Goal: Task Accomplishment & Management: Manage account settings

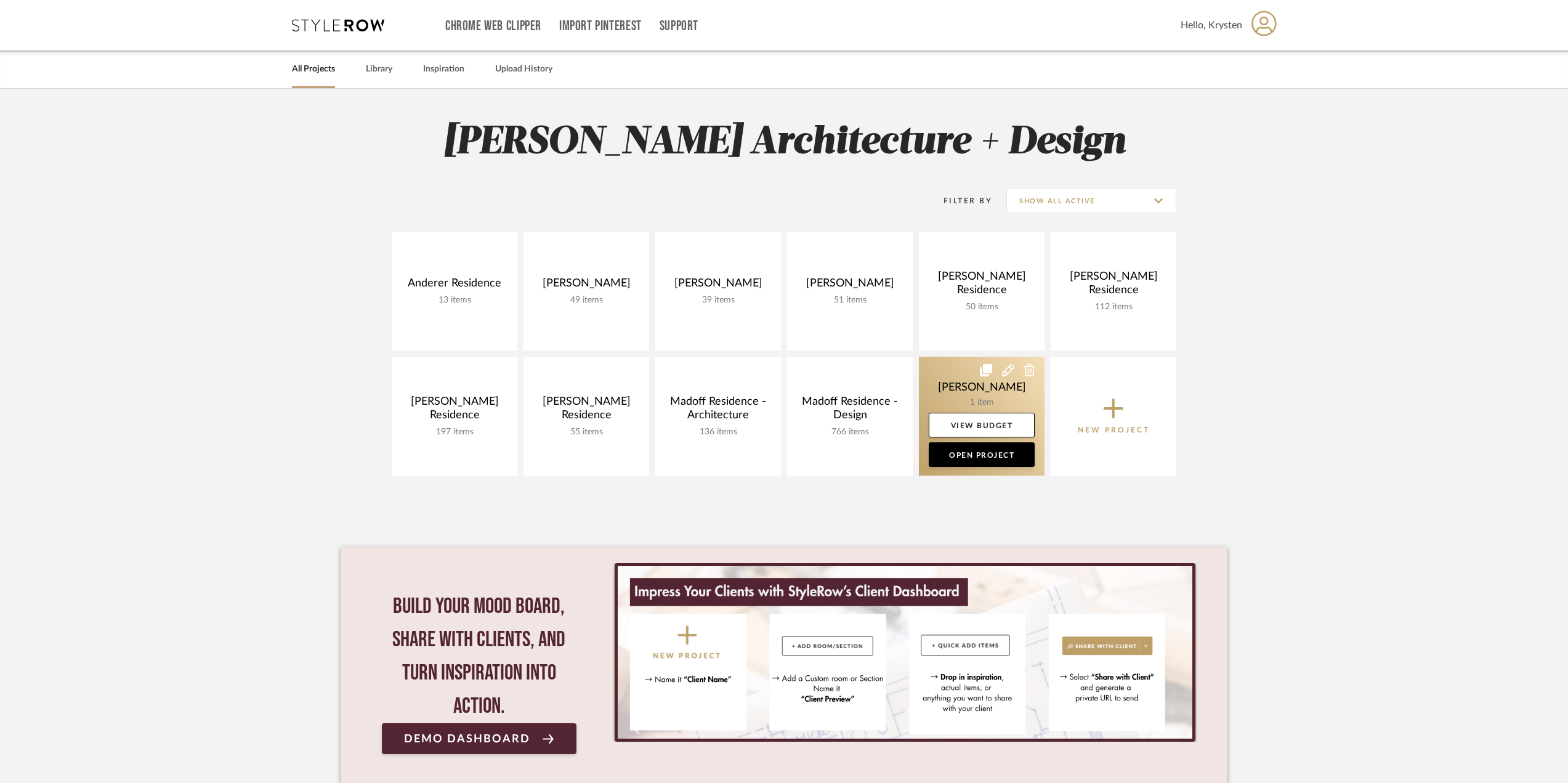
click at [942, 378] on link at bounding box center [981, 416] width 125 height 119
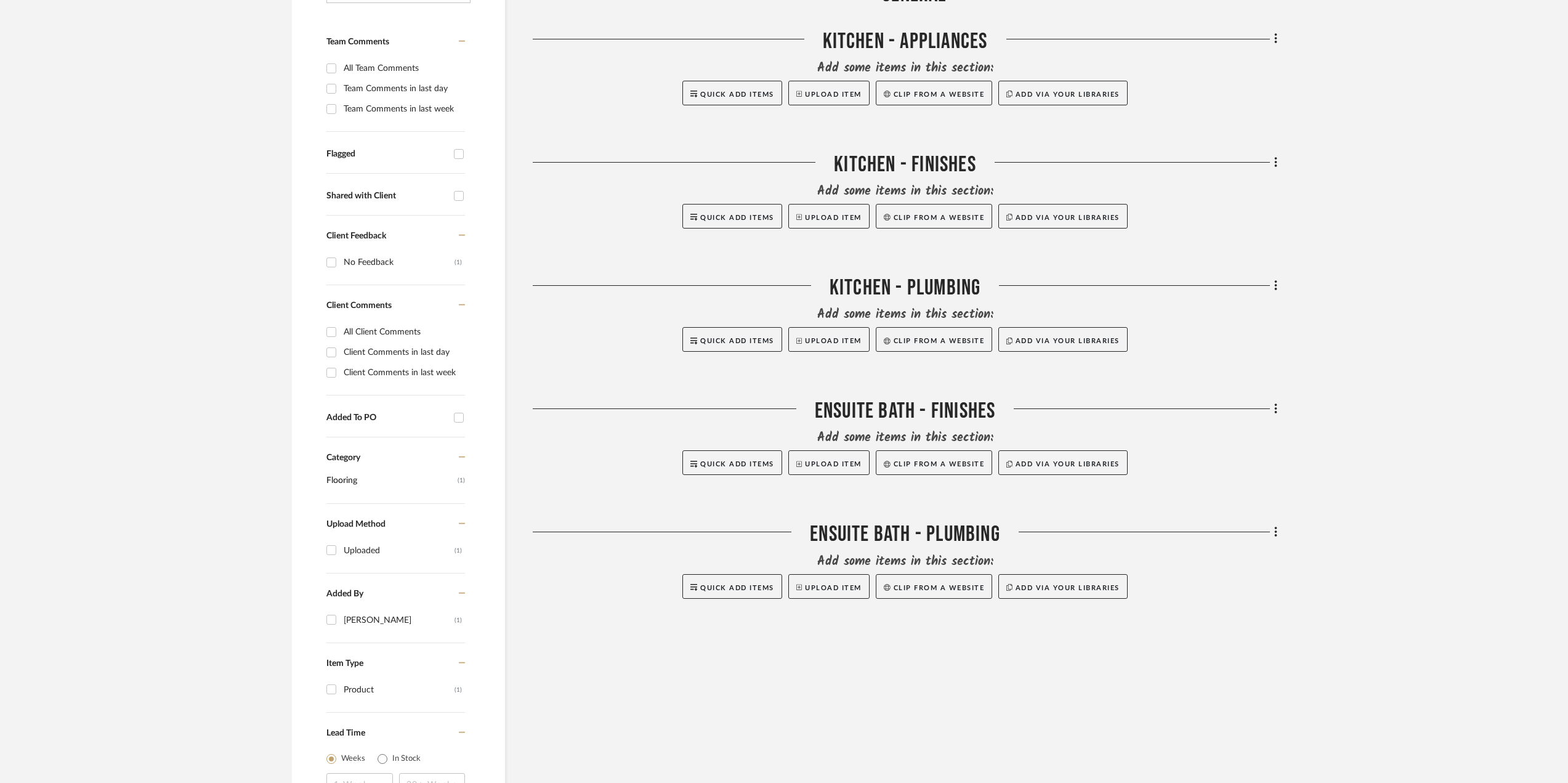
scroll to position [62, 0]
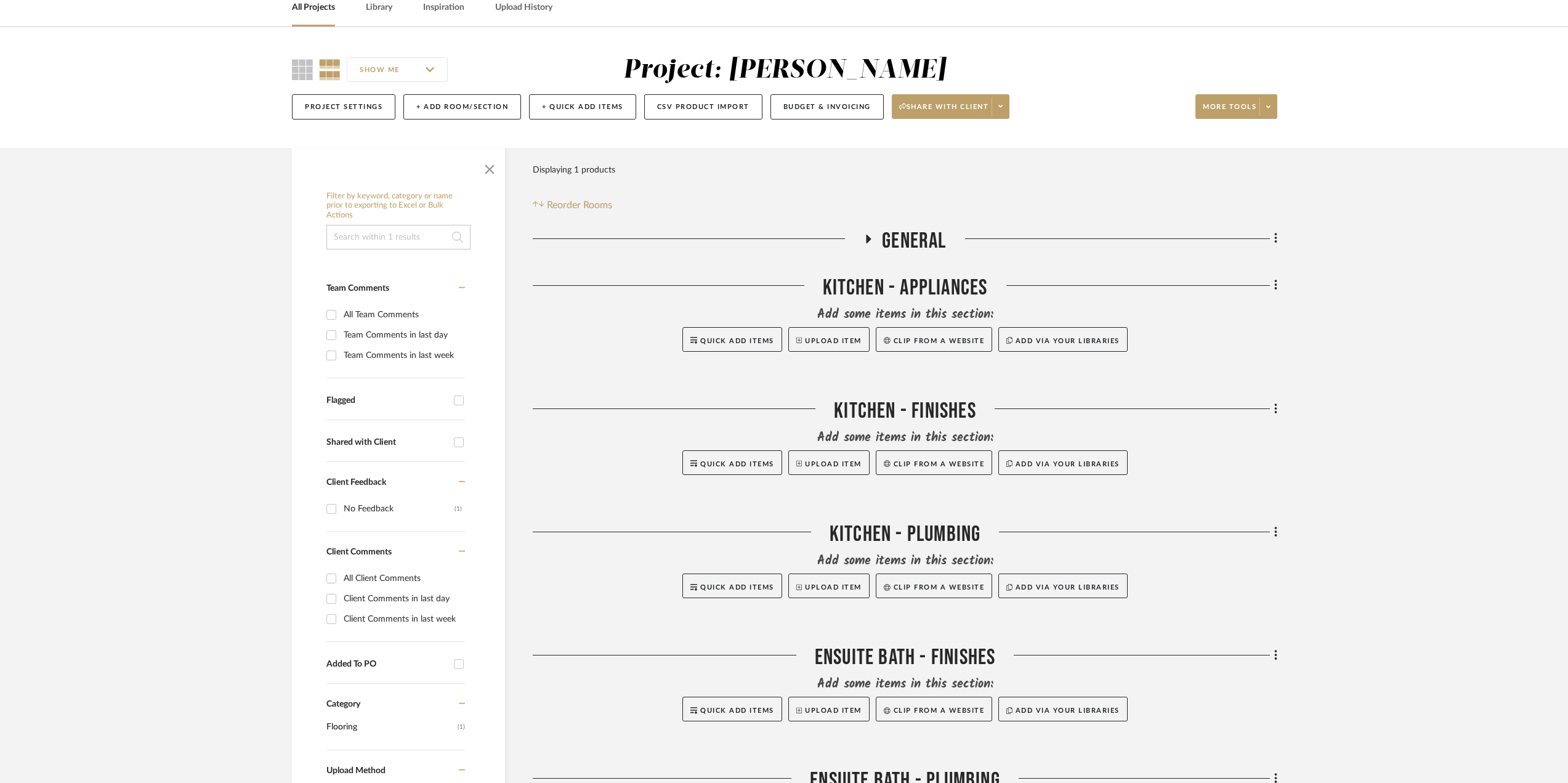
click at [918, 233] on span "General" at bounding box center [914, 241] width 64 height 27
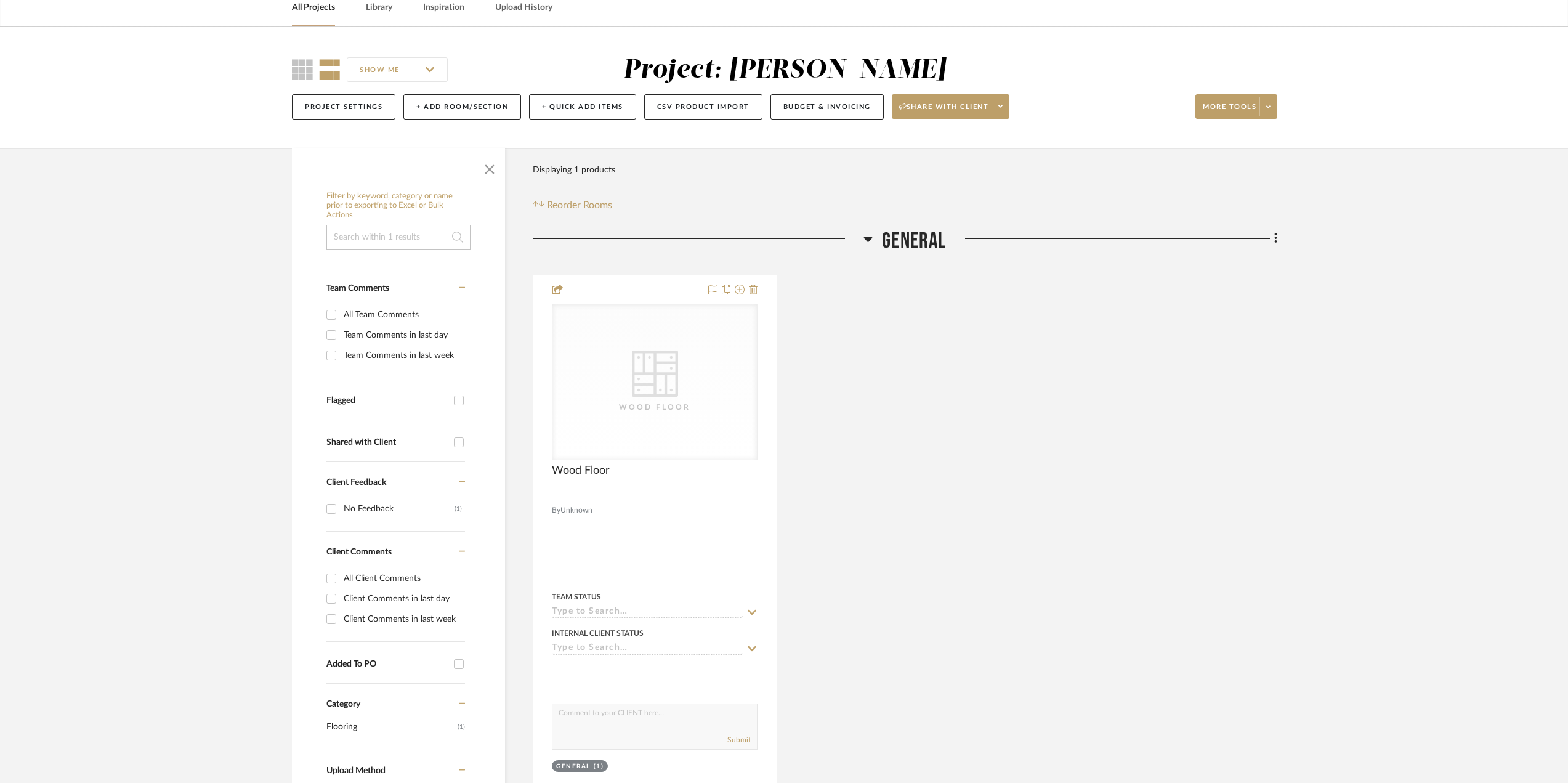
click at [918, 233] on span "General" at bounding box center [914, 241] width 64 height 27
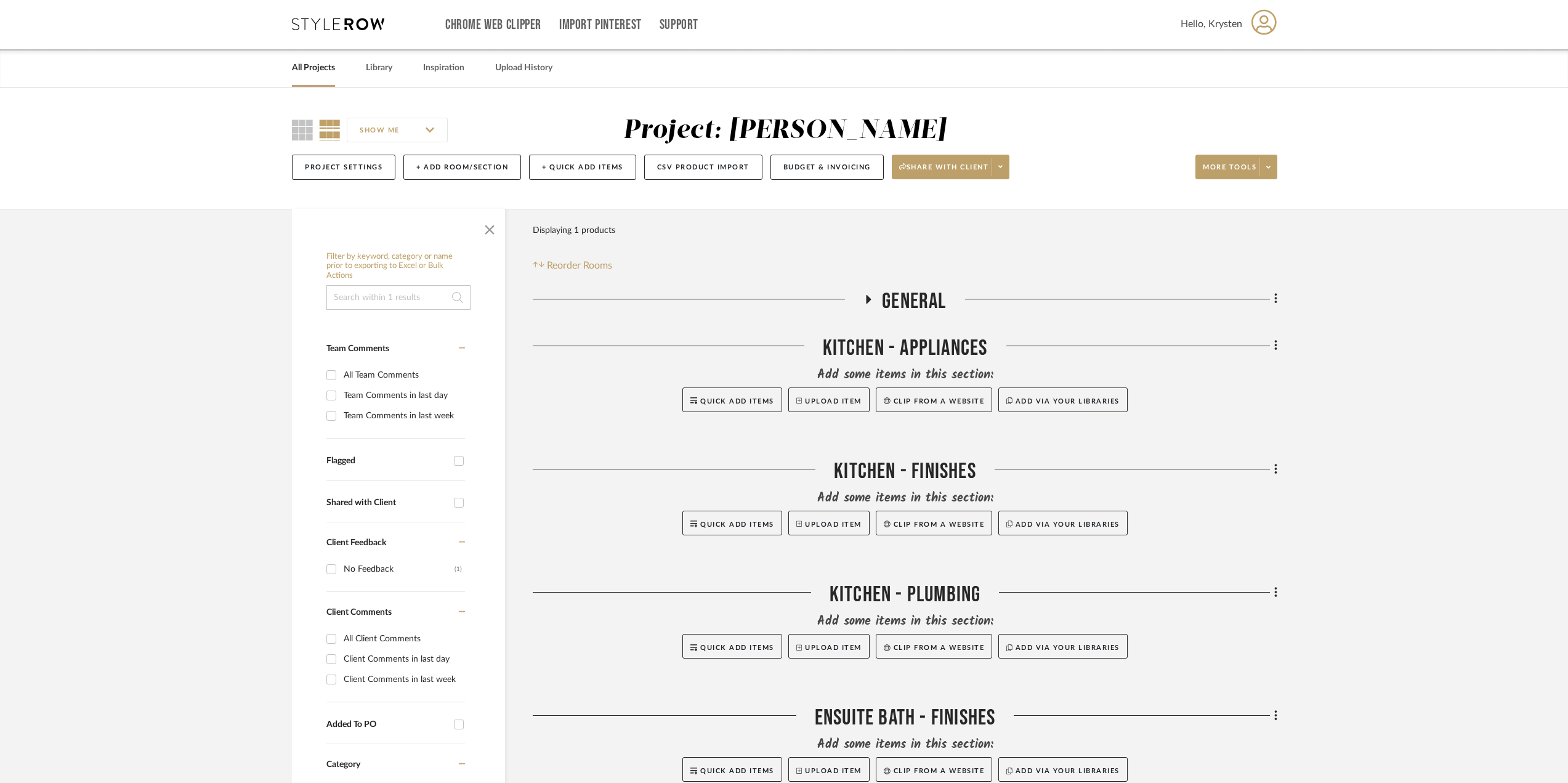
scroll to position [0, 0]
click at [315, 65] on link "All Projects" at bounding box center [313, 70] width 43 height 17
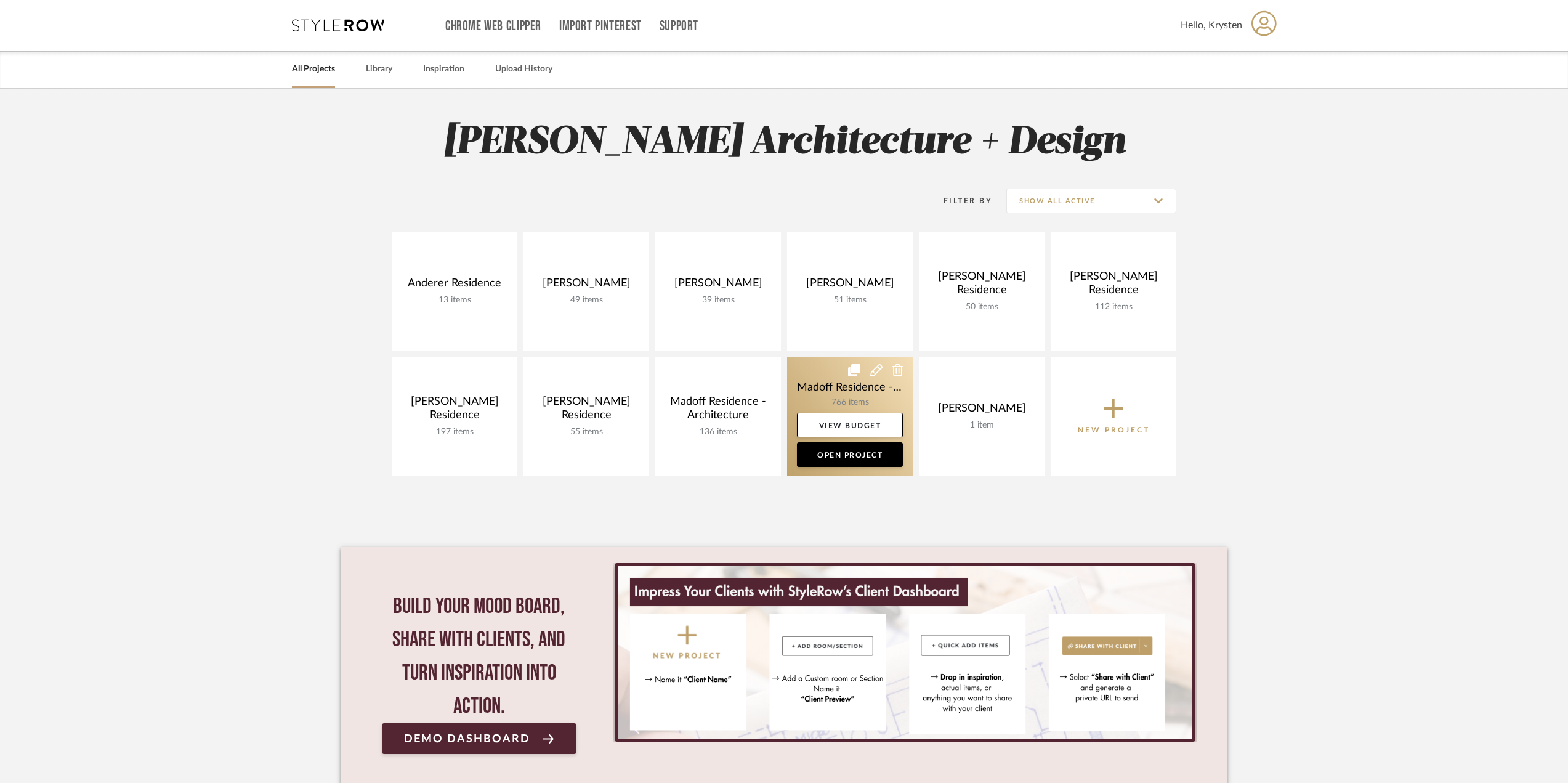
click at [829, 381] on link at bounding box center [849, 416] width 125 height 119
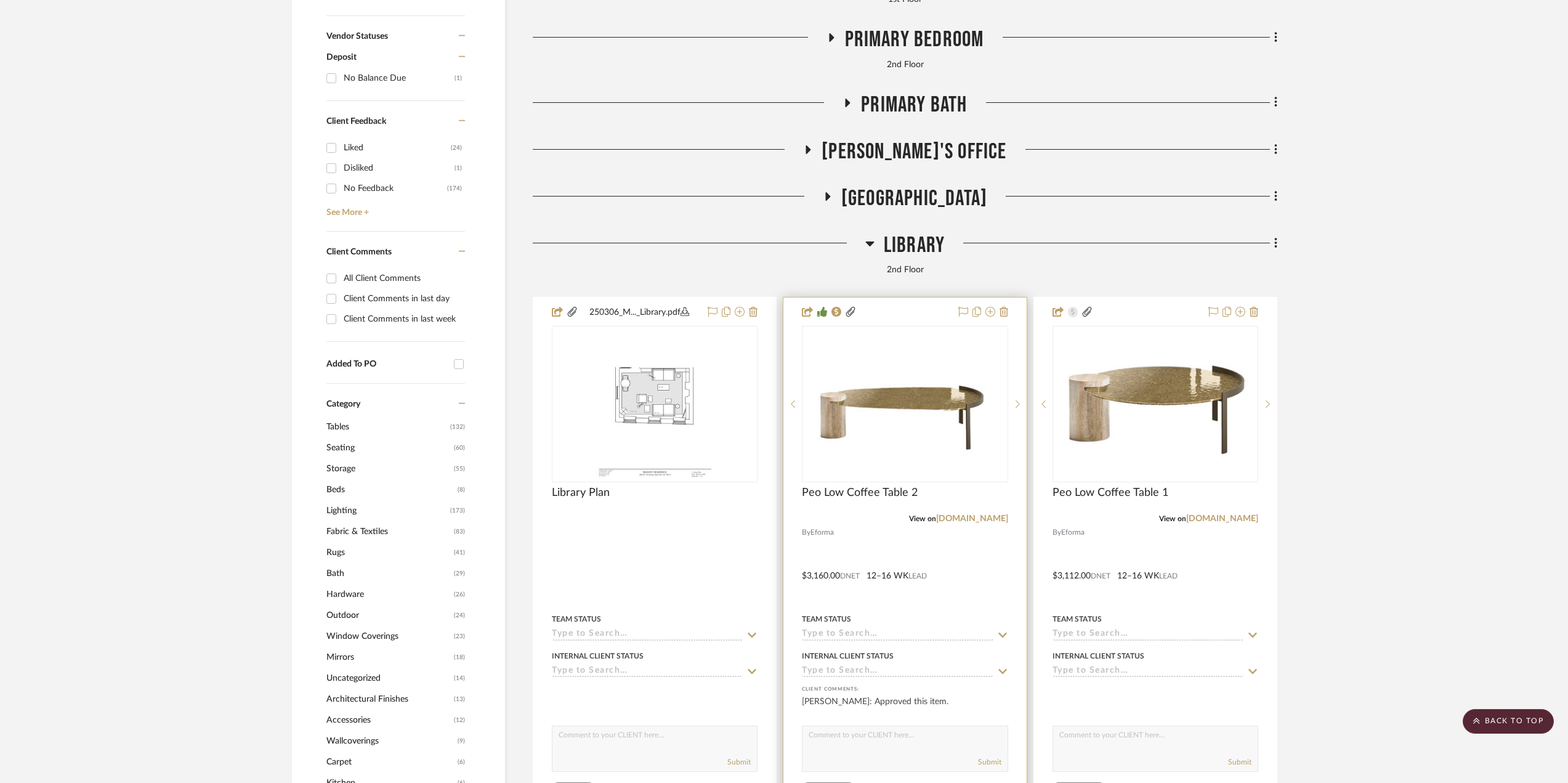
scroll to position [924, 0]
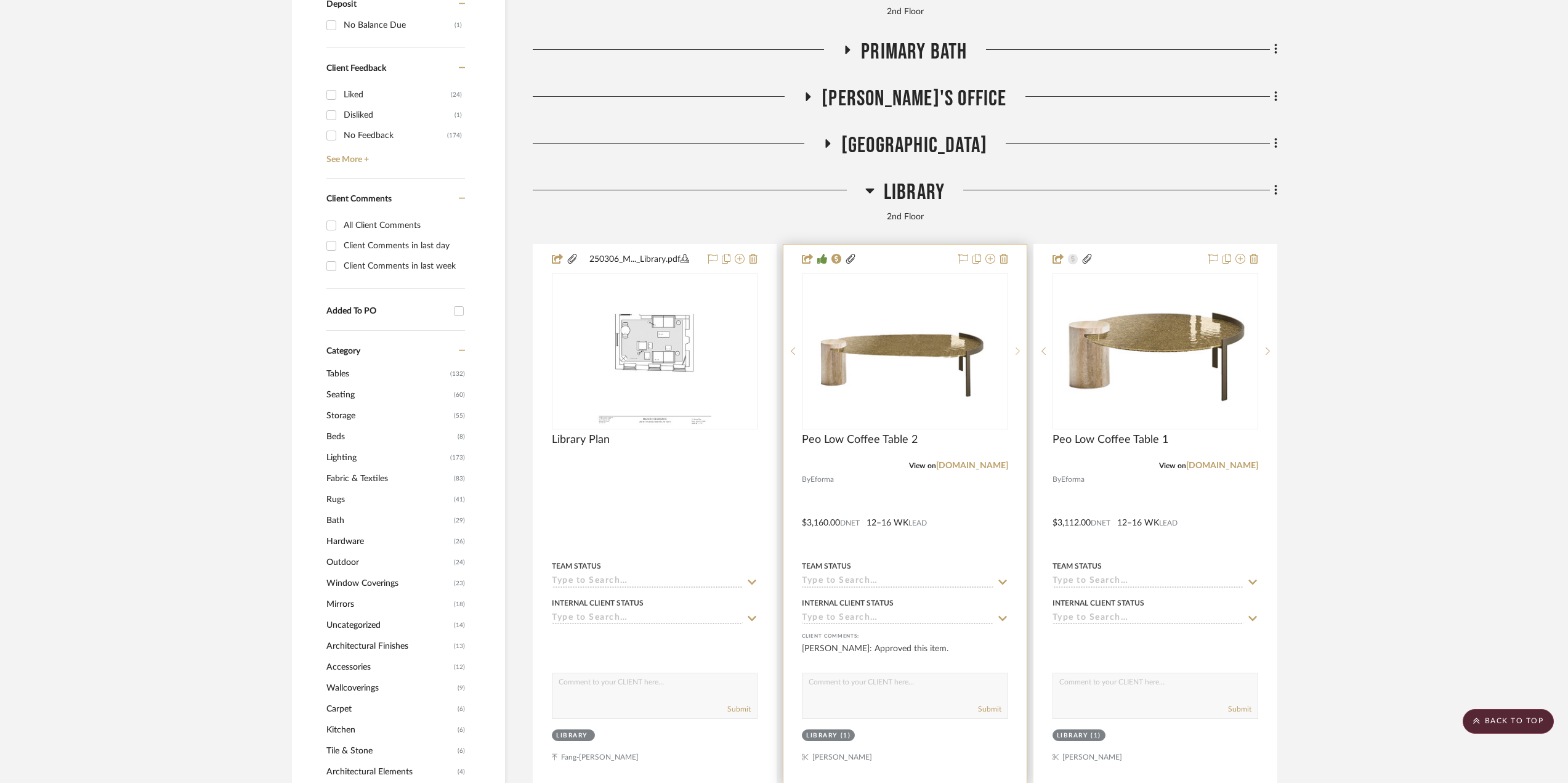
click at [1020, 347] on div at bounding box center [1018, 351] width 18 height 157
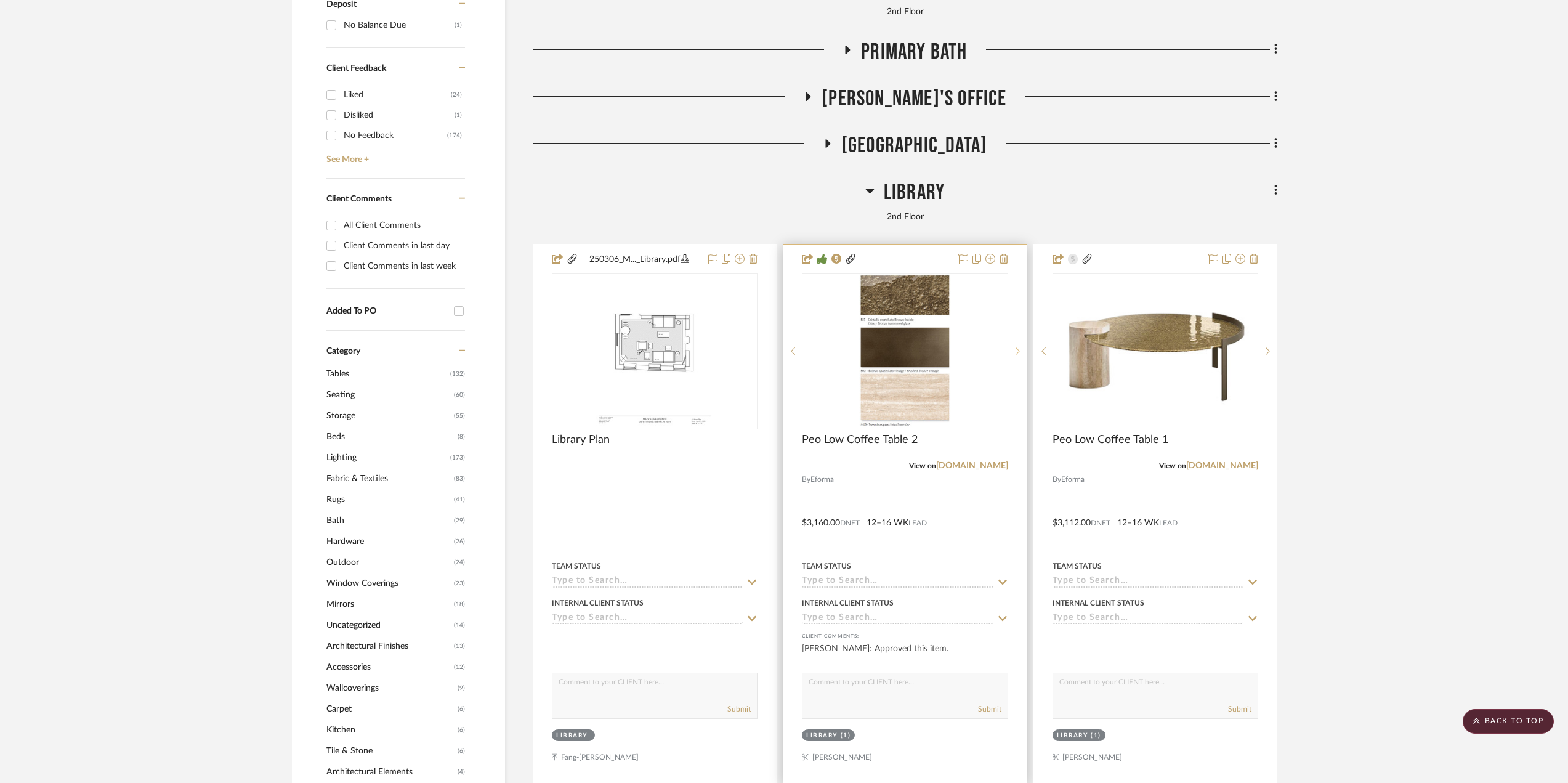
click at [1020, 347] on div at bounding box center [1018, 351] width 18 height 157
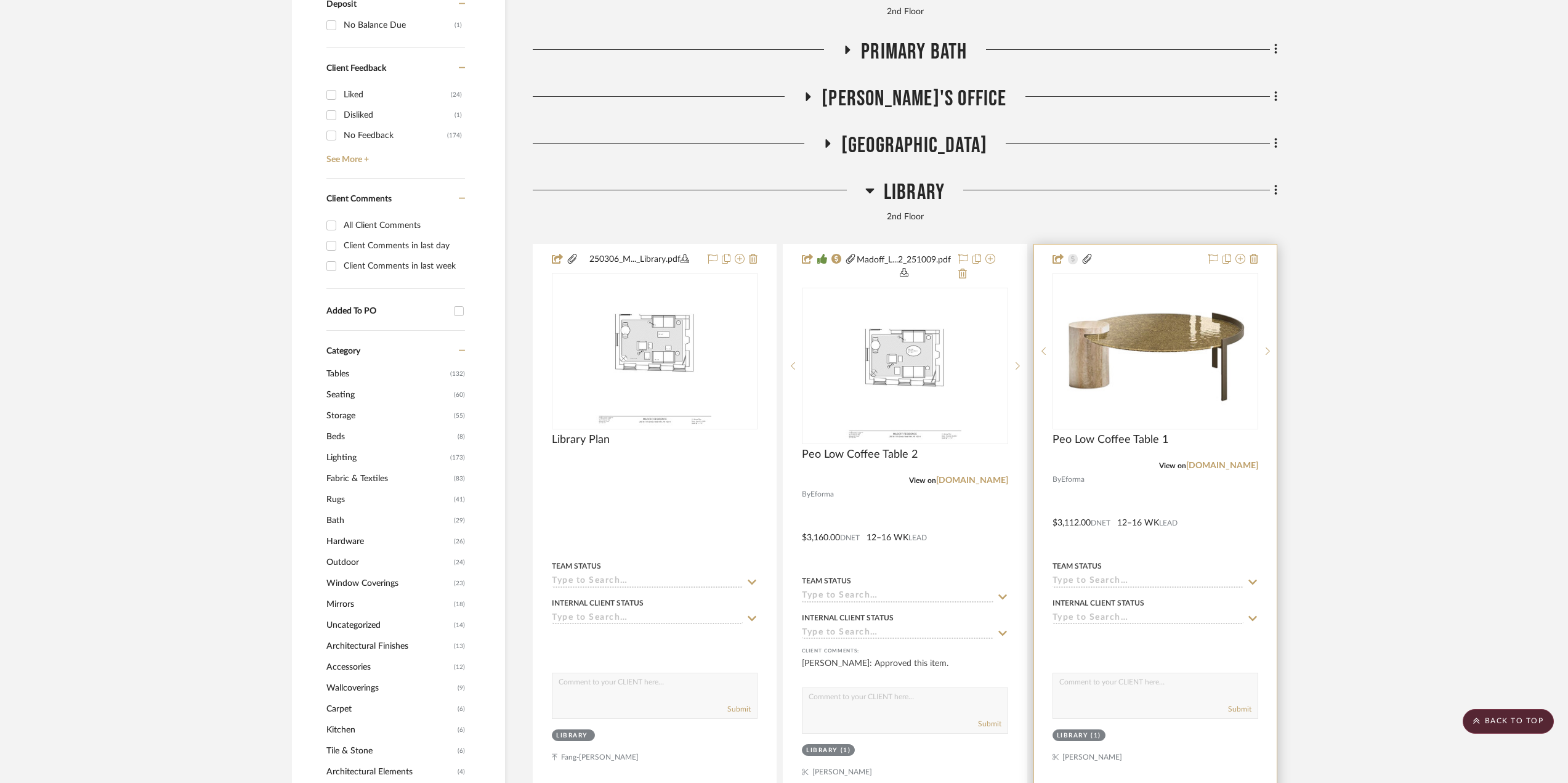
click at [1210, 539] on div at bounding box center [1155, 521] width 242 height 554
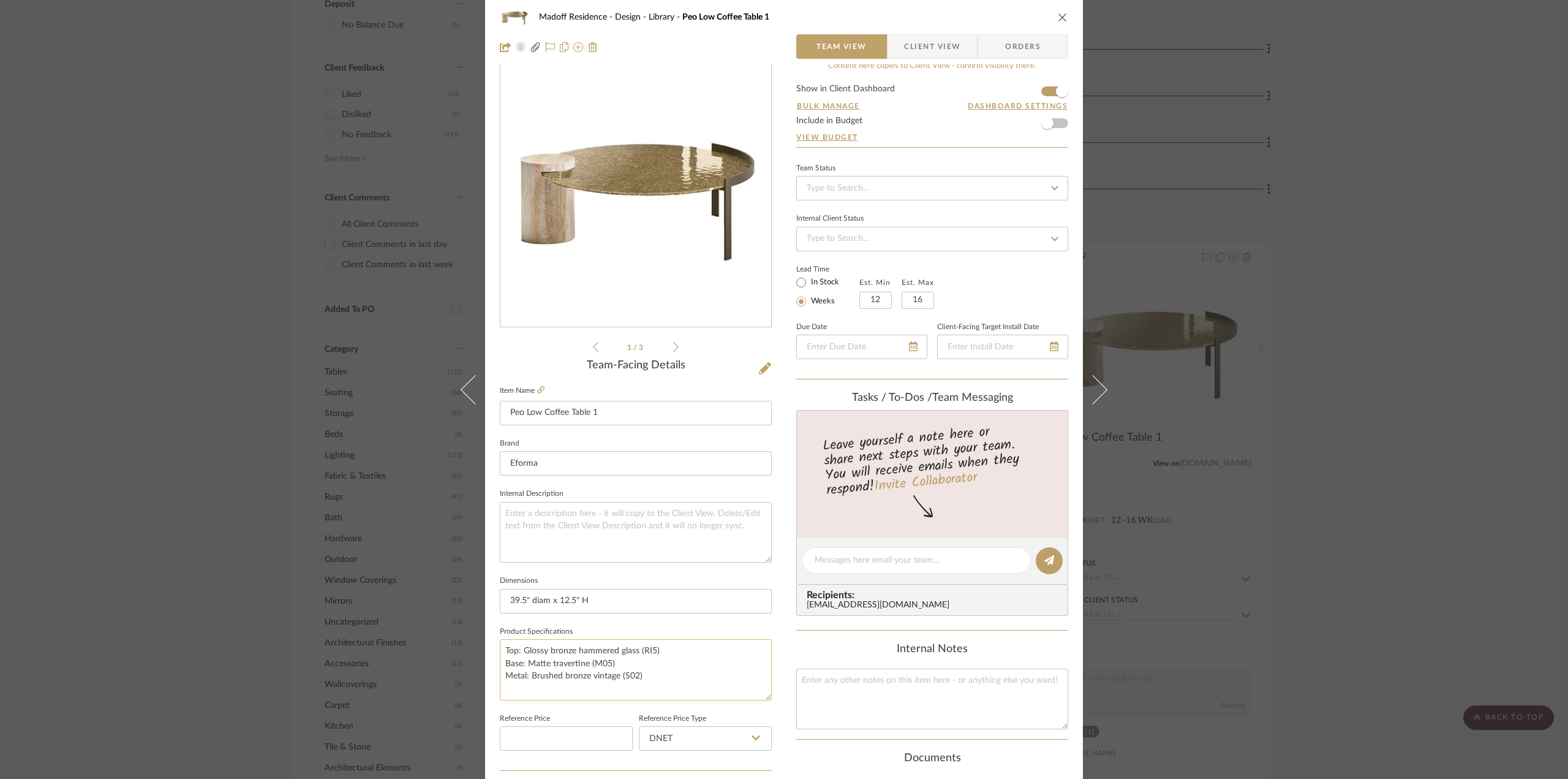
scroll to position [0, 0]
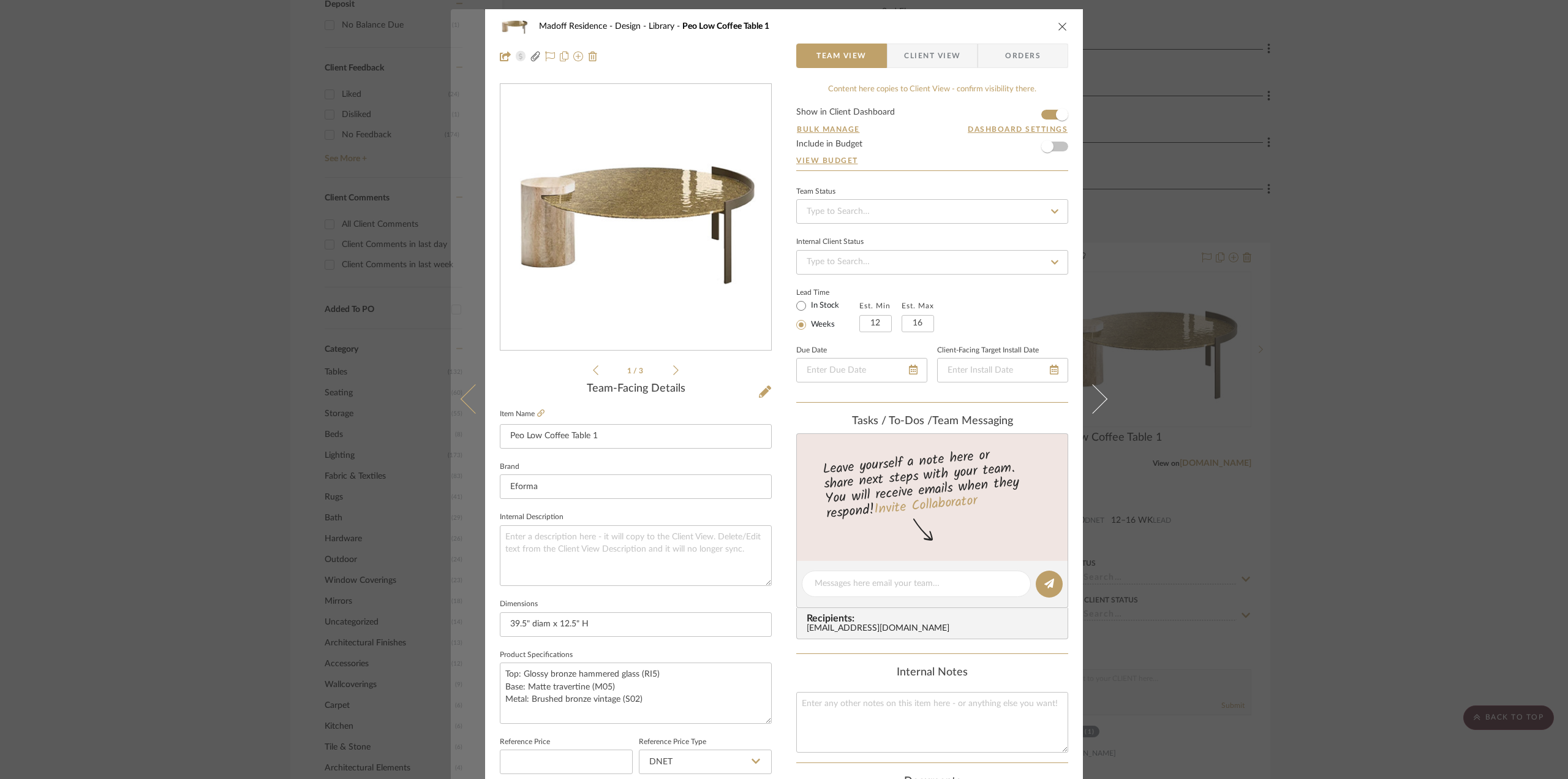
click at [471, 404] on icon at bounding box center [475, 398] width 29 height 29
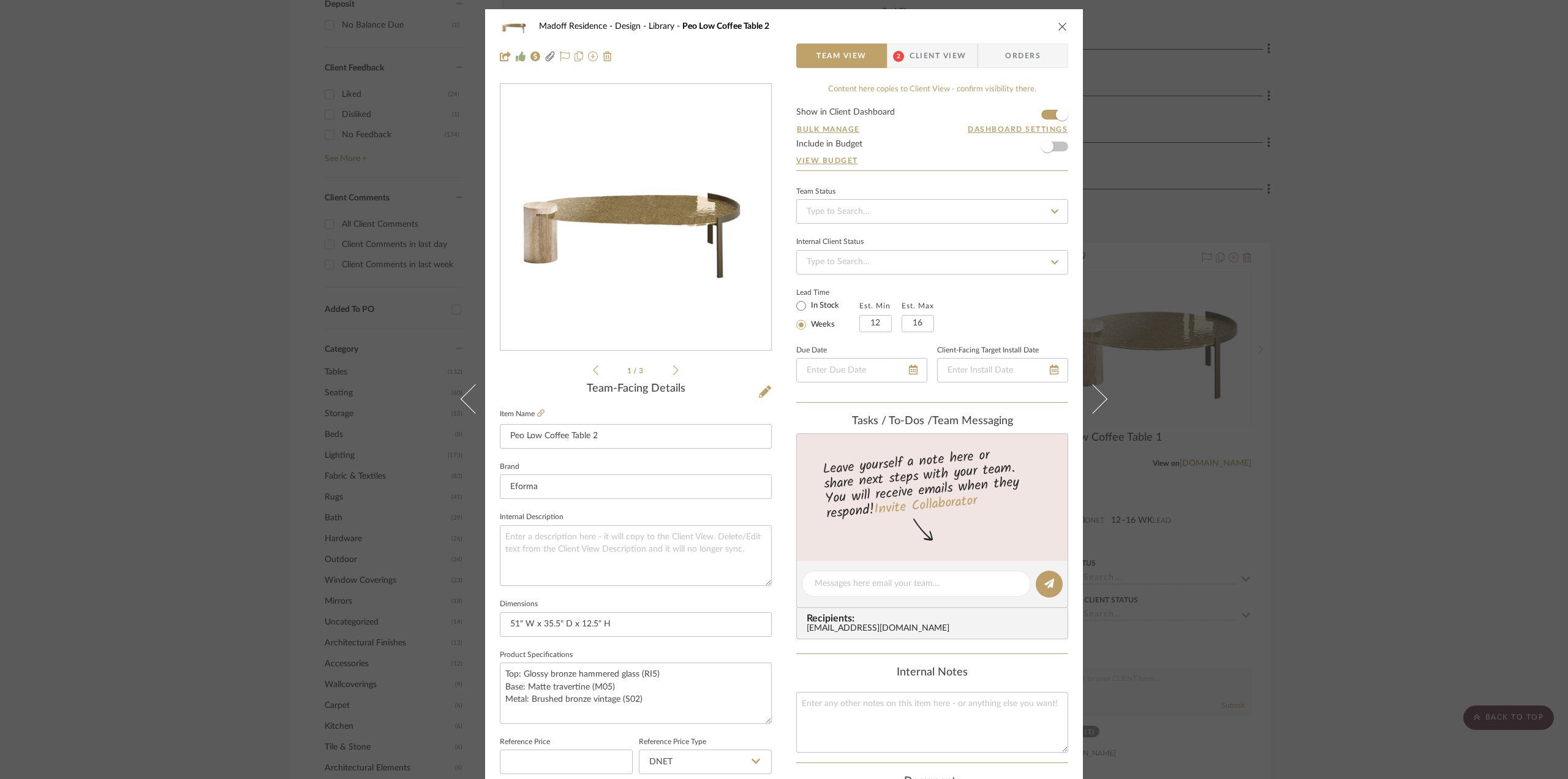
click at [1397, 499] on div "Madoff Residence - Design Library Peo Low Coffee Table 2 Team View 2 Client Vie…" at bounding box center [784, 389] width 1568 height 779
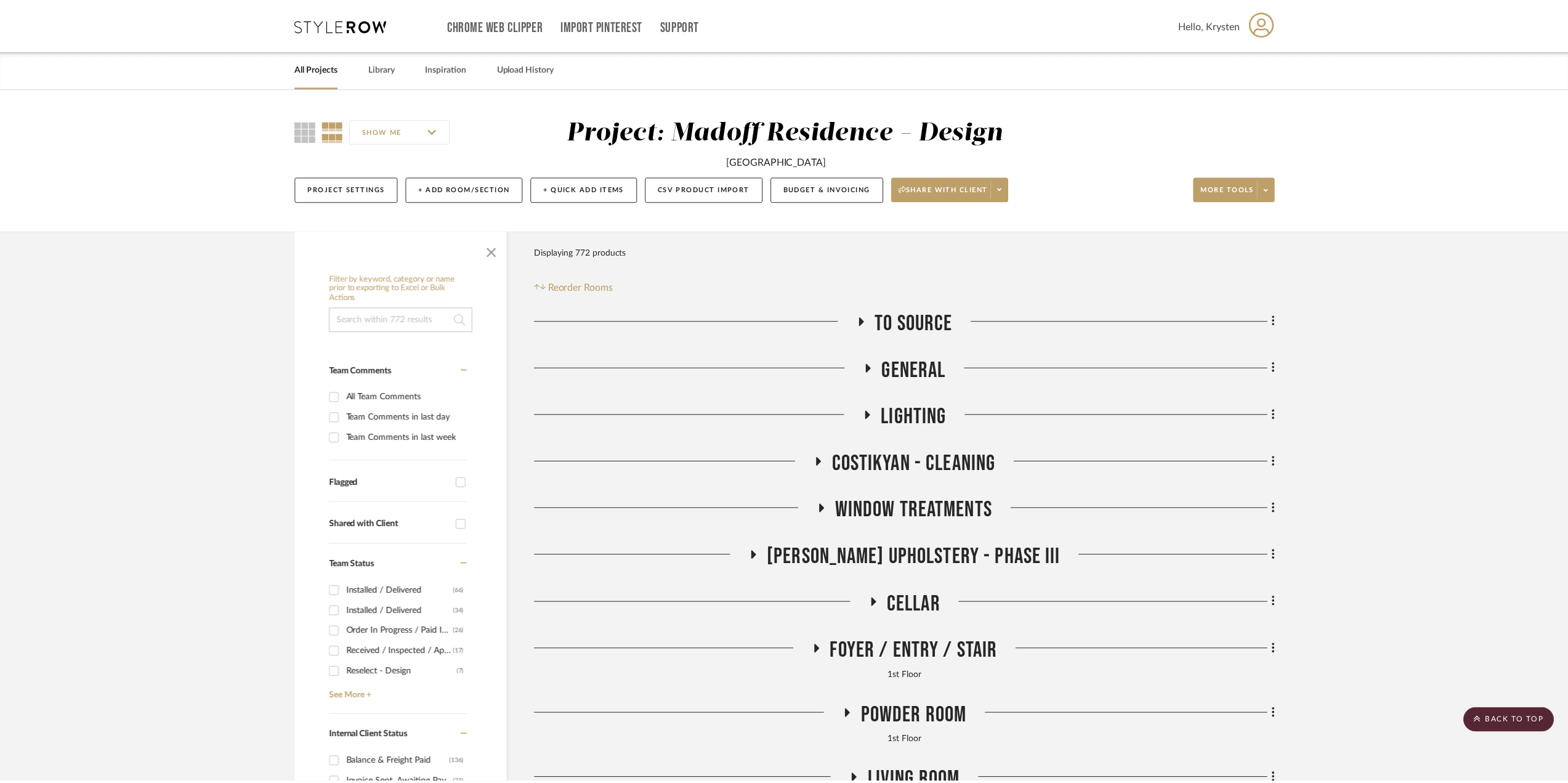
scroll to position [924, 0]
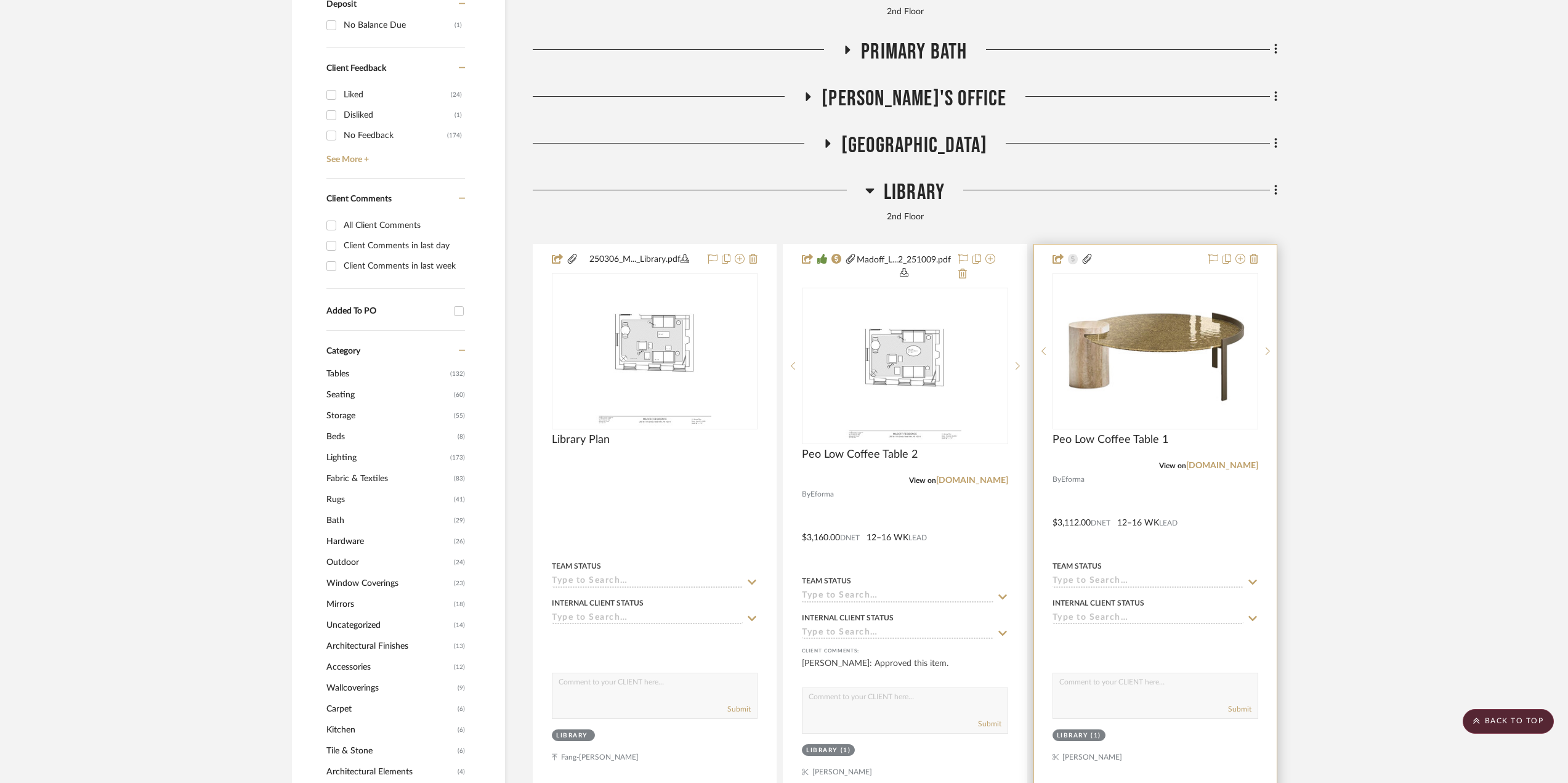
click at [1147, 487] on div at bounding box center [1155, 521] width 242 height 554
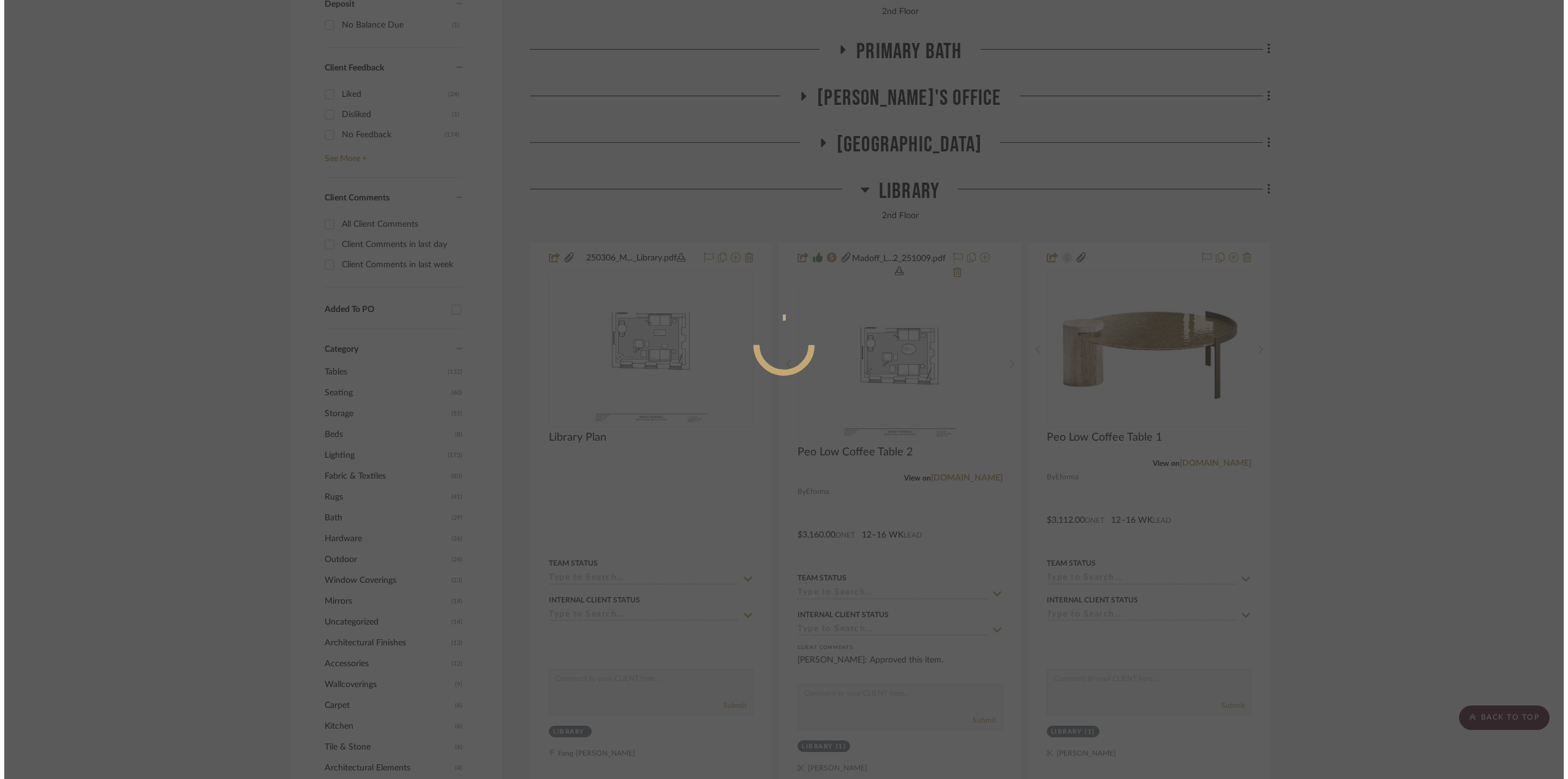
scroll to position [0, 0]
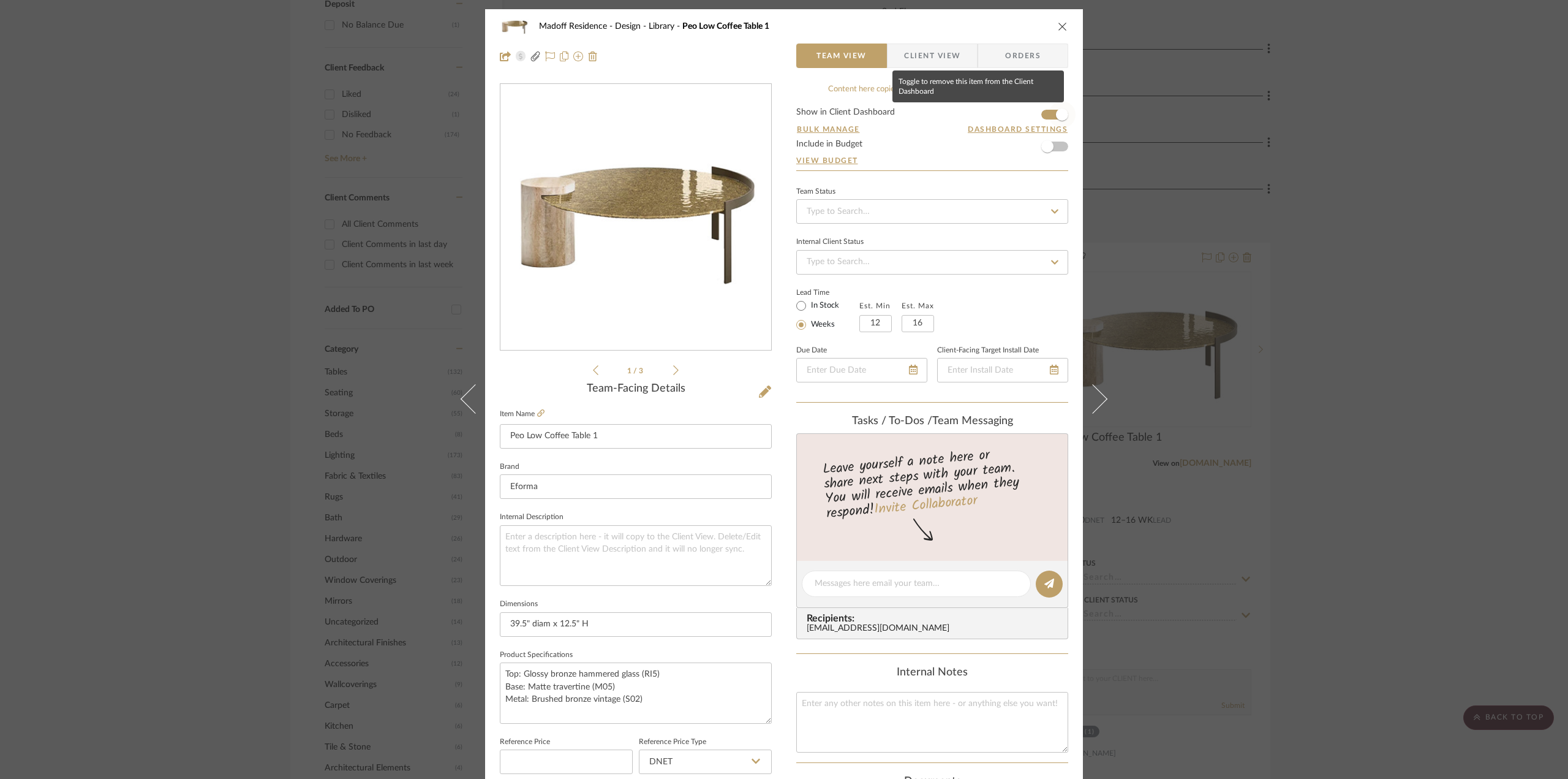
click at [1050, 117] on span "button" at bounding box center [1063, 114] width 27 height 27
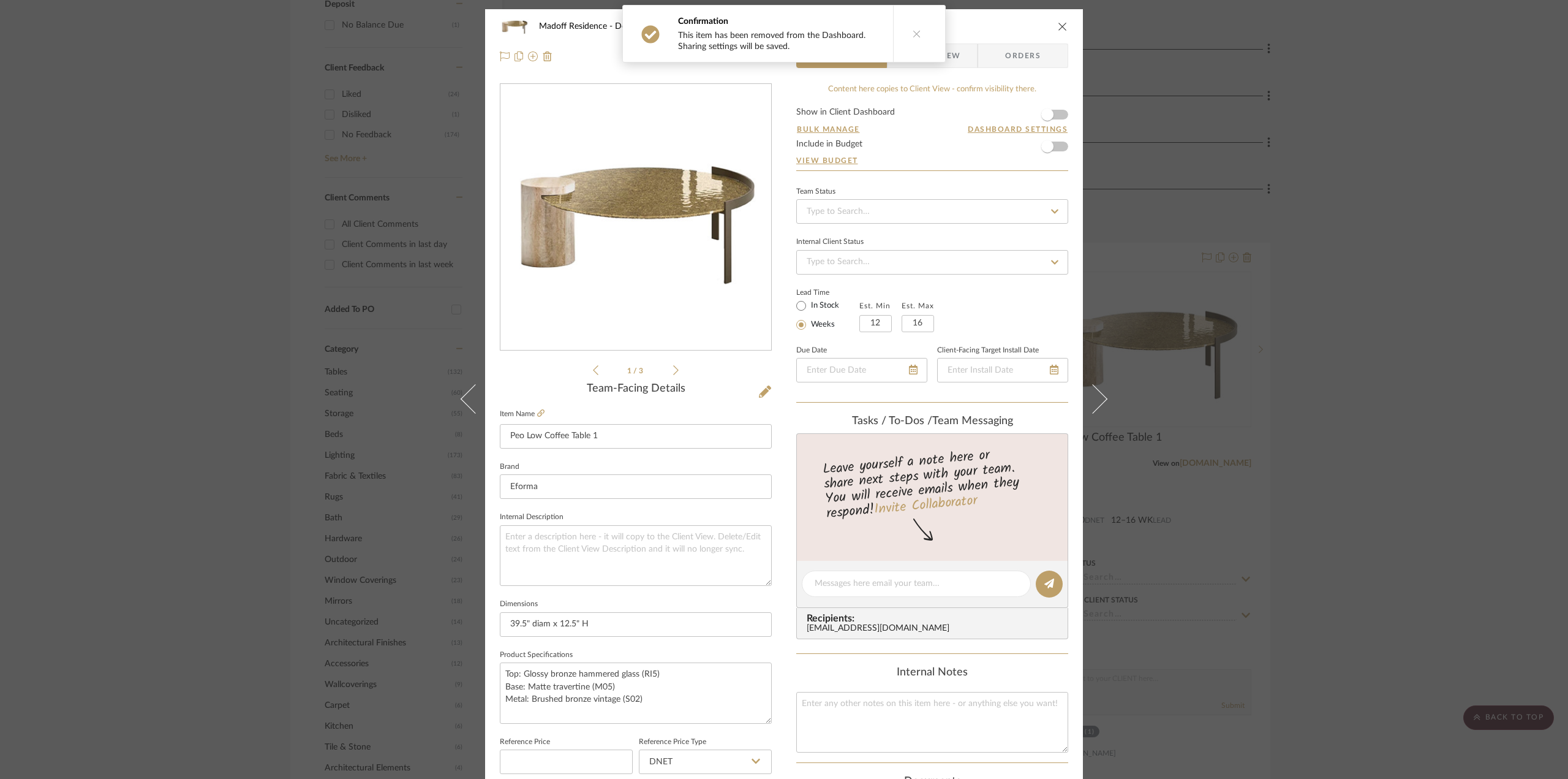
click at [1335, 438] on div "Madoff Residence - Design Library Peo Low Coffee Table 1 Team View Client View …" at bounding box center [784, 389] width 1568 height 779
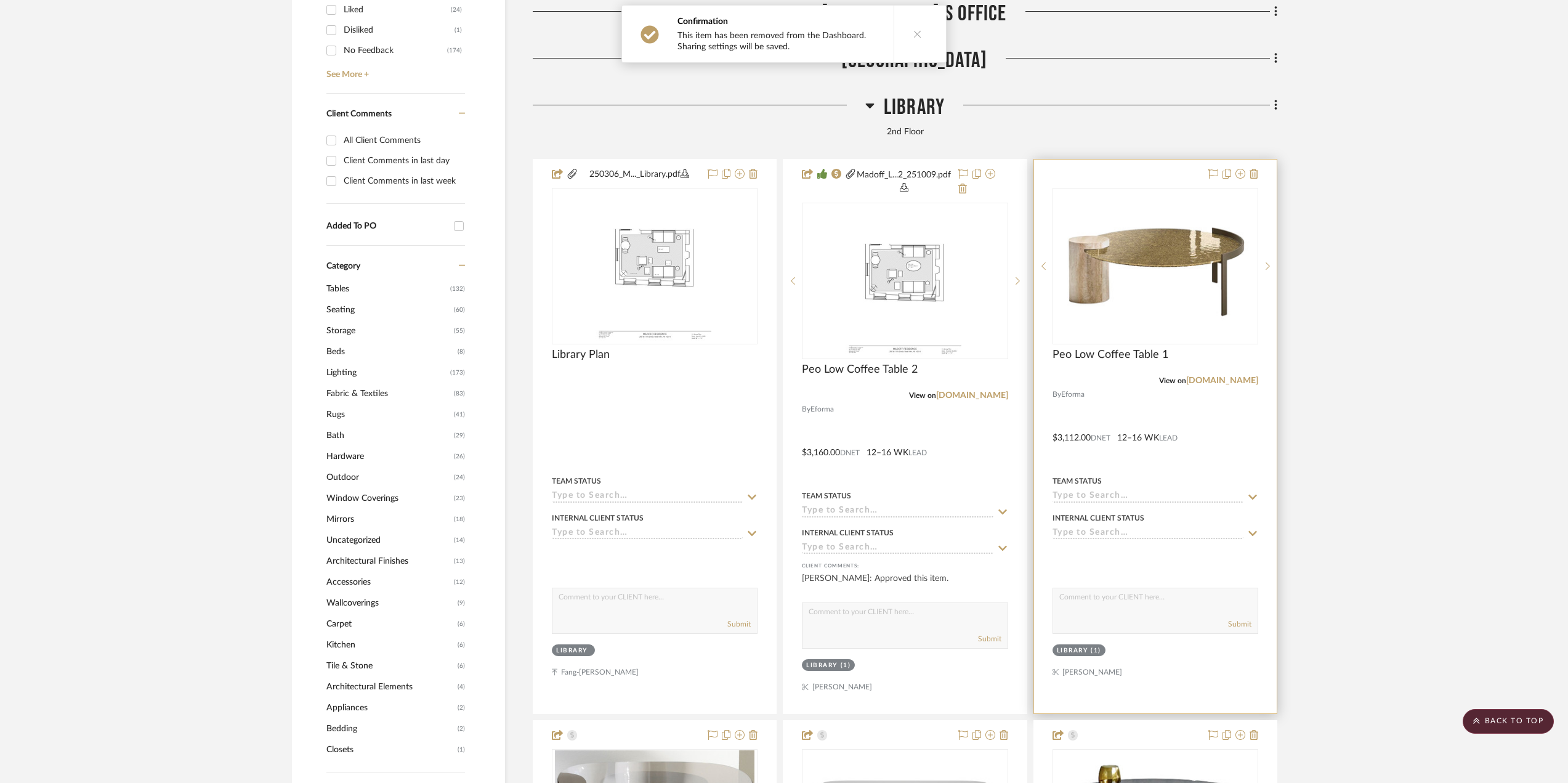
scroll to position [924, 0]
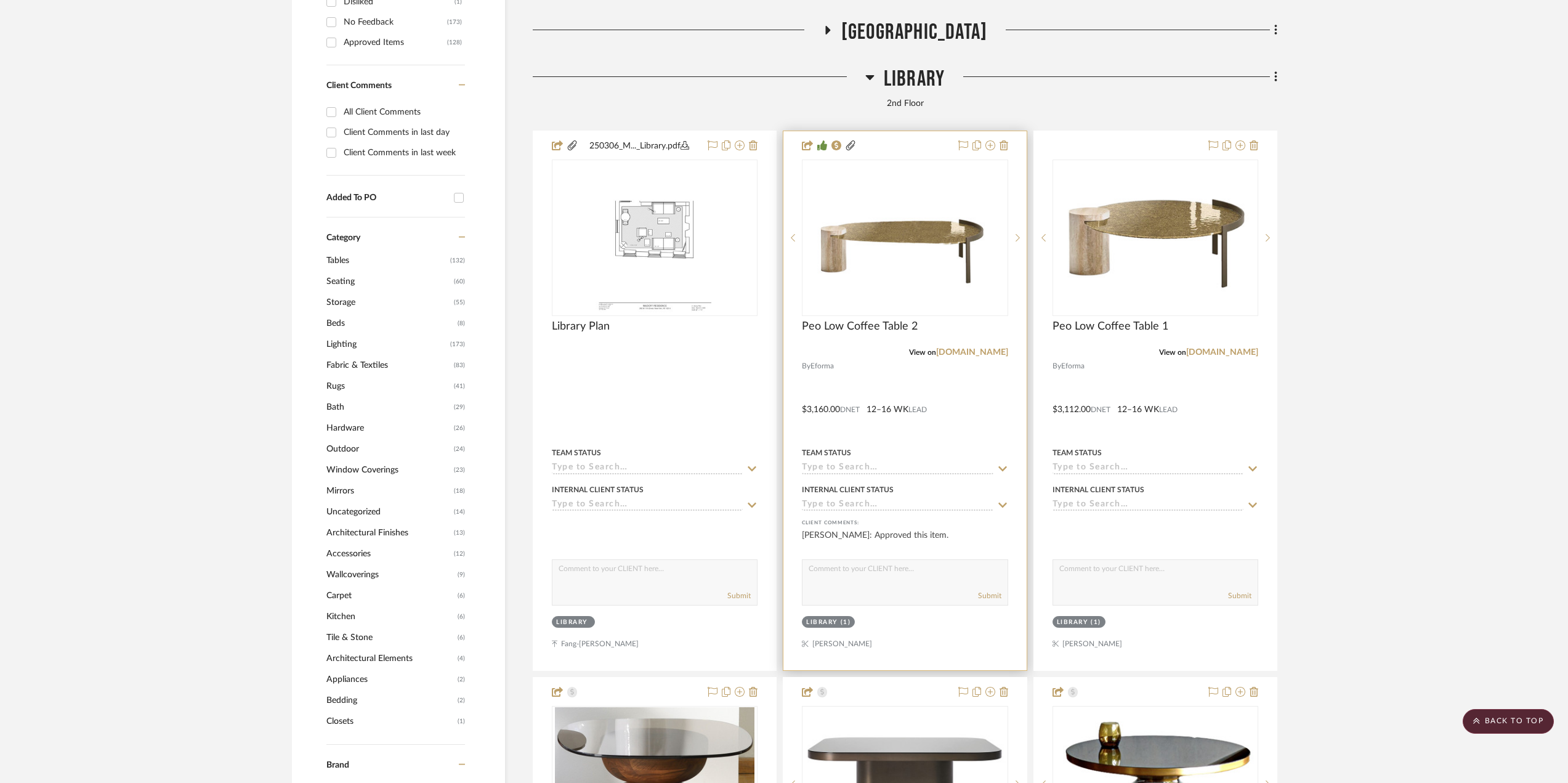
scroll to position [1157, 0]
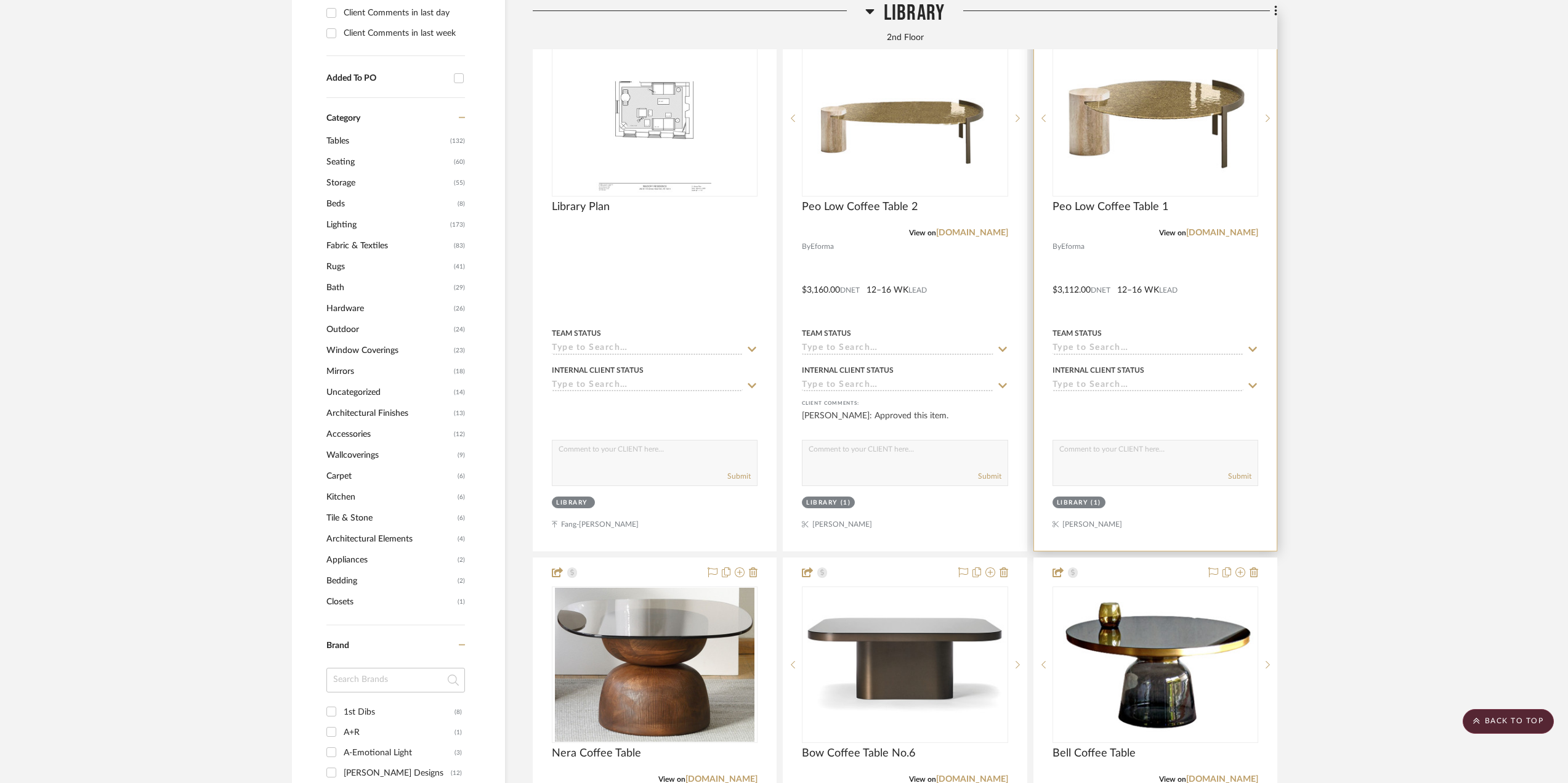
click at [1203, 322] on div at bounding box center [1155, 281] width 242 height 539
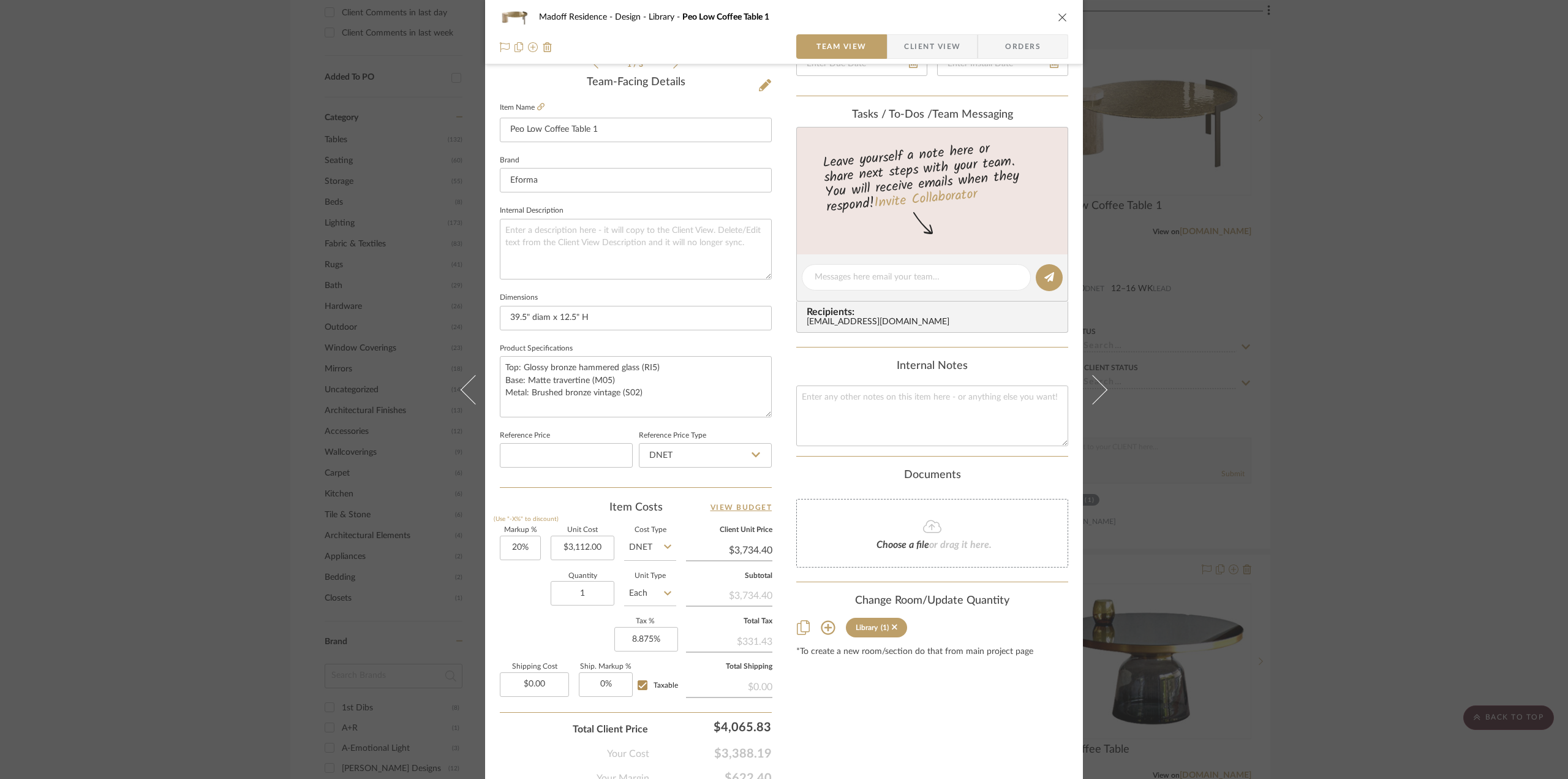
scroll to position [359, 0]
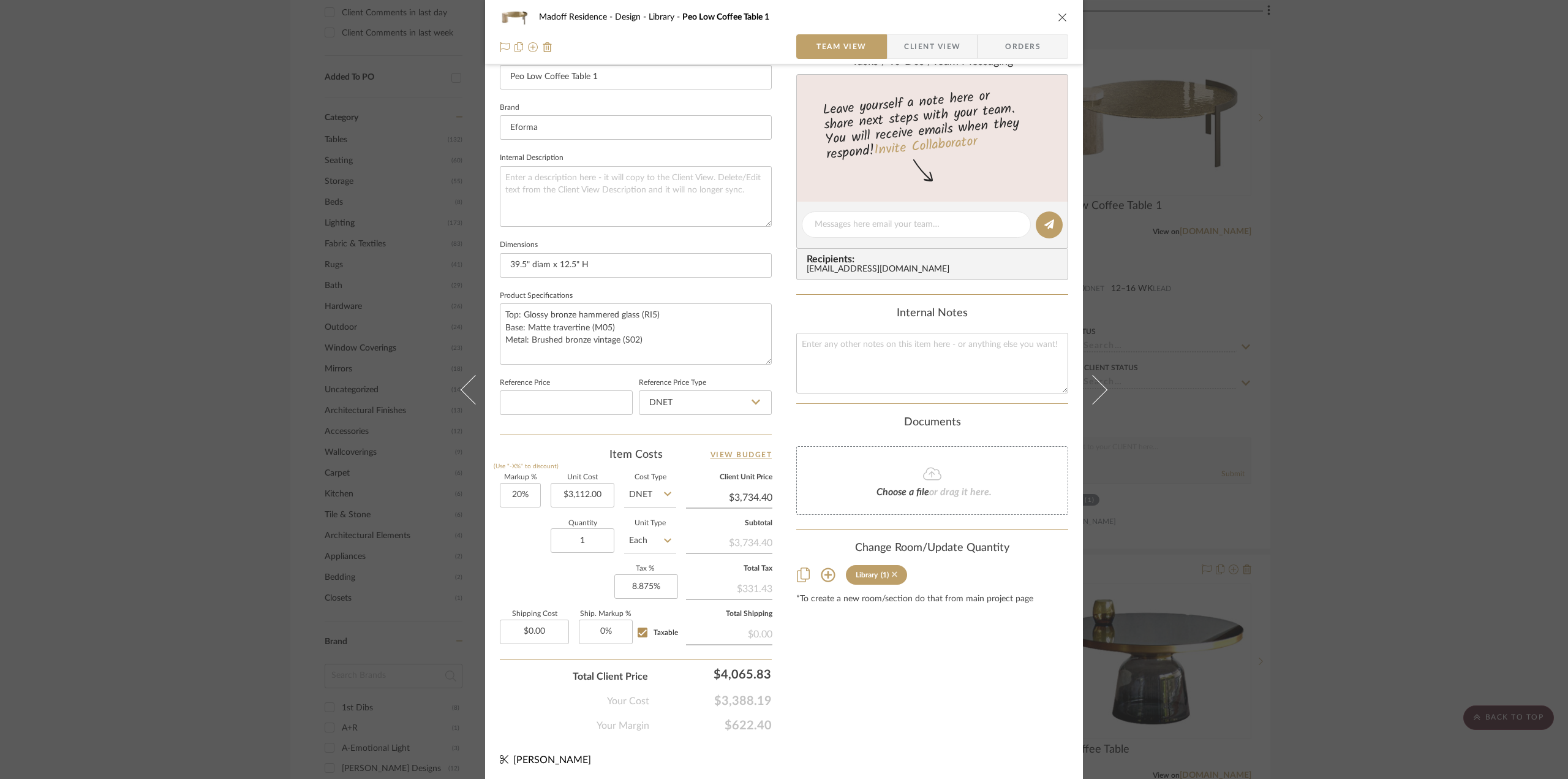
click at [892, 571] on icon at bounding box center [895, 574] width 6 height 6
click at [1336, 593] on div "Madoff Residence - Design Library Peo Low Coffee Table 1 Team View Client View …" at bounding box center [784, 389] width 1568 height 779
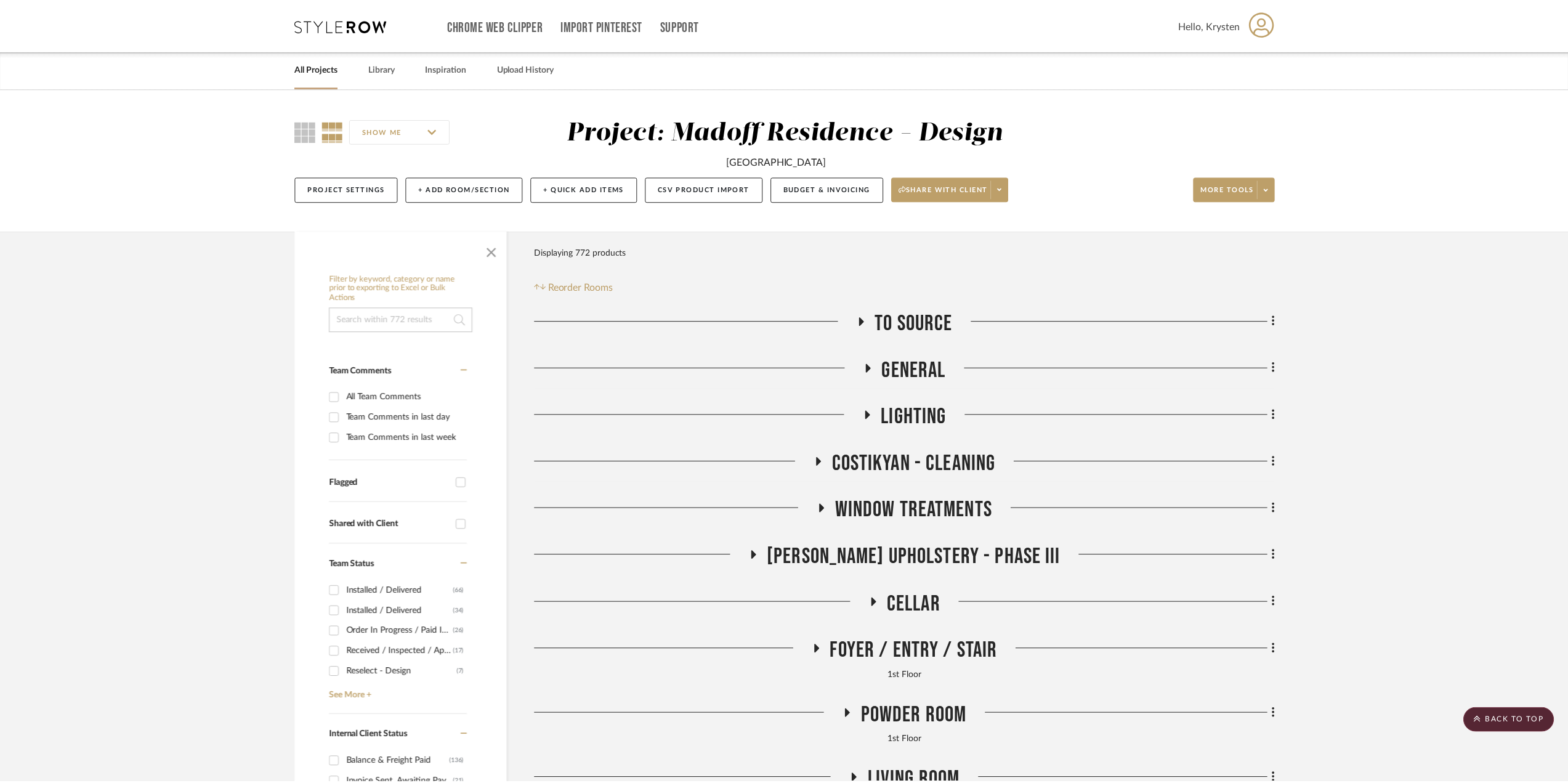
scroll to position [1157, 0]
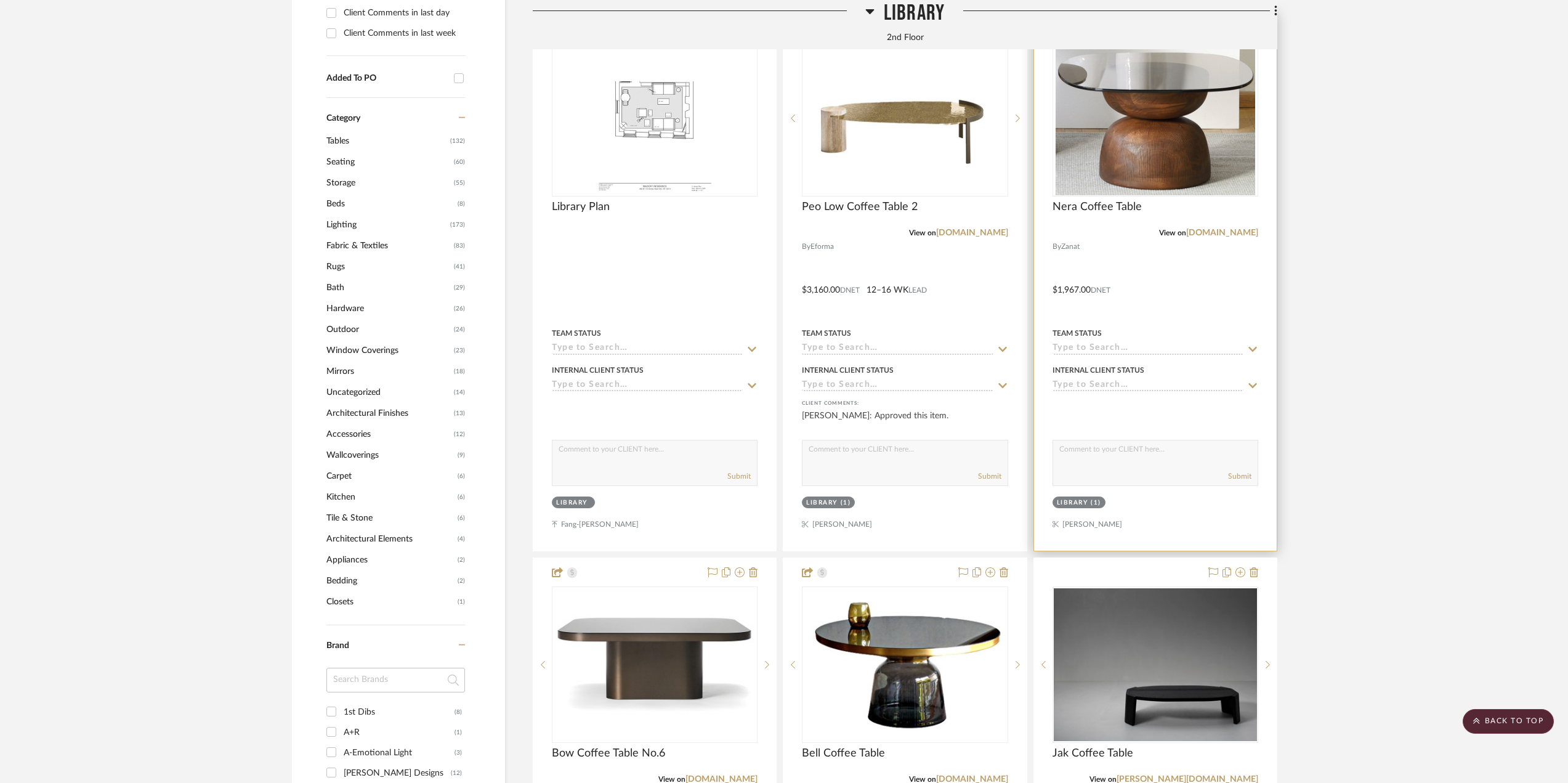
click at [1187, 299] on div at bounding box center [1155, 281] width 242 height 539
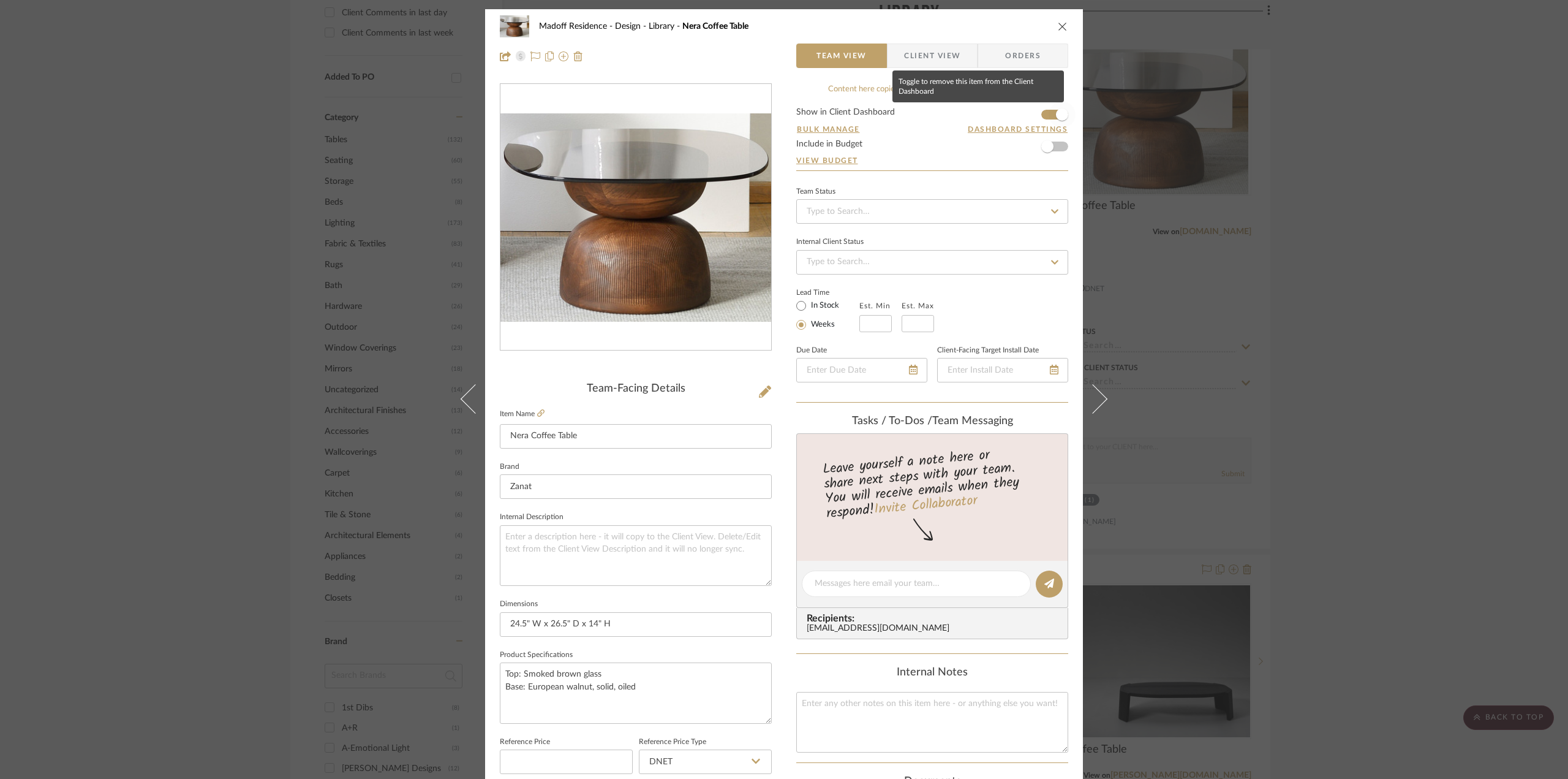
drag, startPoint x: 1057, startPoint y: 110, endPoint x: 1387, endPoint y: 284, distance: 373.1
click at [1059, 110] on span "button" at bounding box center [1062, 114] width 12 height 12
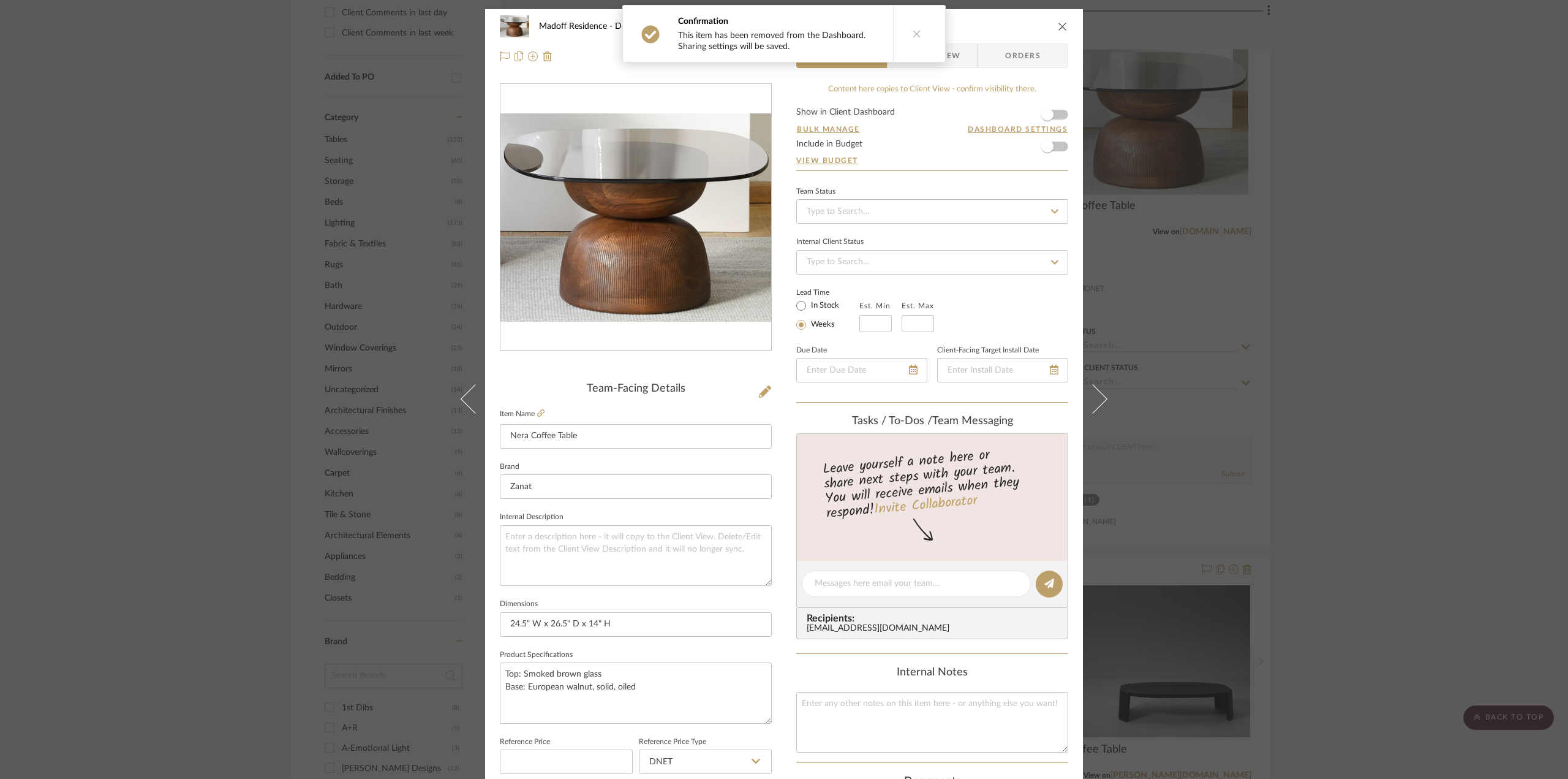
click at [1393, 292] on div "Madoff Residence - Design Library Nera Coffee Table Team View Client View Order…" at bounding box center [784, 389] width 1568 height 779
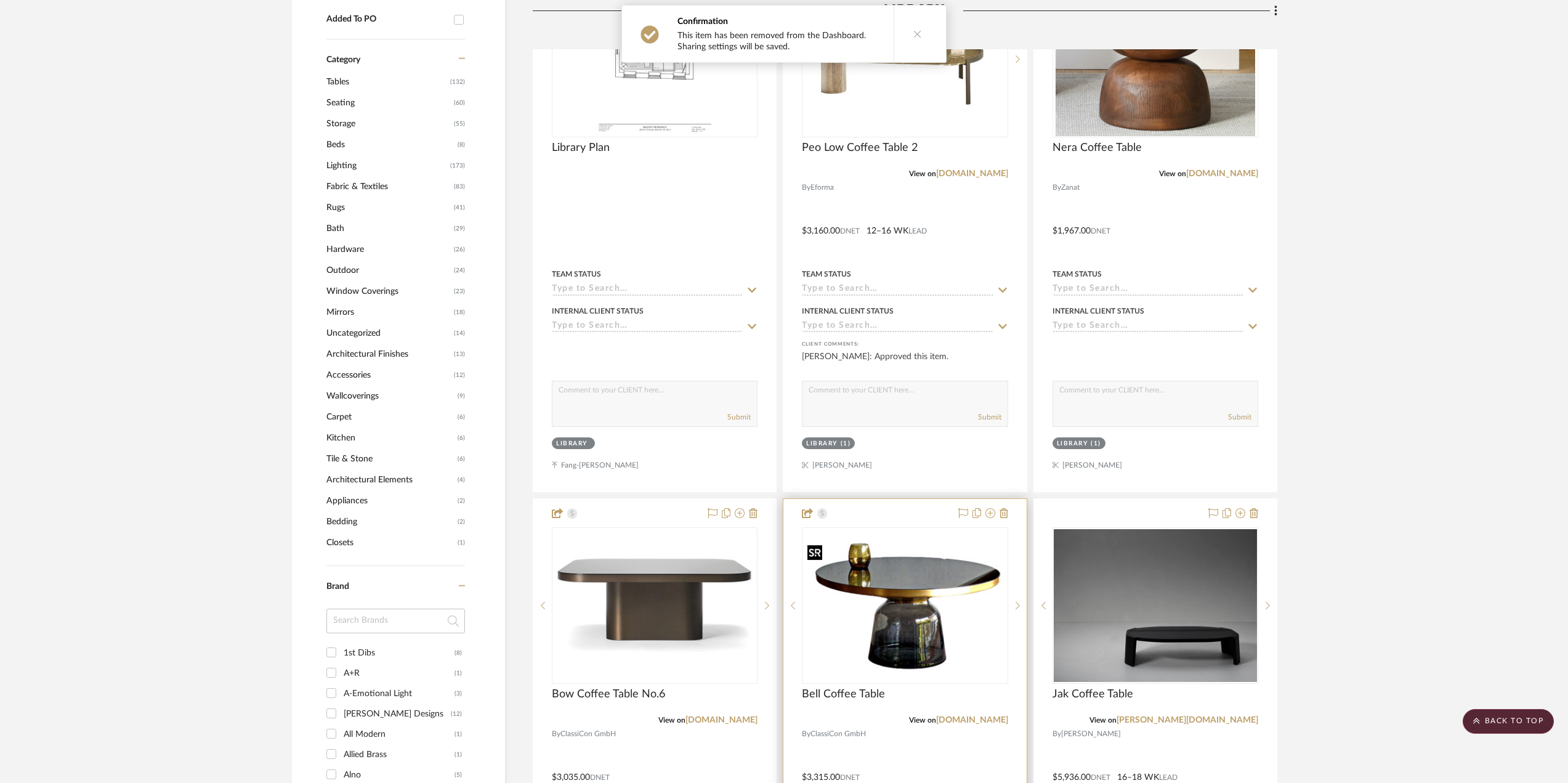
scroll to position [1465, 0]
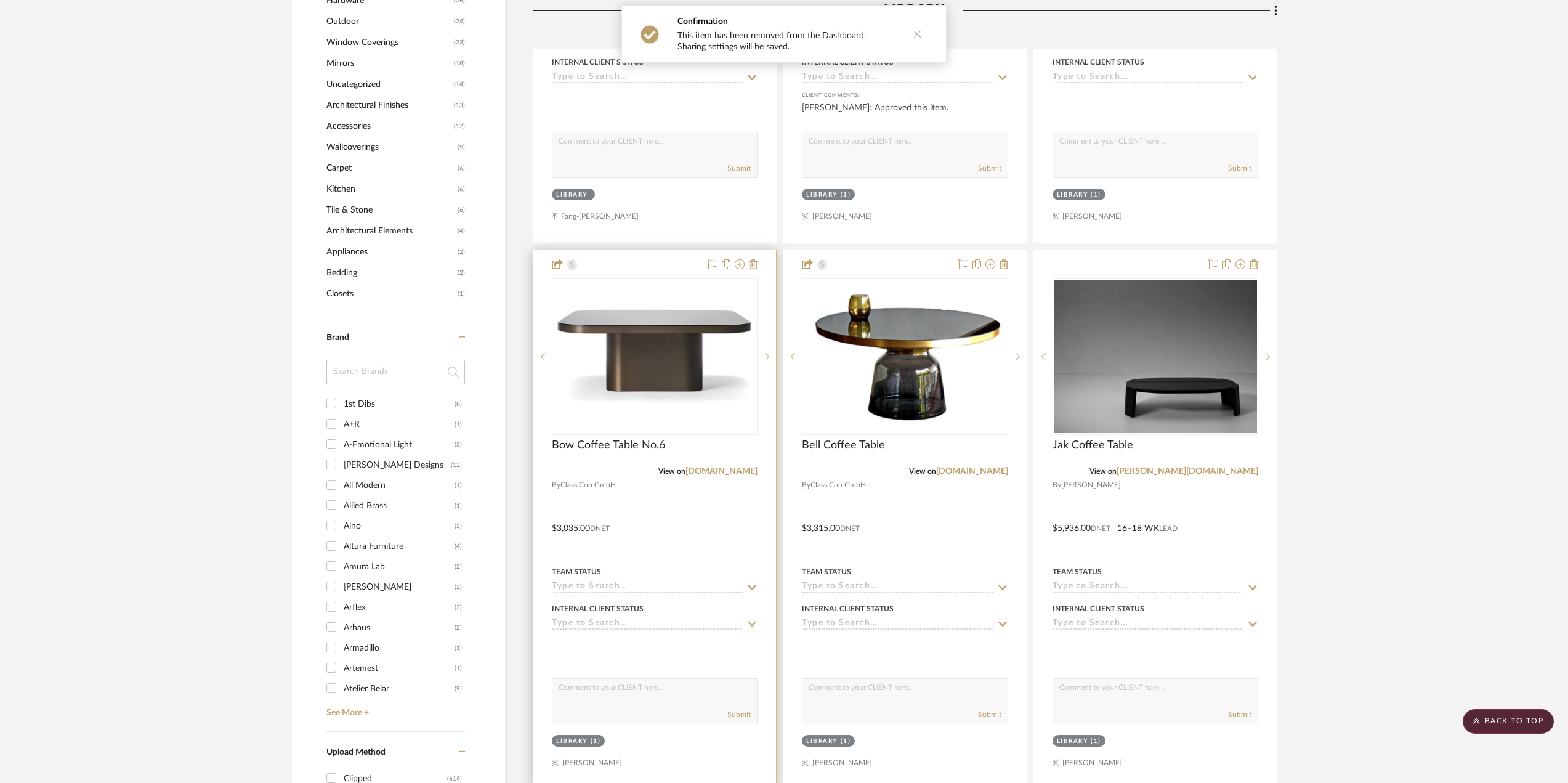
click at [733, 534] on div at bounding box center [654, 519] width 242 height 539
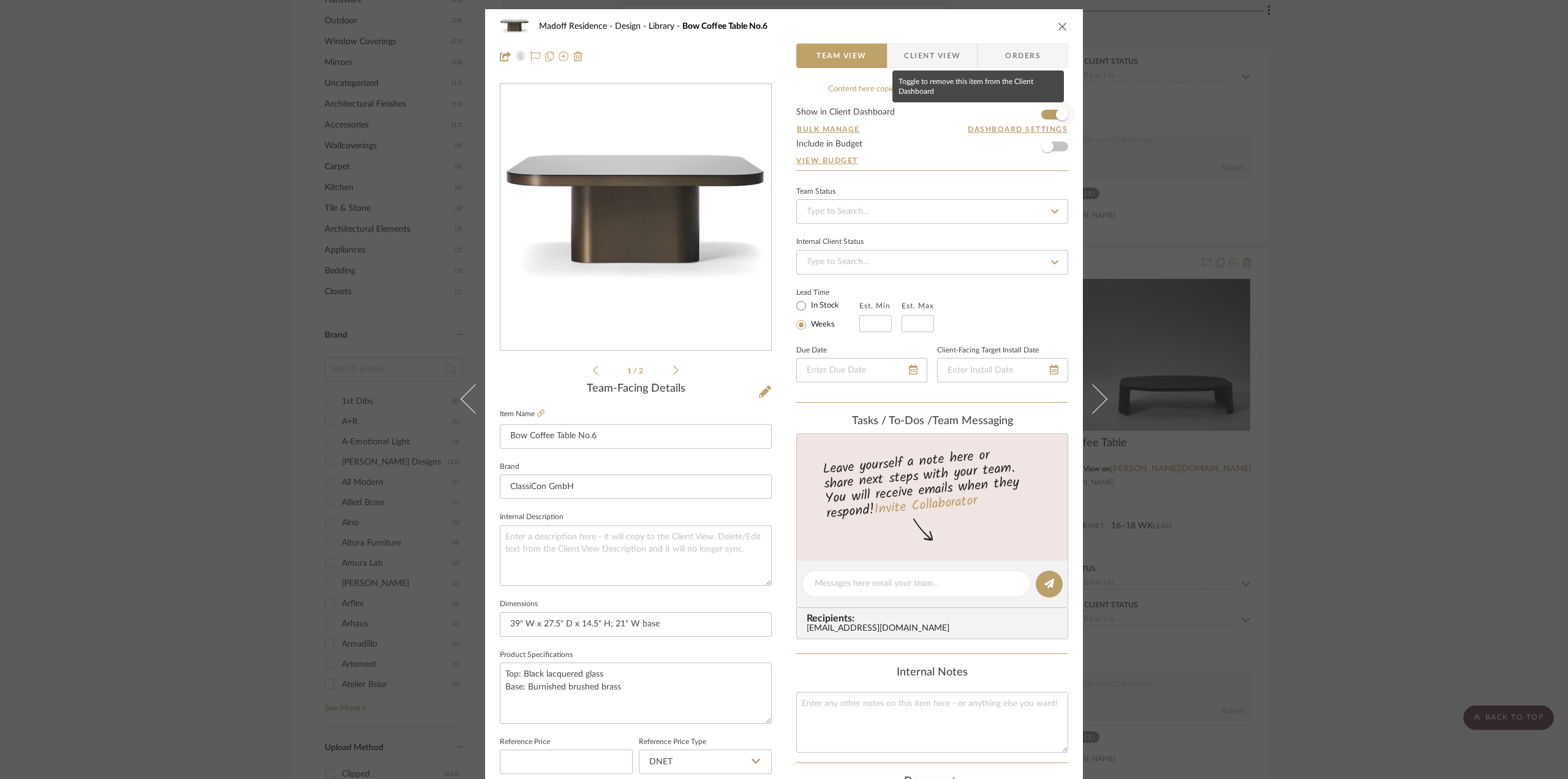
click at [1059, 110] on span "button" at bounding box center [1062, 114] width 12 height 12
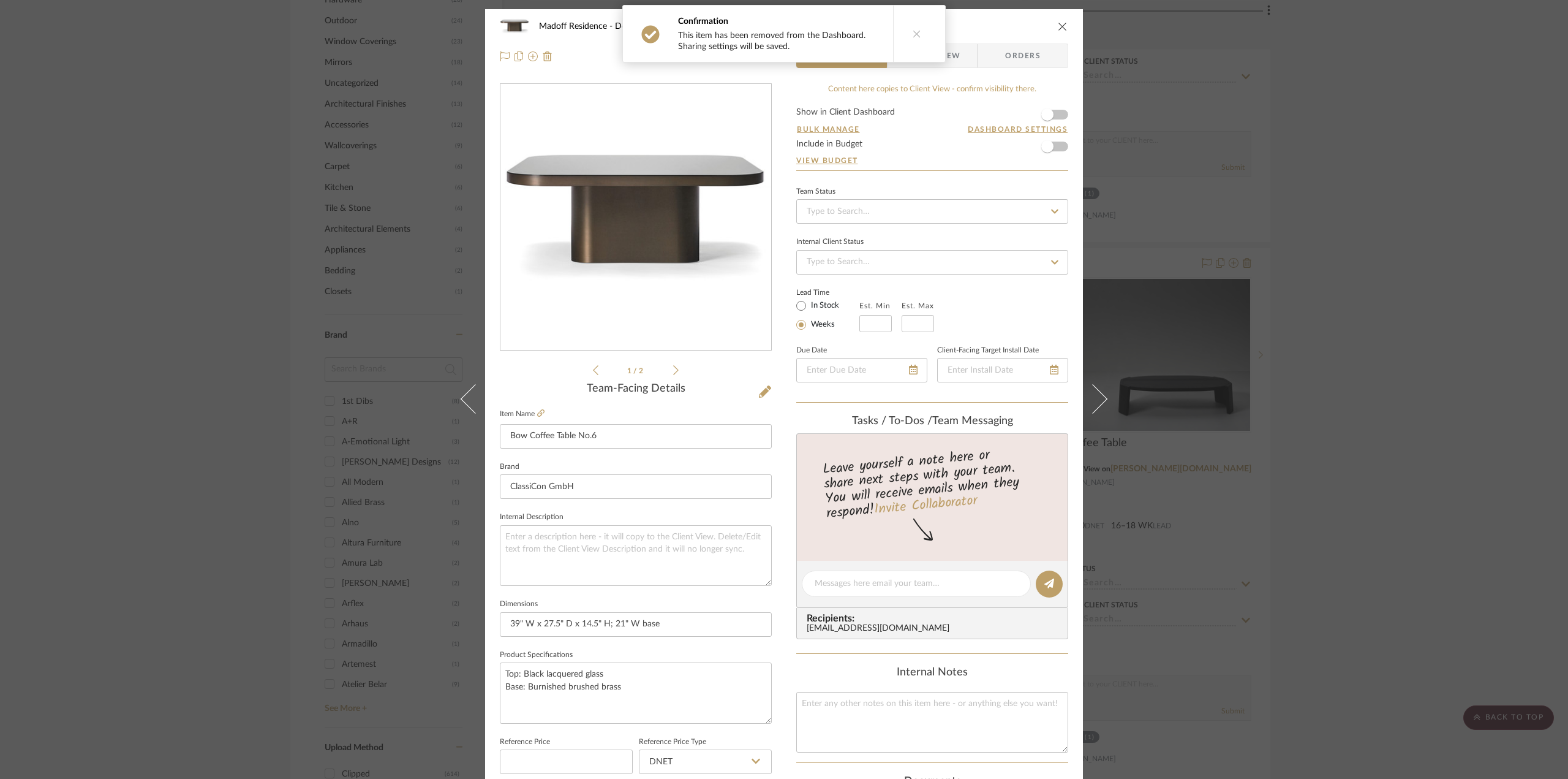
click at [1425, 224] on div "Madoff Residence - Design Library Bow Coffee Table No.6 Team View Client View O…" at bounding box center [784, 389] width 1568 height 779
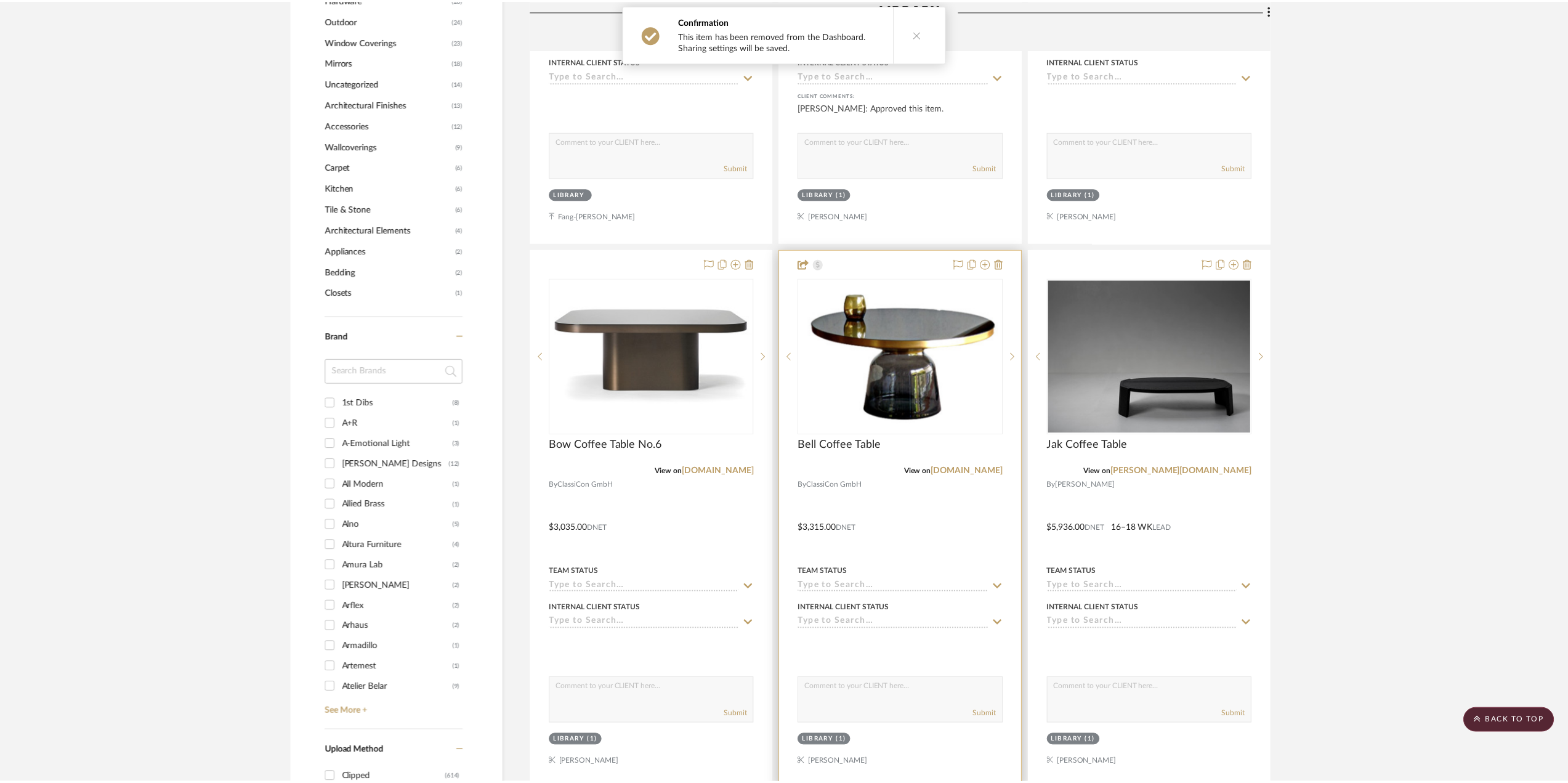
scroll to position [1465, 0]
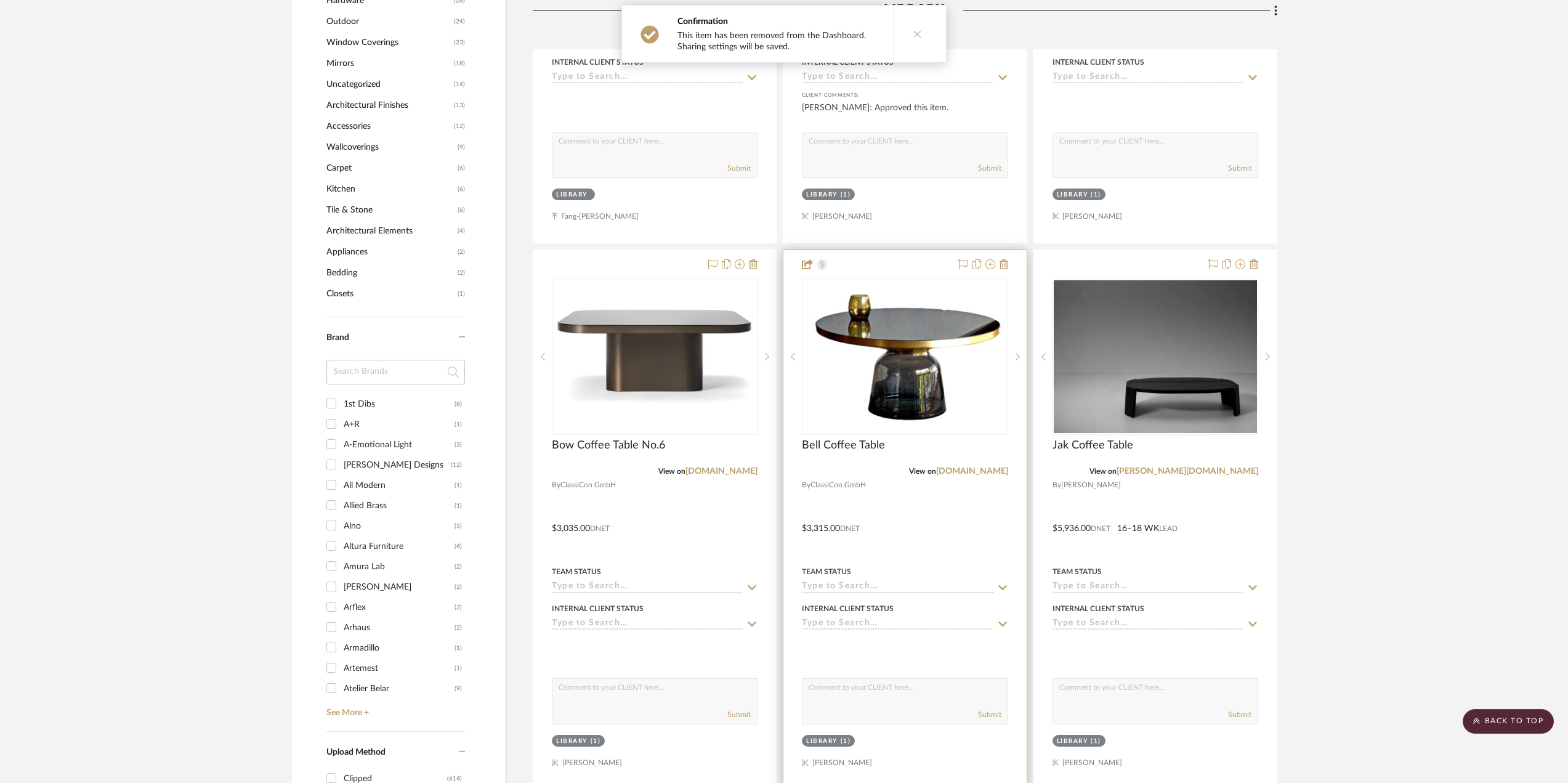
click at [923, 537] on div at bounding box center [905, 519] width 242 height 539
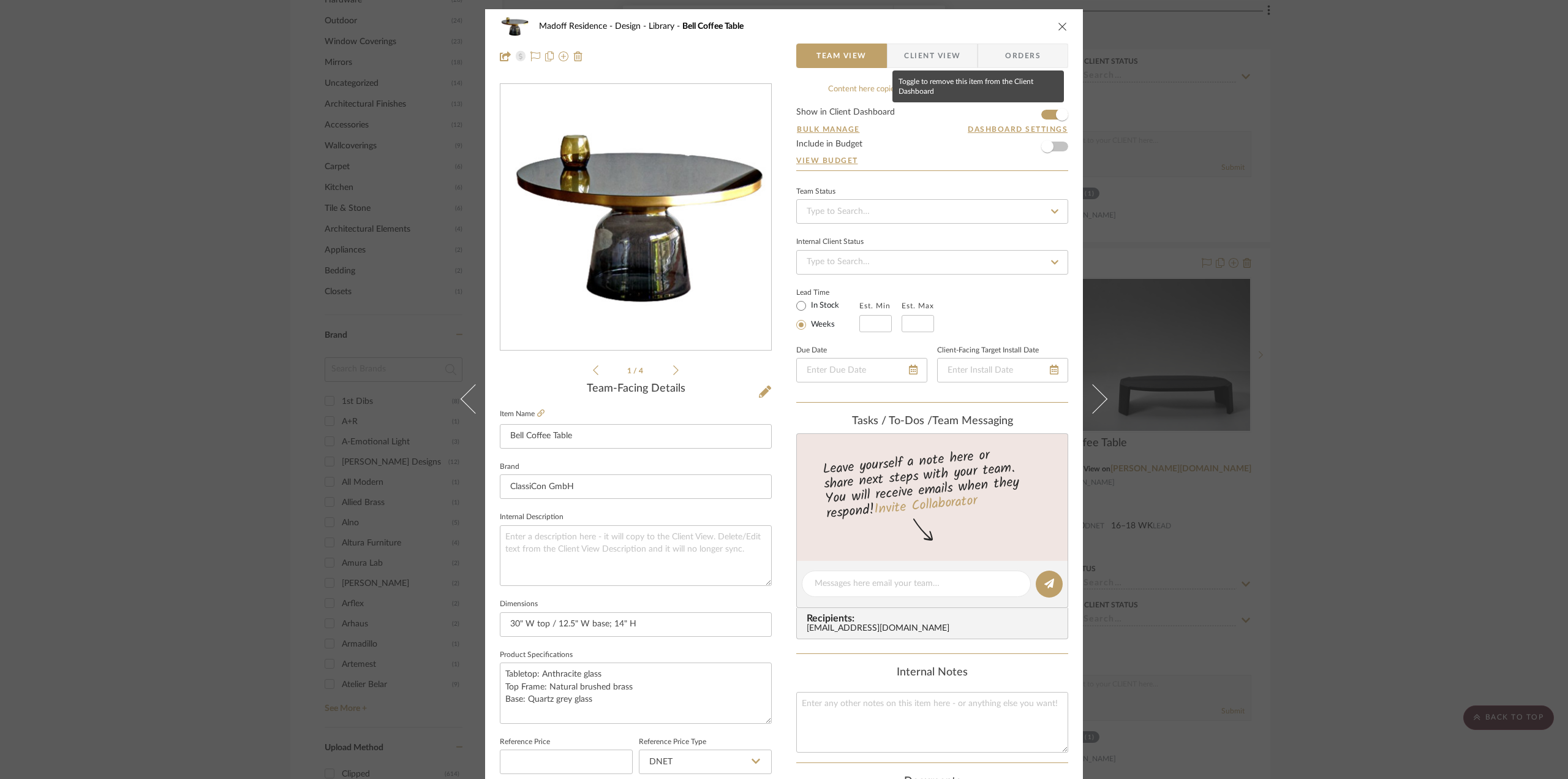
click at [1057, 113] on span "button" at bounding box center [1062, 114] width 12 height 12
click at [1410, 303] on div "Madoff Residence - Design Library Bell Coffee Table Team View Client View Order…" at bounding box center [784, 389] width 1568 height 779
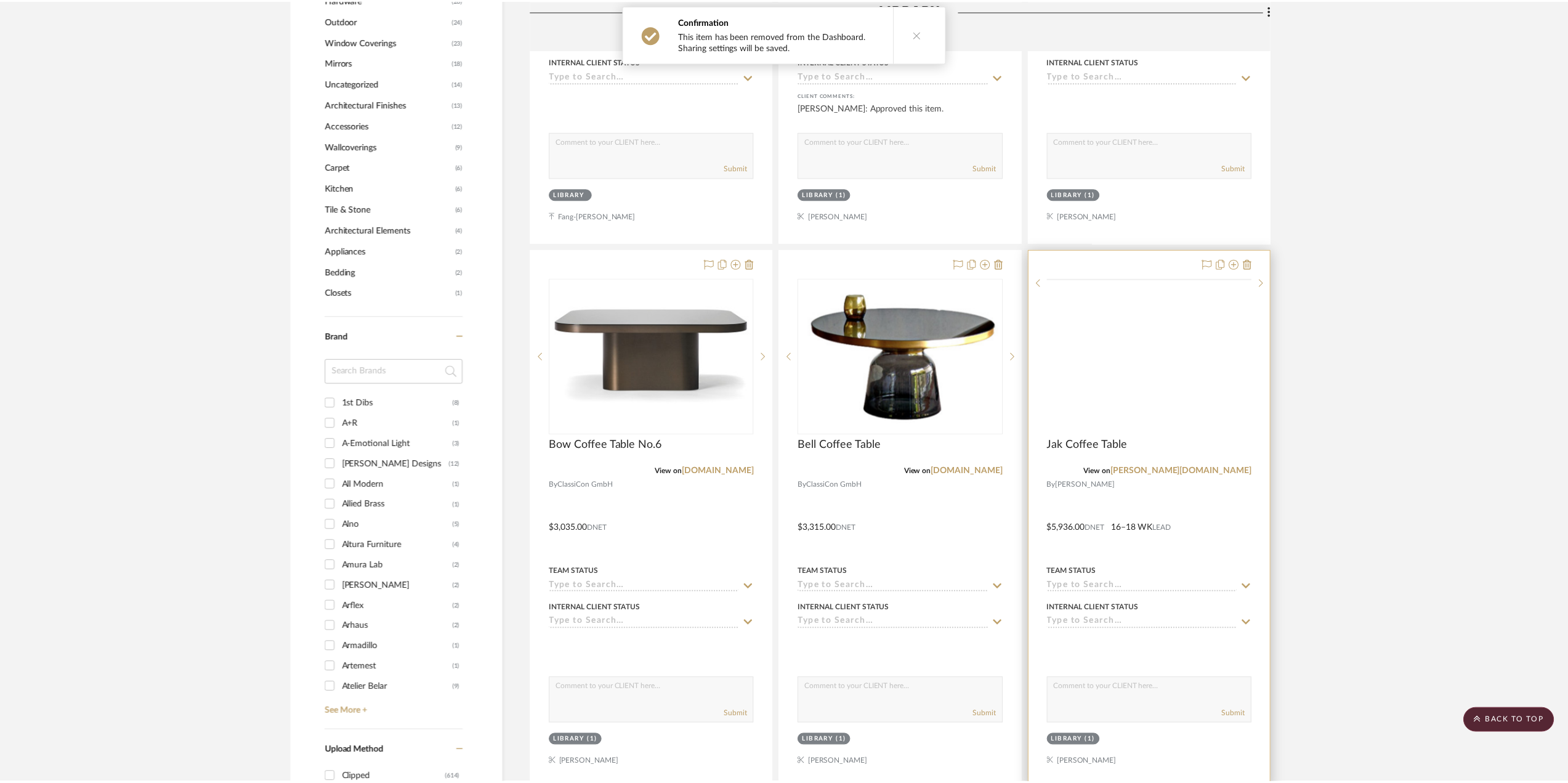
scroll to position [1465, 0]
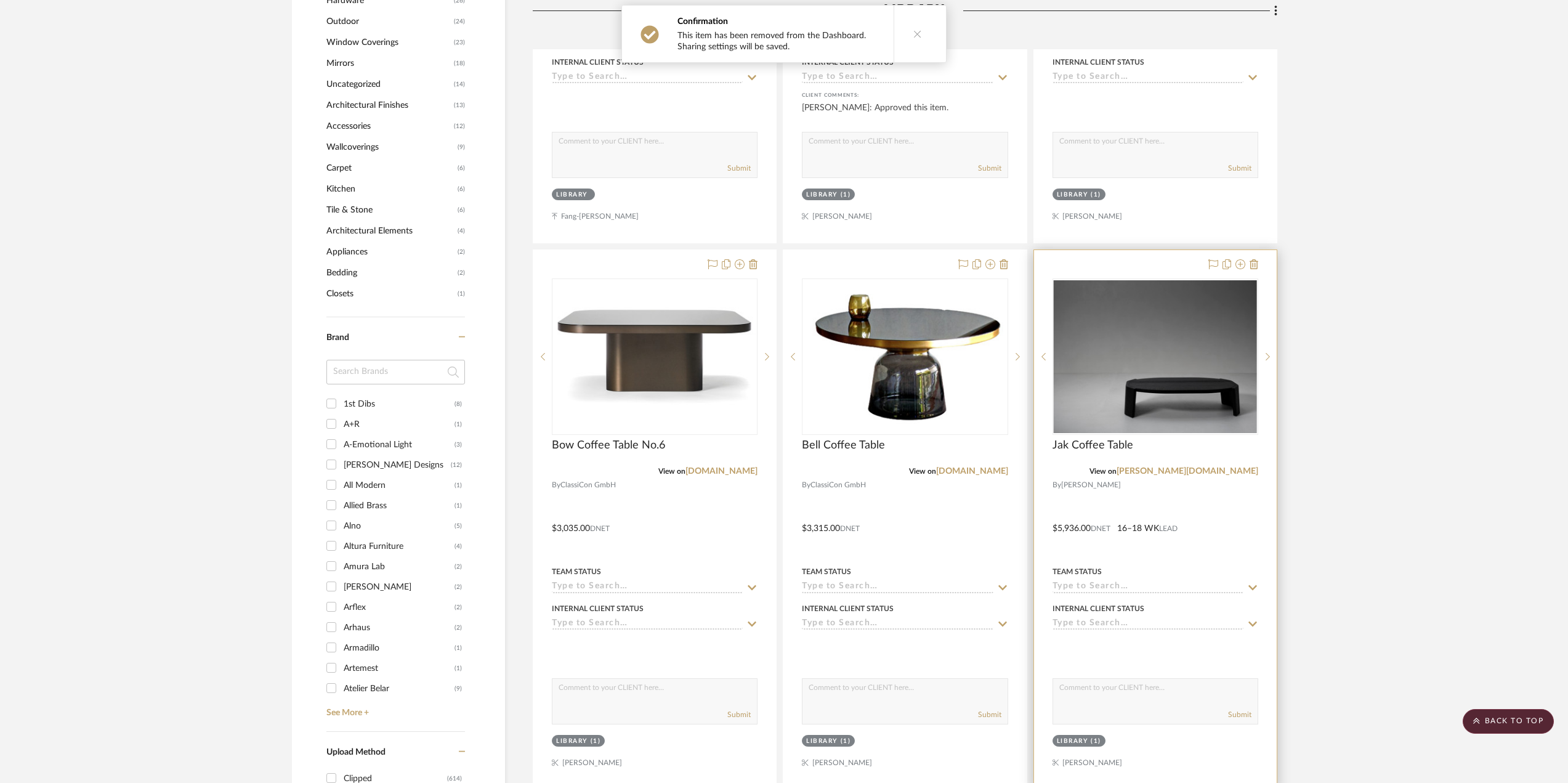
click at [1224, 528] on div at bounding box center [1155, 519] width 242 height 539
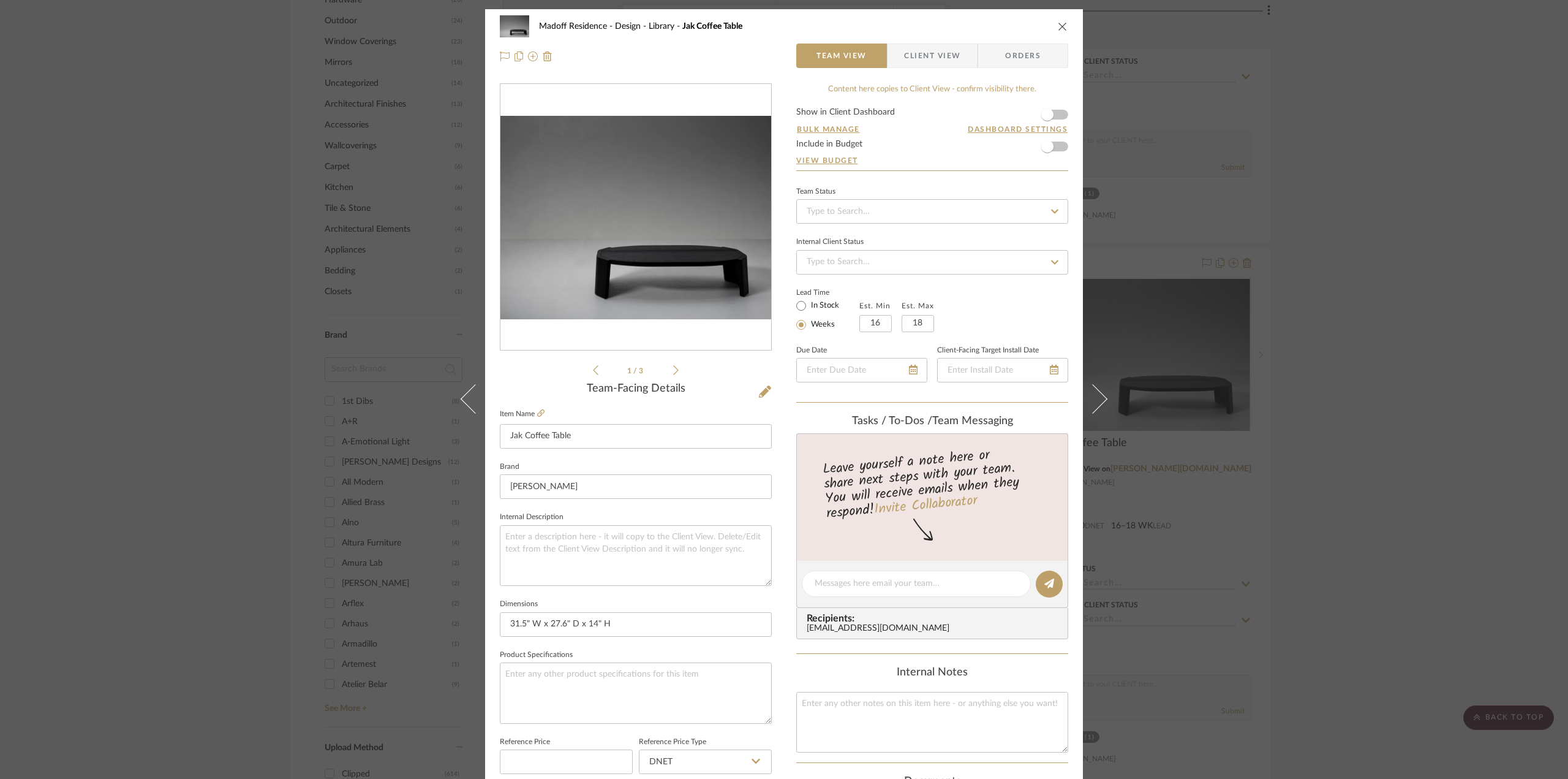
click at [1295, 339] on div "Madoff Residence - Design Library Jak Coffee Table Team View Client View Orders…" at bounding box center [784, 389] width 1568 height 779
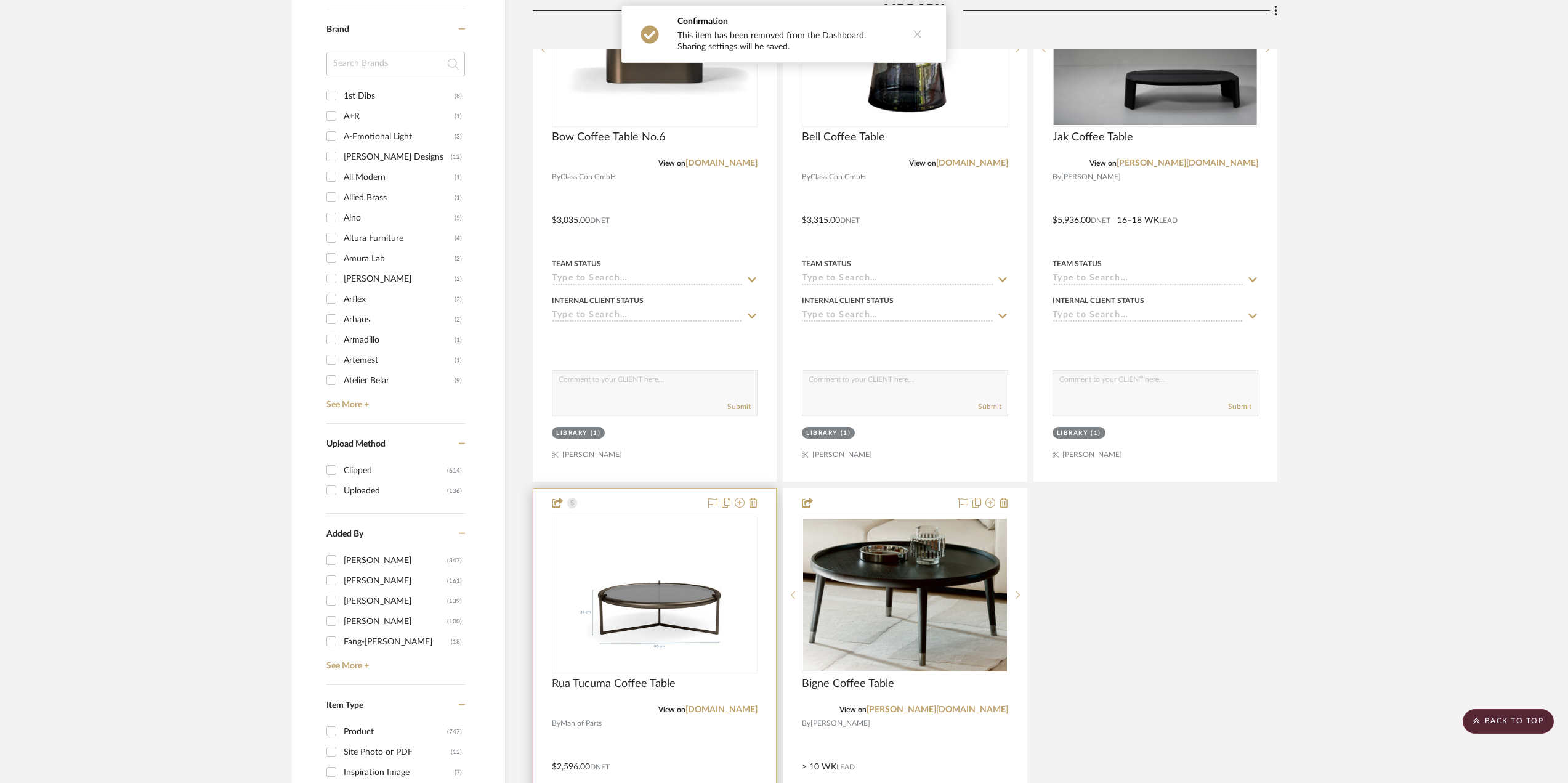
scroll to position [2019, 0]
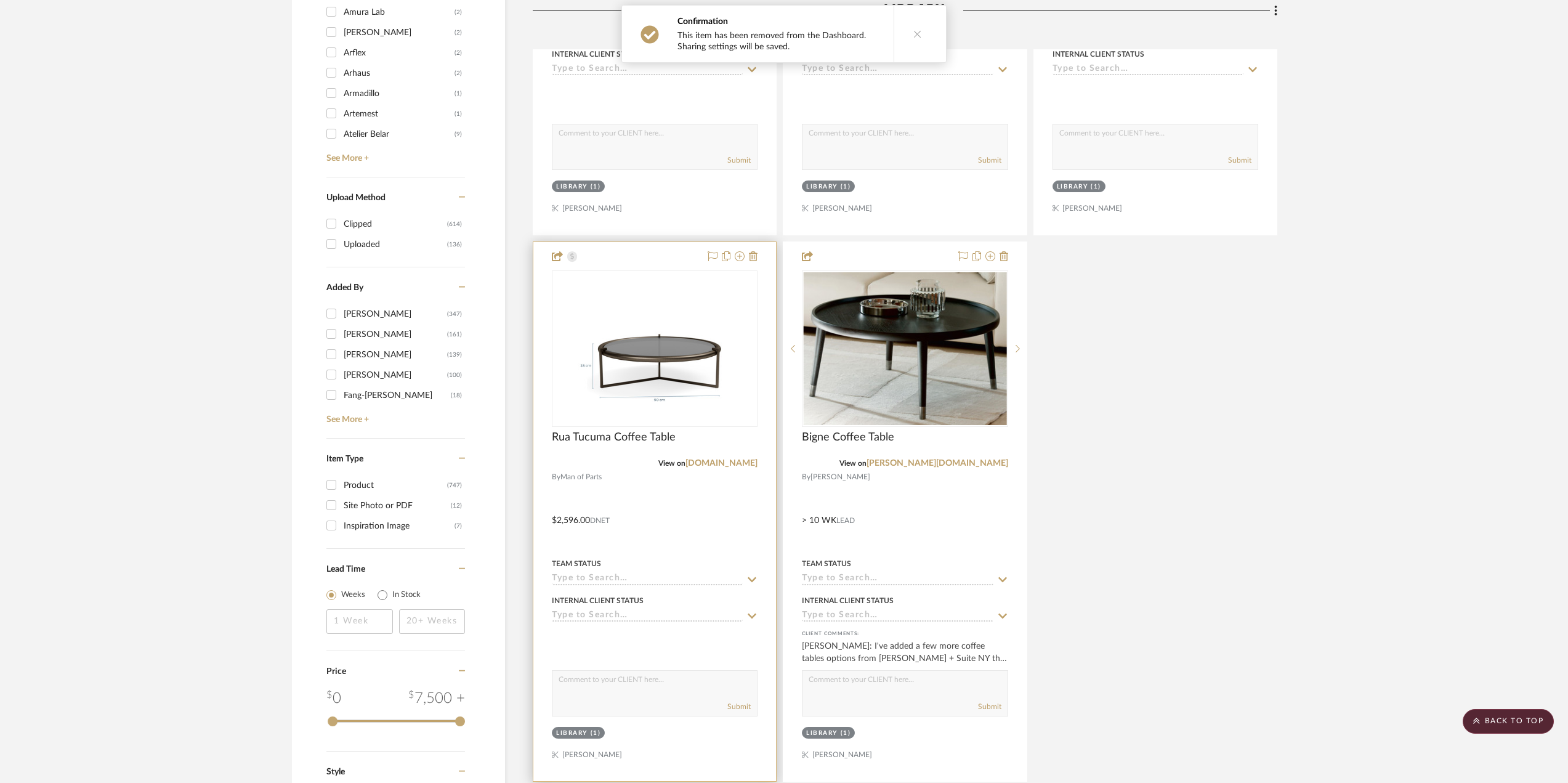
click at [674, 504] on div at bounding box center [654, 511] width 242 height 539
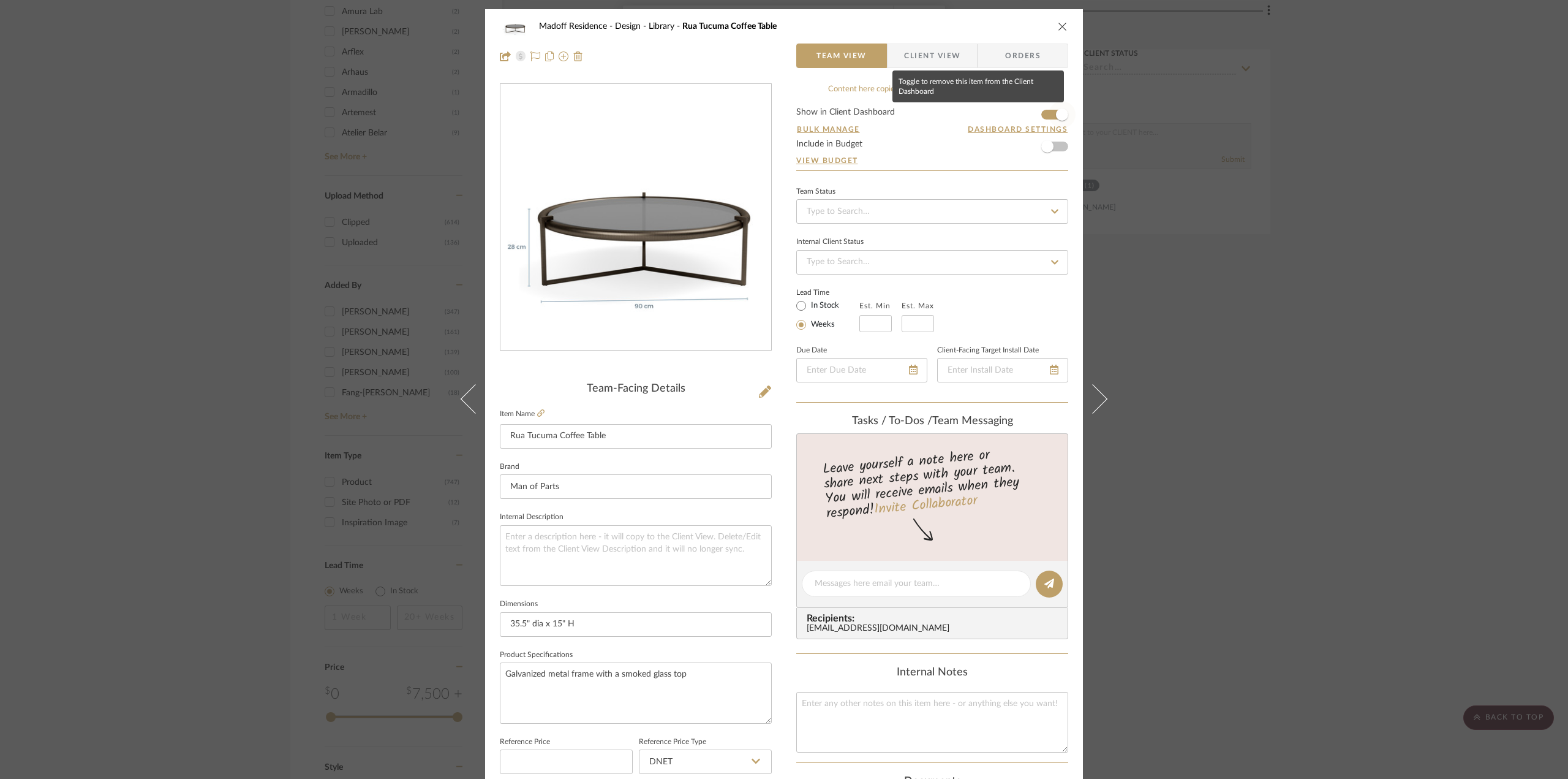
click at [1056, 114] on span "button" at bounding box center [1062, 114] width 12 height 12
drag, startPoint x: 1330, startPoint y: 337, endPoint x: 1260, endPoint y: 357, distance: 72.8
click at [1329, 337] on div "Madoff Residence - Design Library Rua Tucuma Coffee Table Team View Client View…" at bounding box center [784, 389] width 1568 height 779
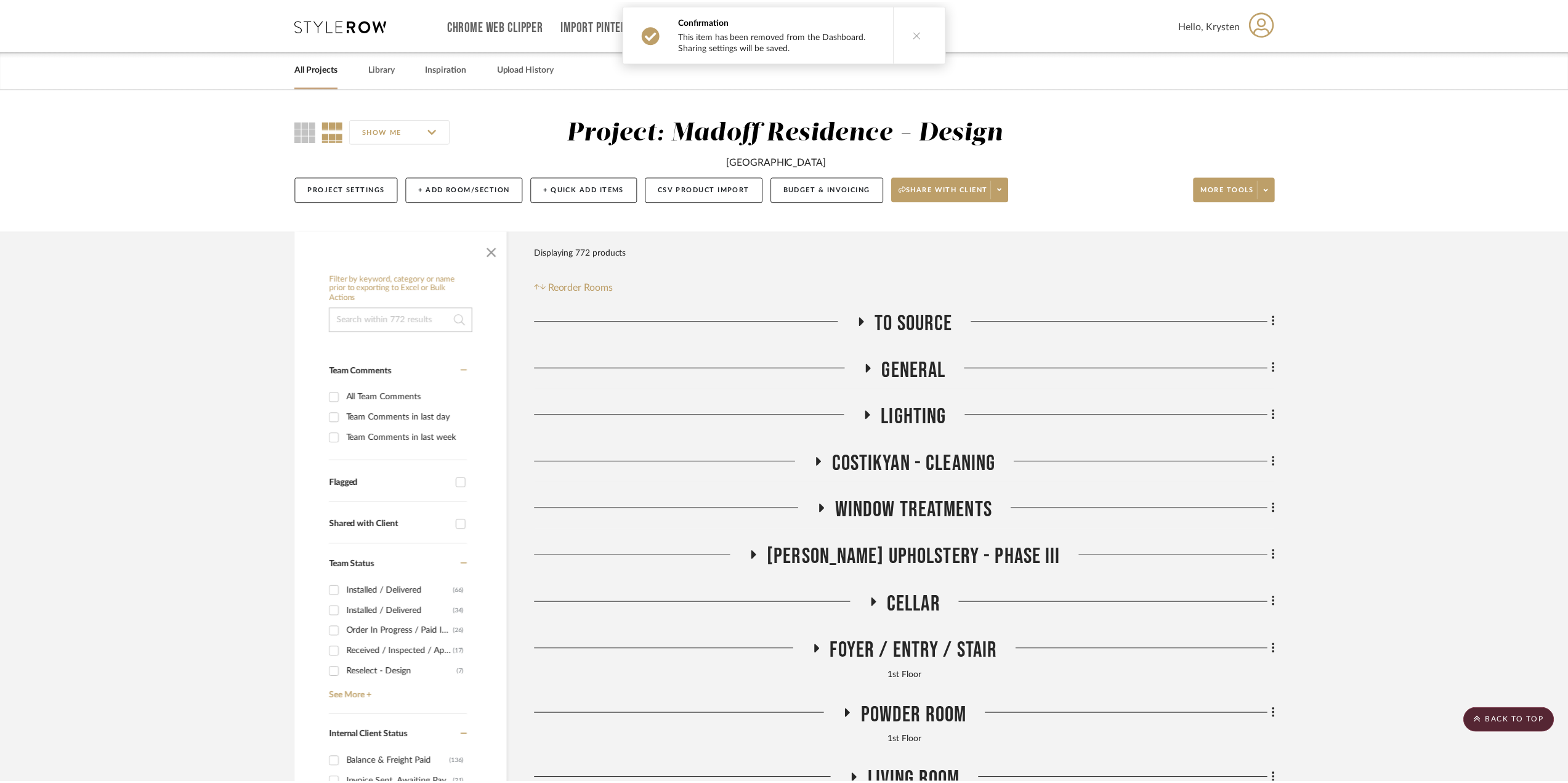
scroll to position [2019, 0]
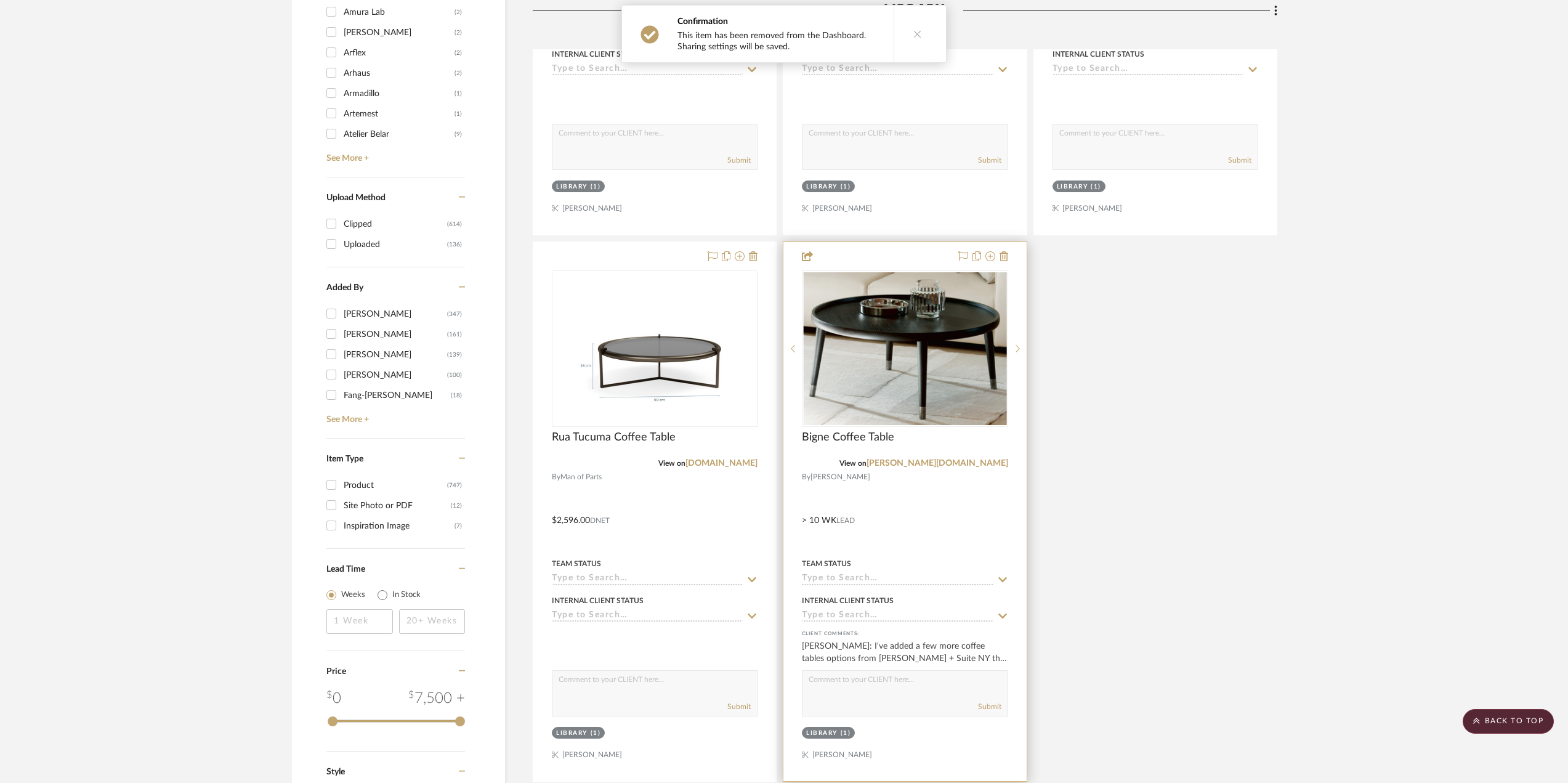
click at [931, 532] on div at bounding box center [905, 511] width 242 height 539
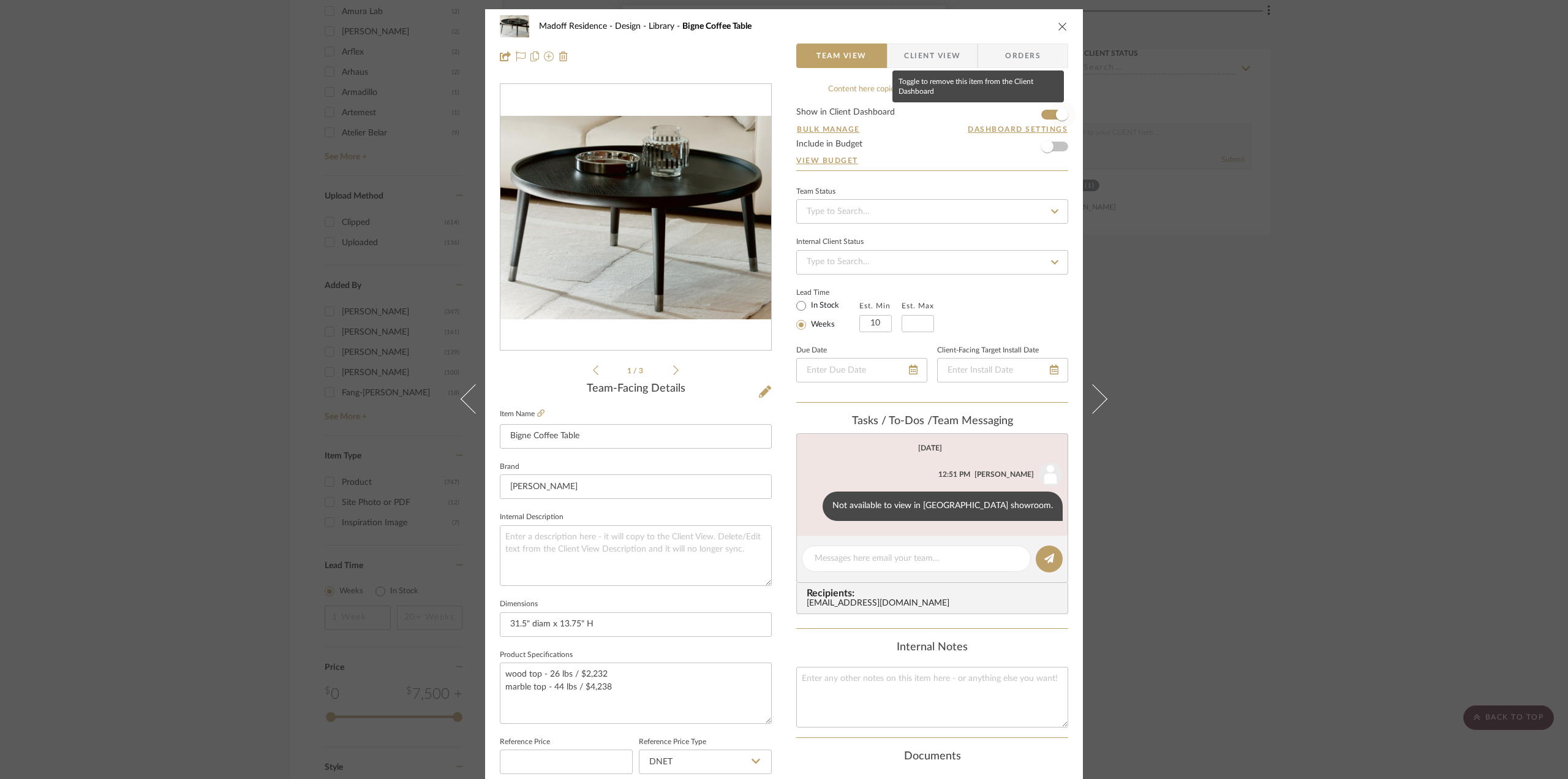
click at [1063, 111] on span "button" at bounding box center [1063, 114] width 27 height 27
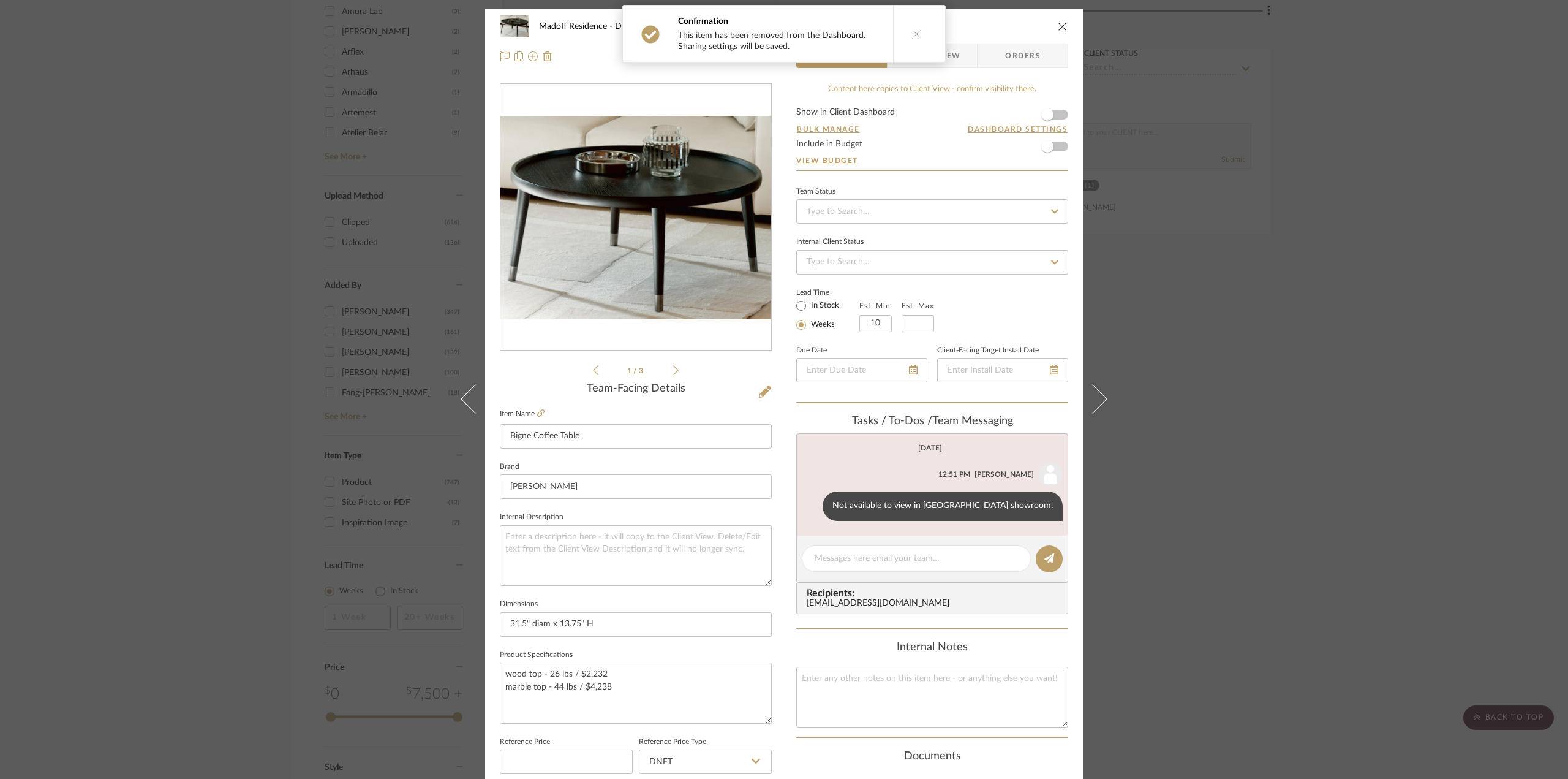
click at [1280, 424] on div "Madoff Residence - Design Library Bigne Coffee Table Team View Client View Orde…" at bounding box center [784, 389] width 1568 height 779
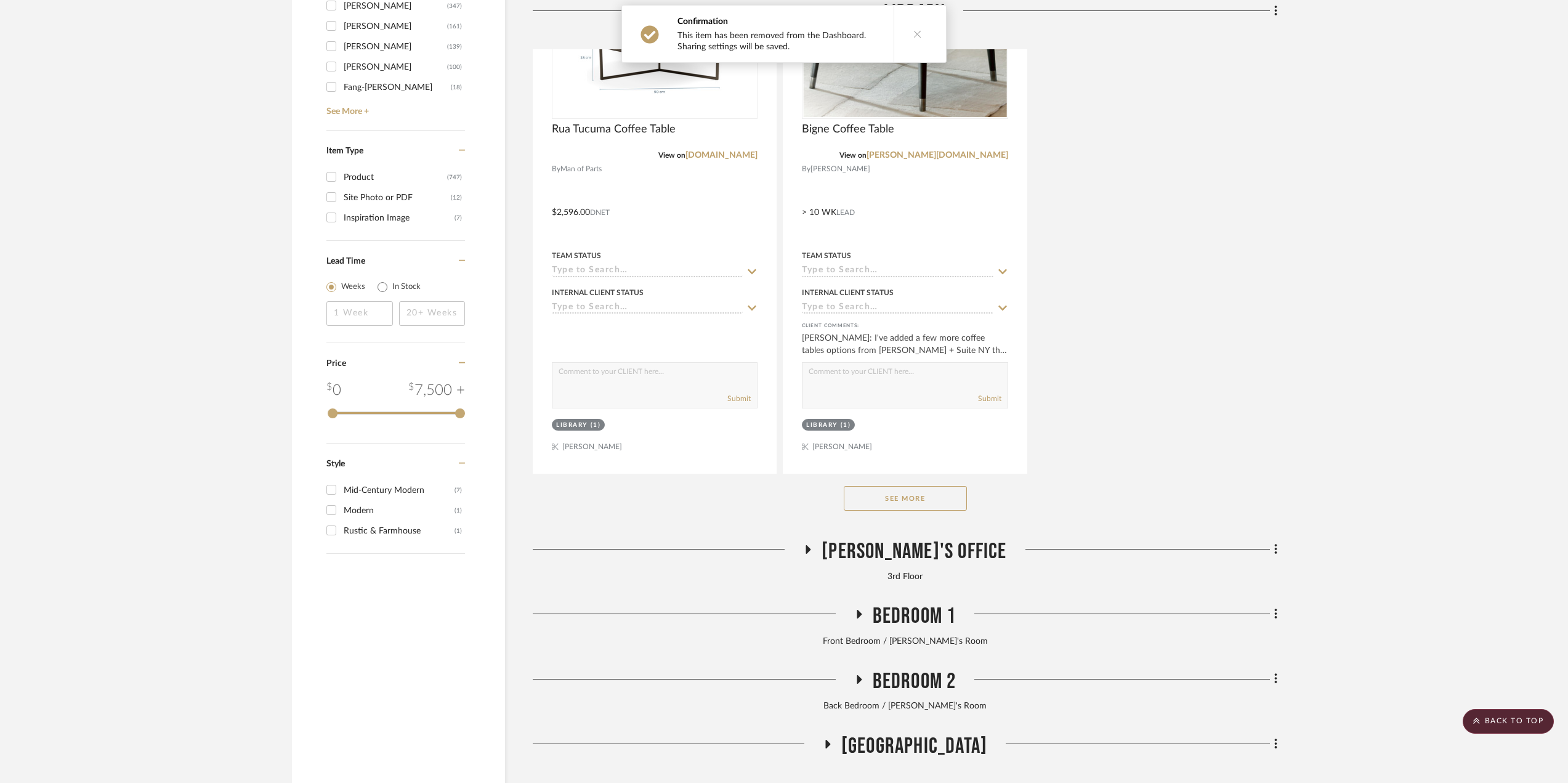
click at [911, 509] on button "See More" at bounding box center [906, 498] width 123 height 25
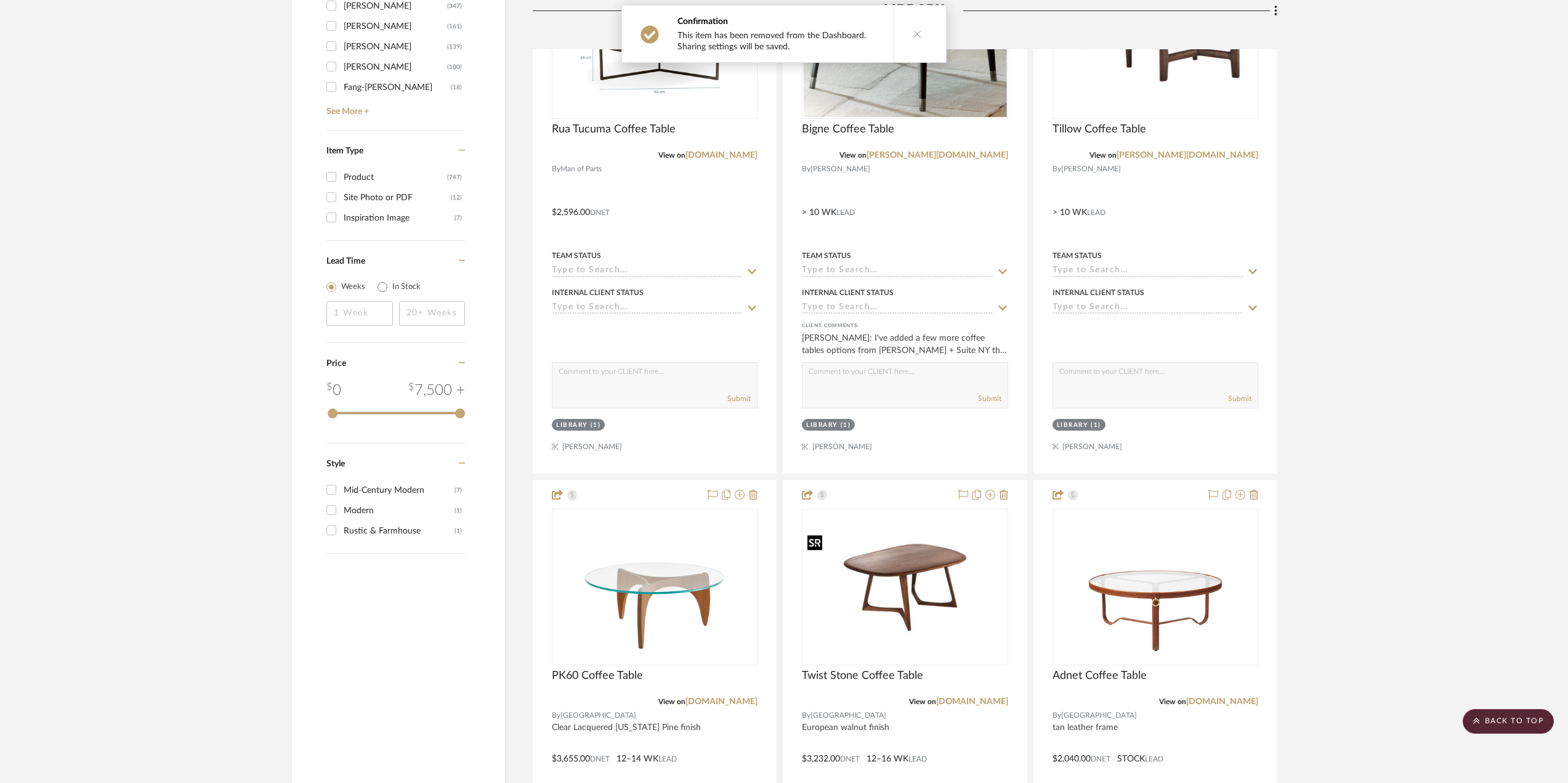
scroll to position [2019, 0]
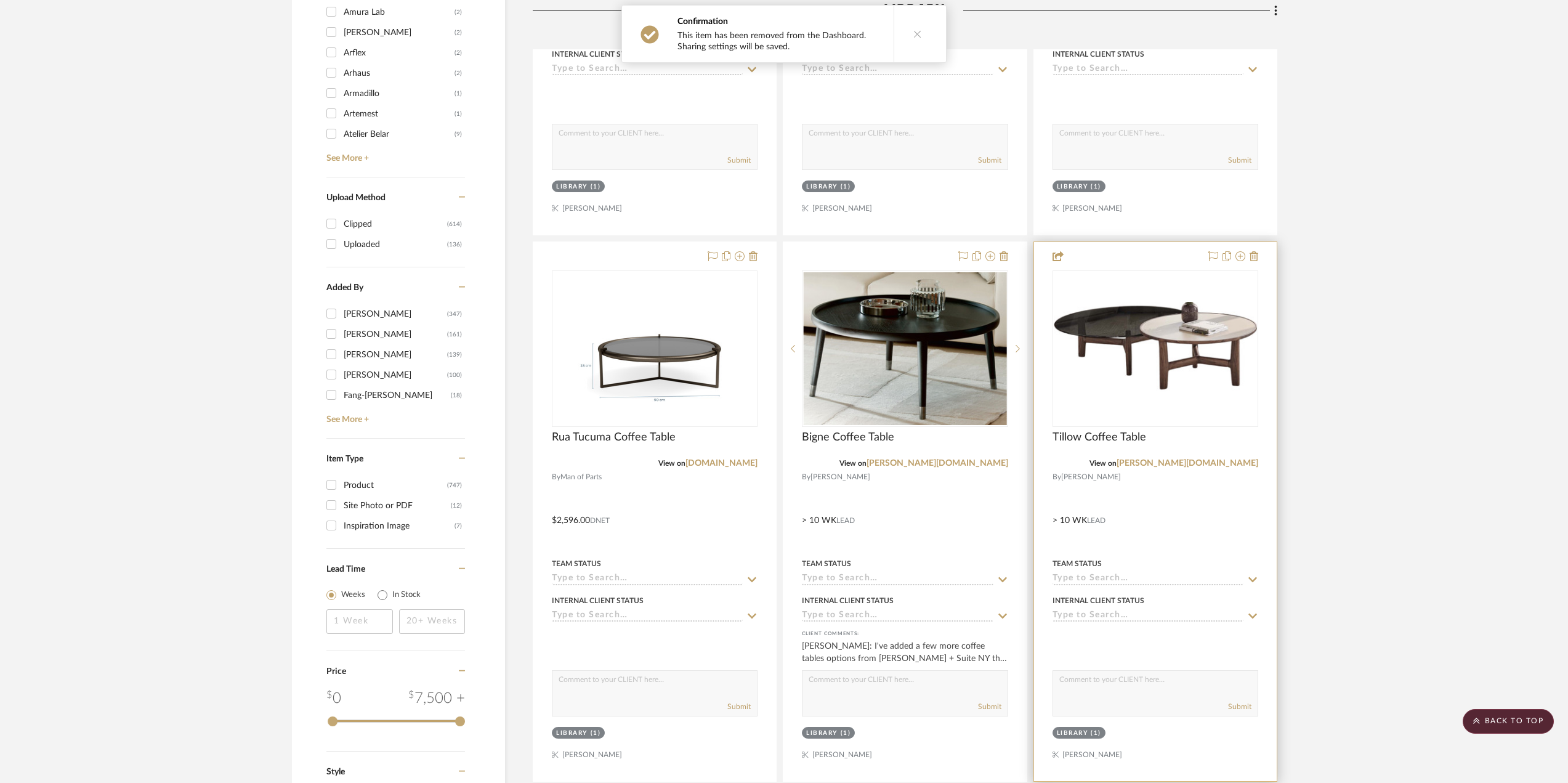
click at [1205, 511] on div at bounding box center [1155, 511] width 242 height 539
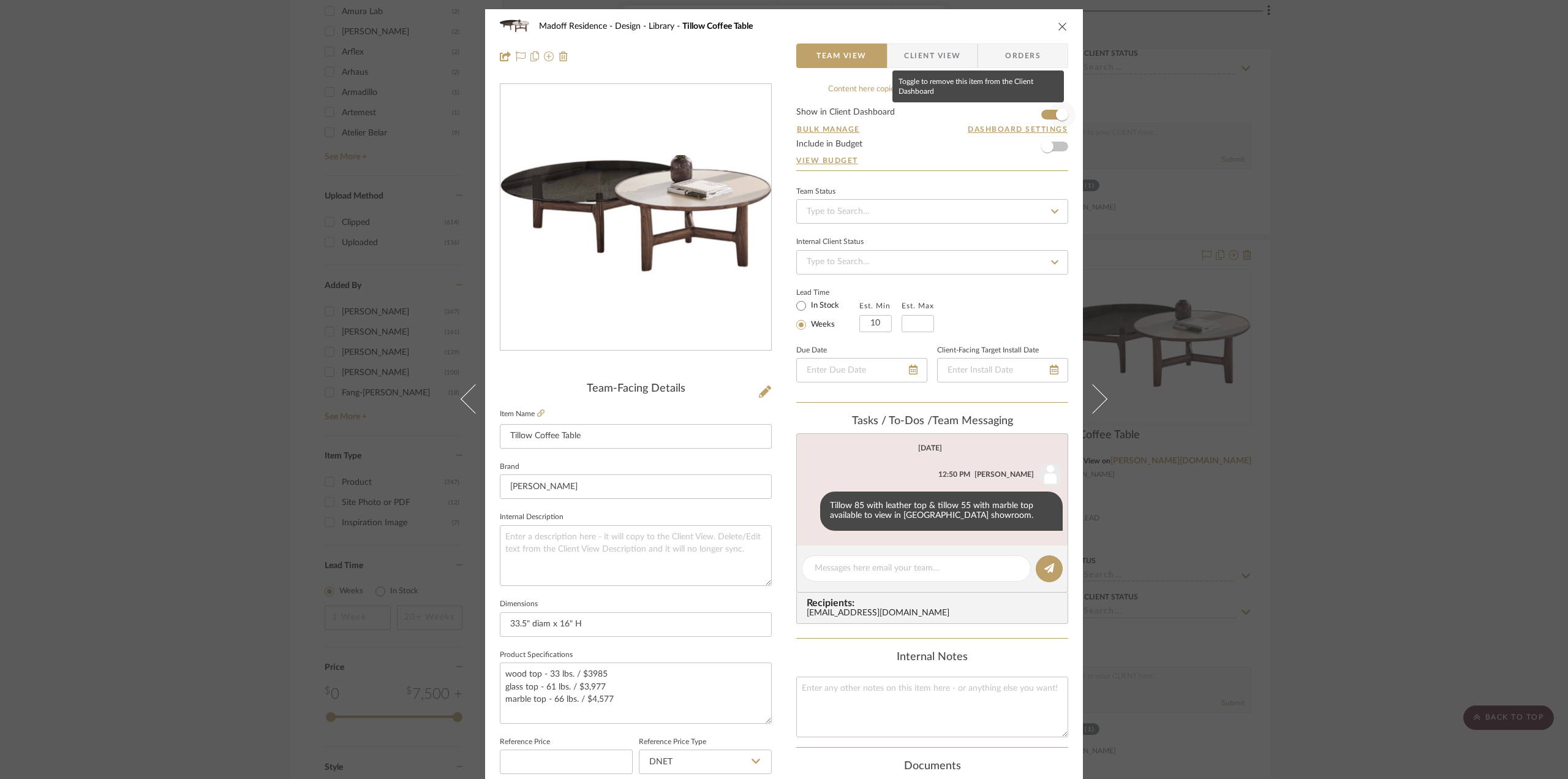
click at [1051, 112] on span "button" at bounding box center [1063, 114] width 27 height 27
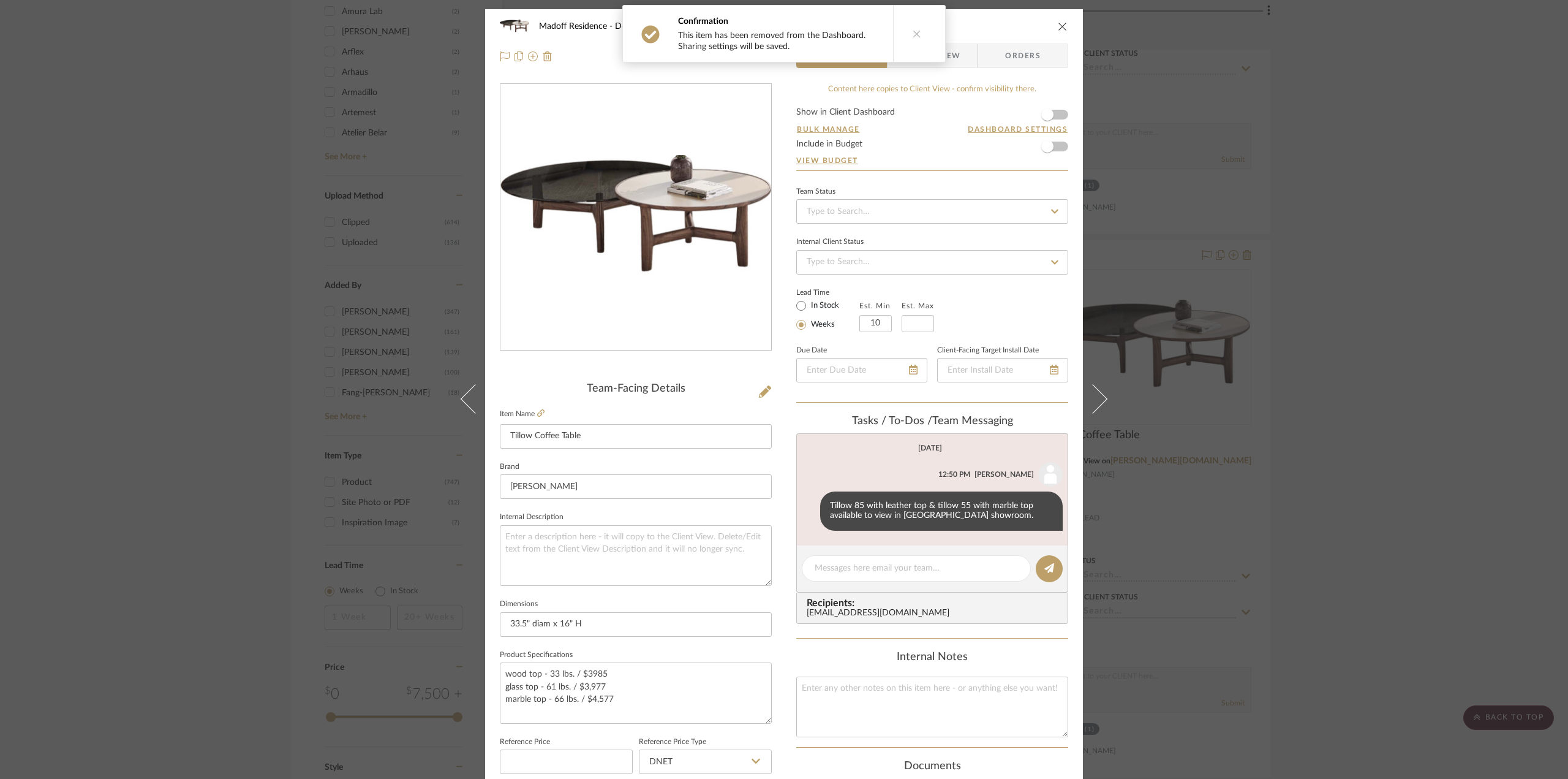
click at [1417, 345] on div "Madoff Residence - Design Library Tillow Coffee Table Team View Client View Ord…" at bounding box center [784, 389] width 1568 height 779
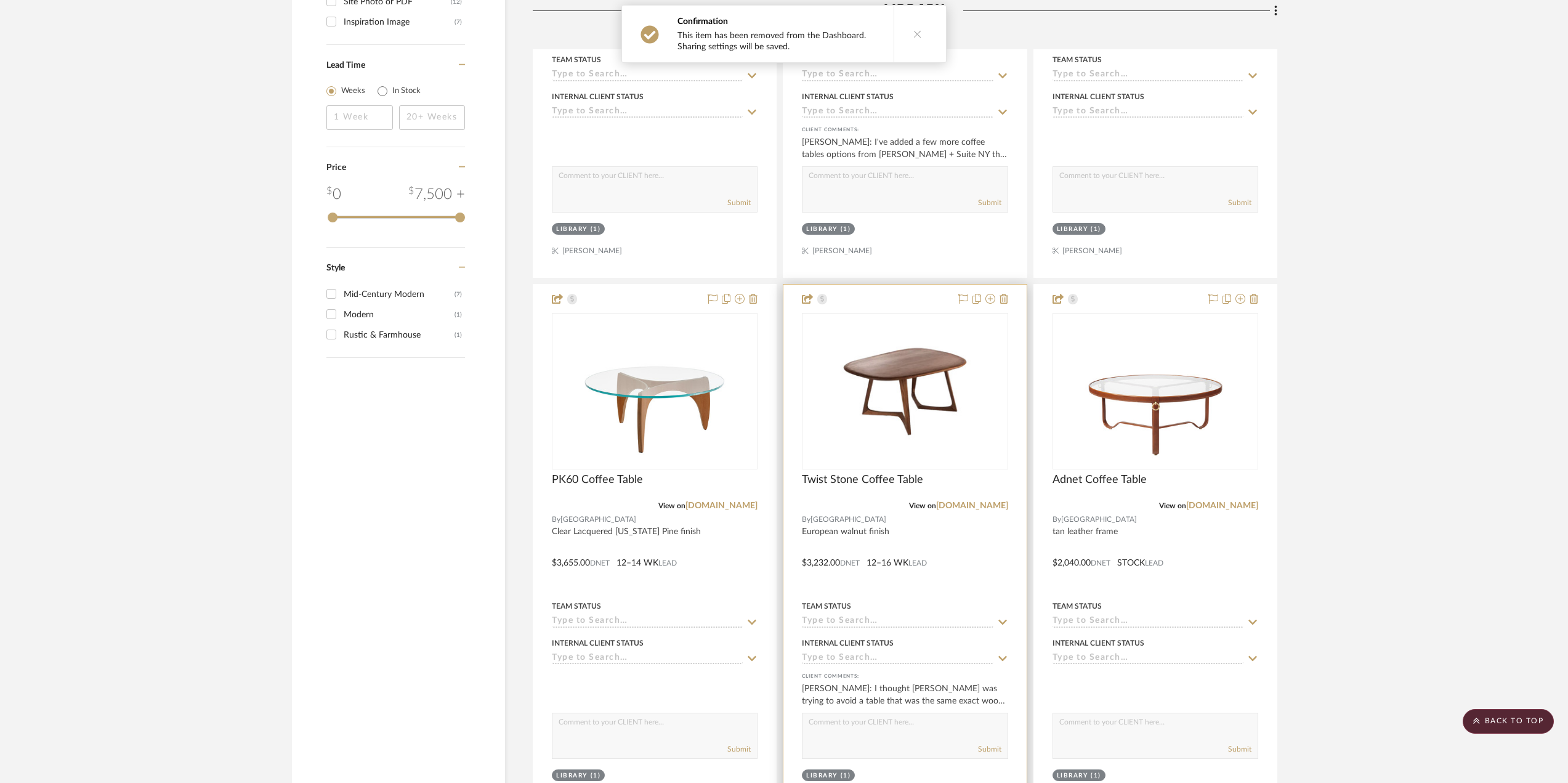
scroll to position [2573, 0]
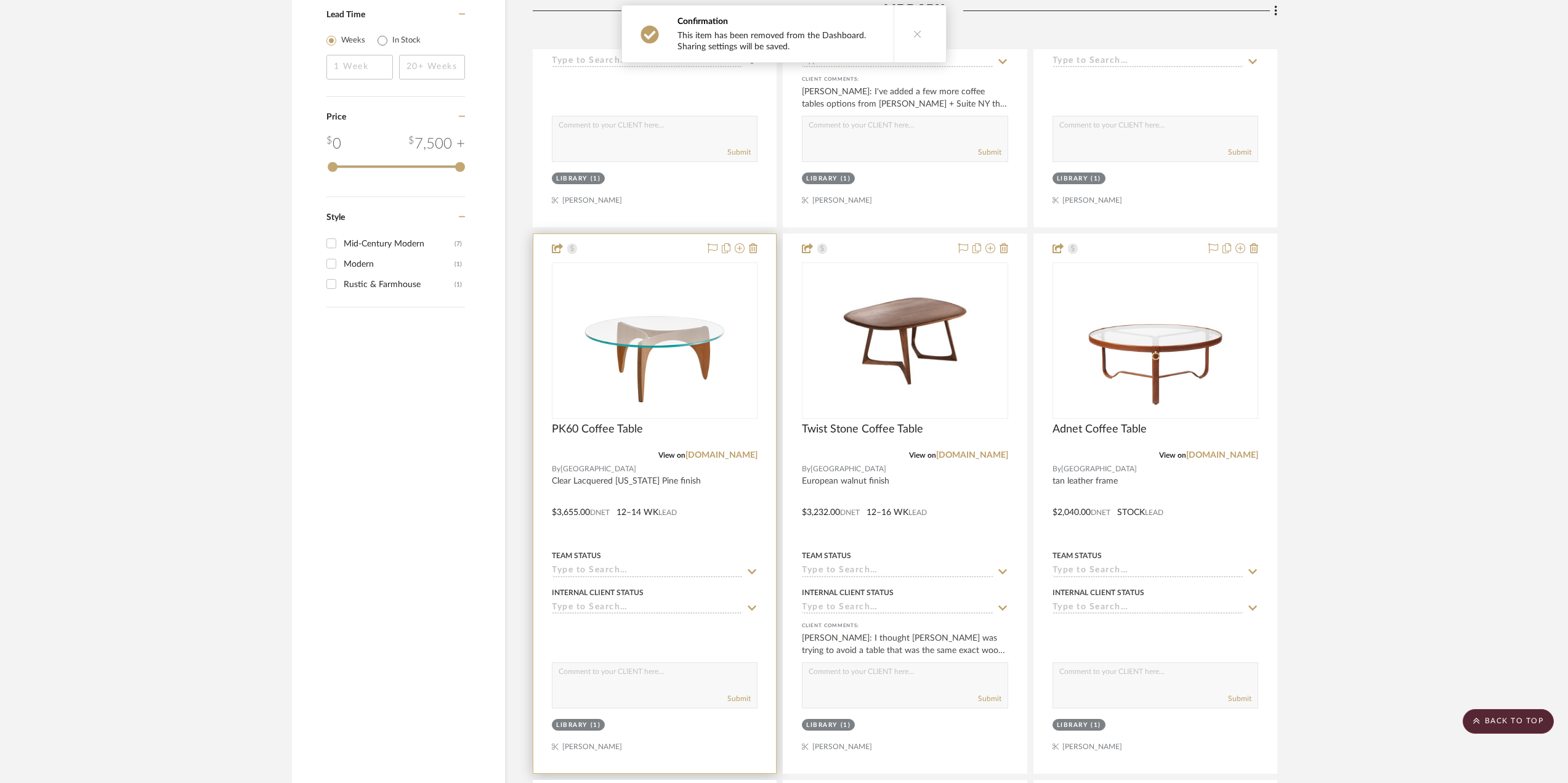
click at [697, 523] on div at bounding box center [654, 503] width 242 height 539
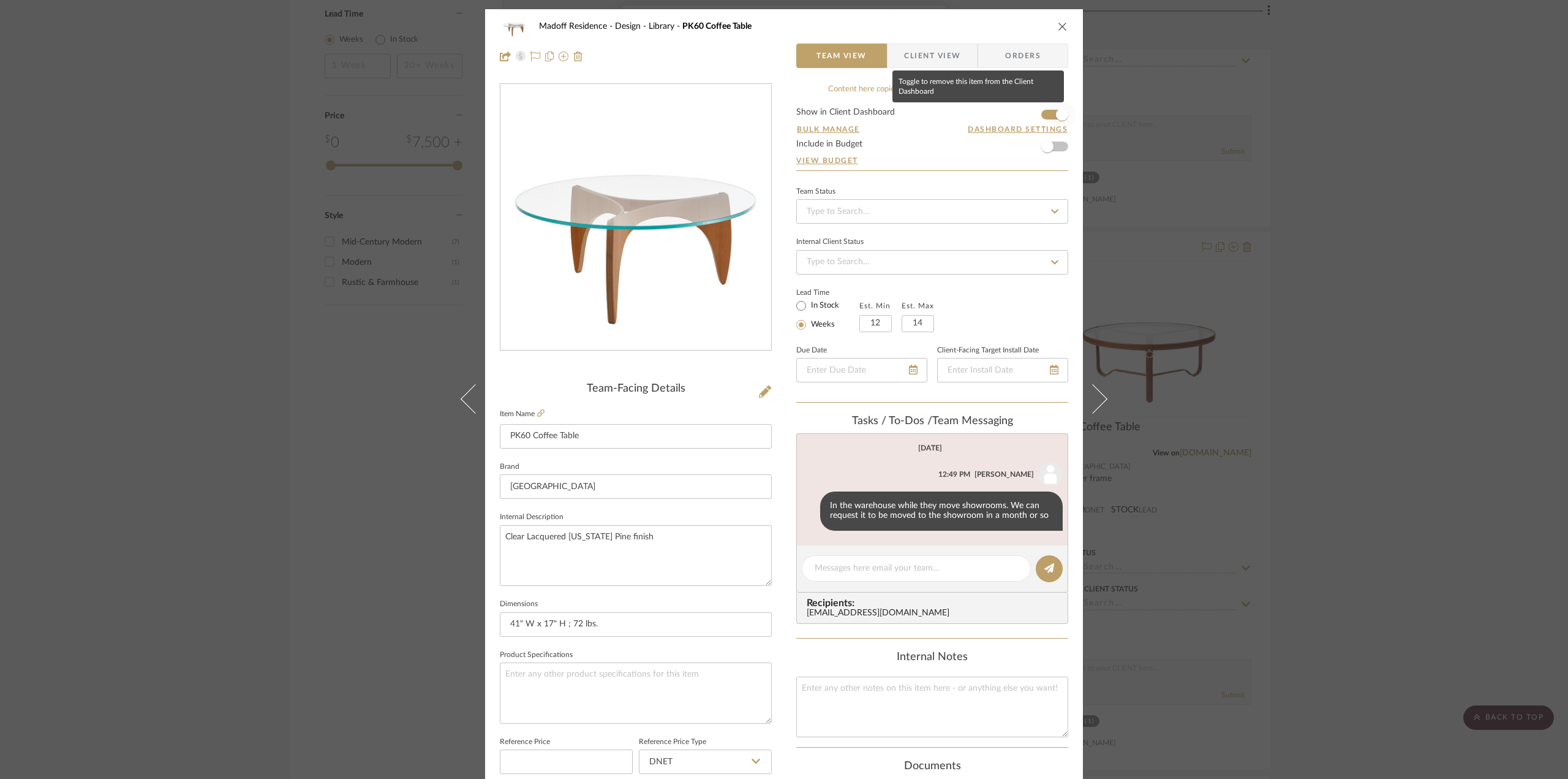
click at [1058, 112] on span "button" at bounding box center [1062, 114] width 12 height 12
click at [1438, 312] on div "Madoff Residence - Design Library PK60 Coffee Table Team View Client View Order…" at bounding box center [784, 389] width 1568 height 779
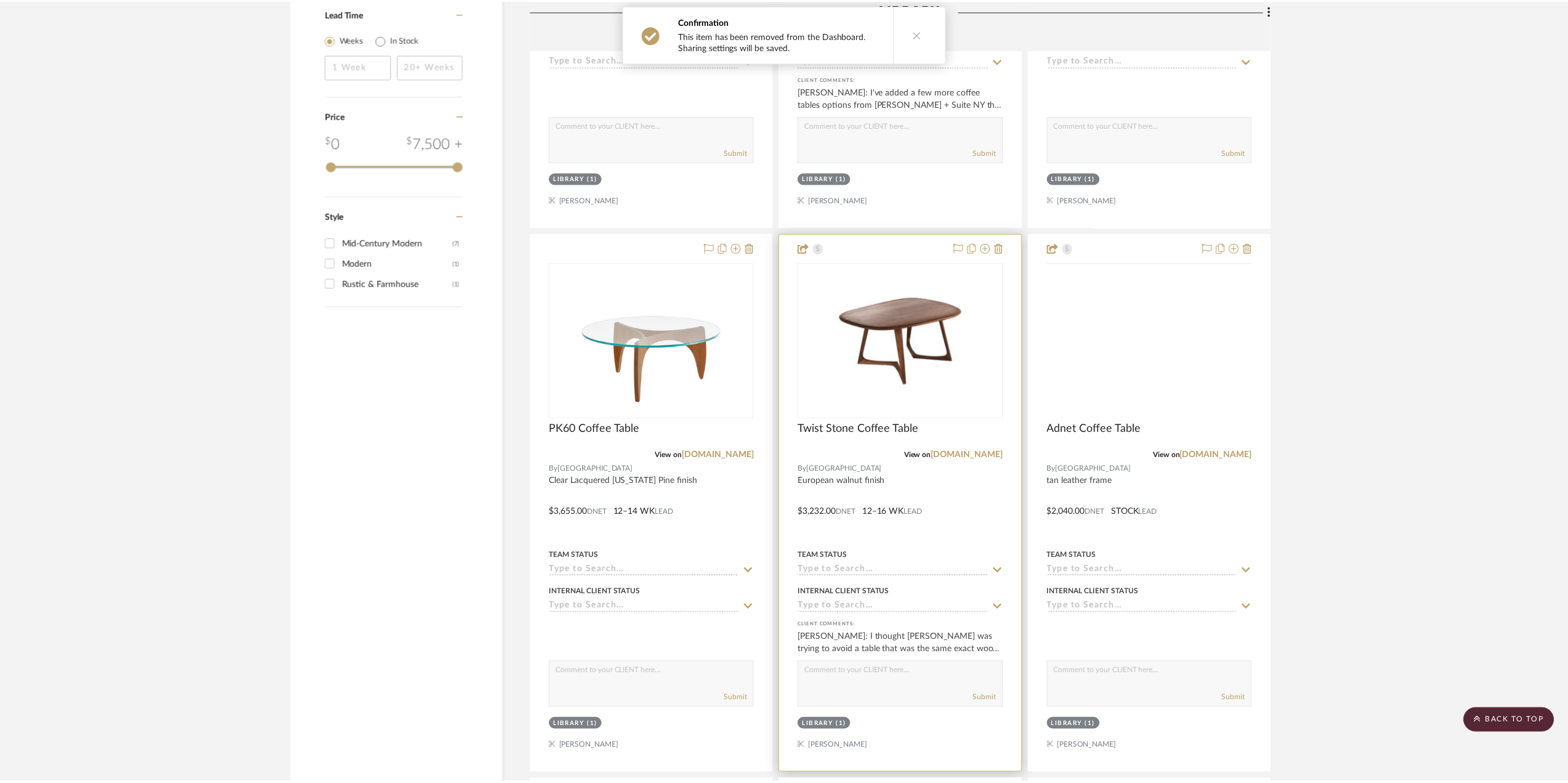
scroll to position [2573, 0]
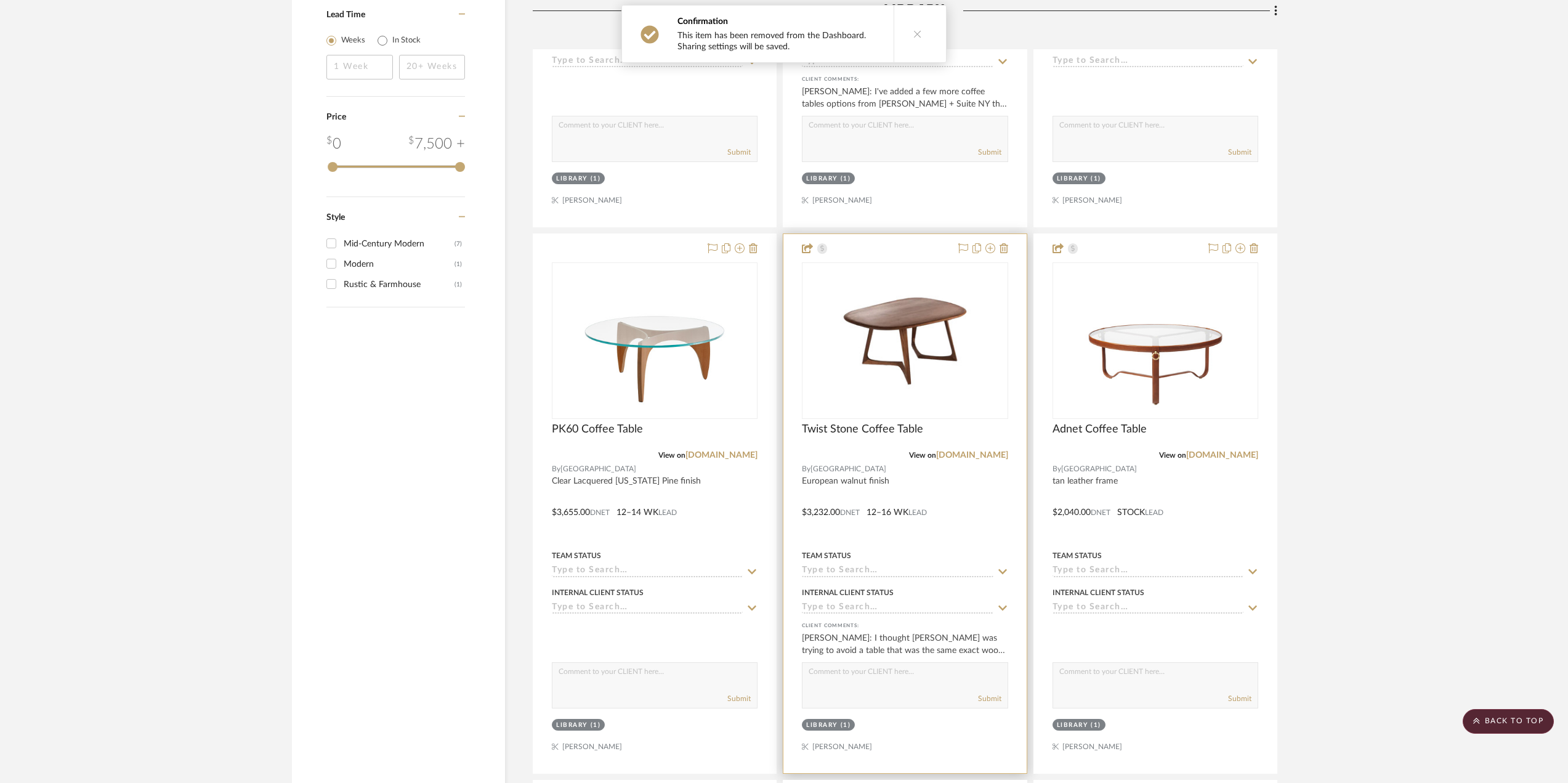
click at [959, 515] on div at bounding box center [905, 503] width 242 height 539
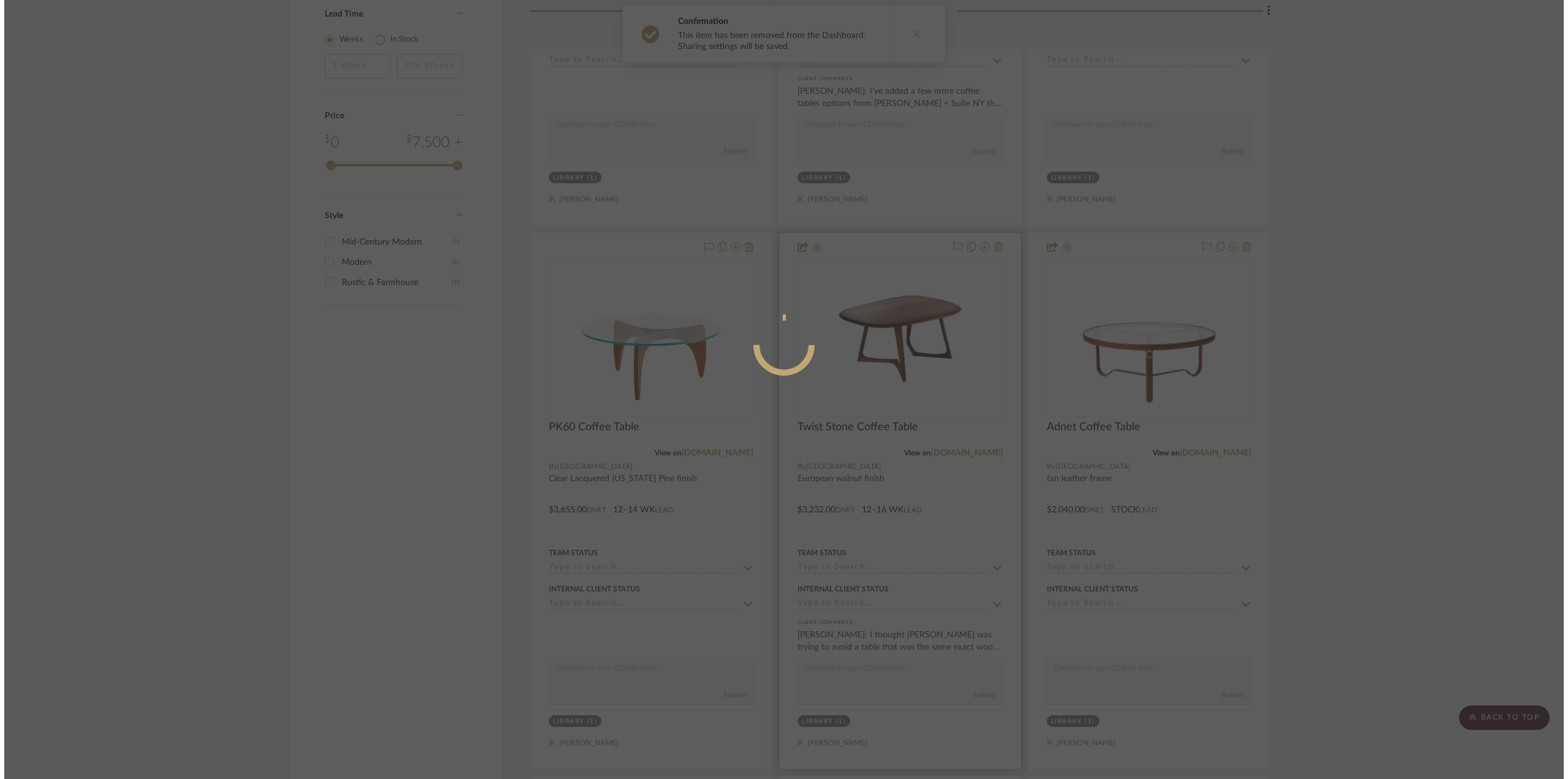
scroll to position [0, 0]
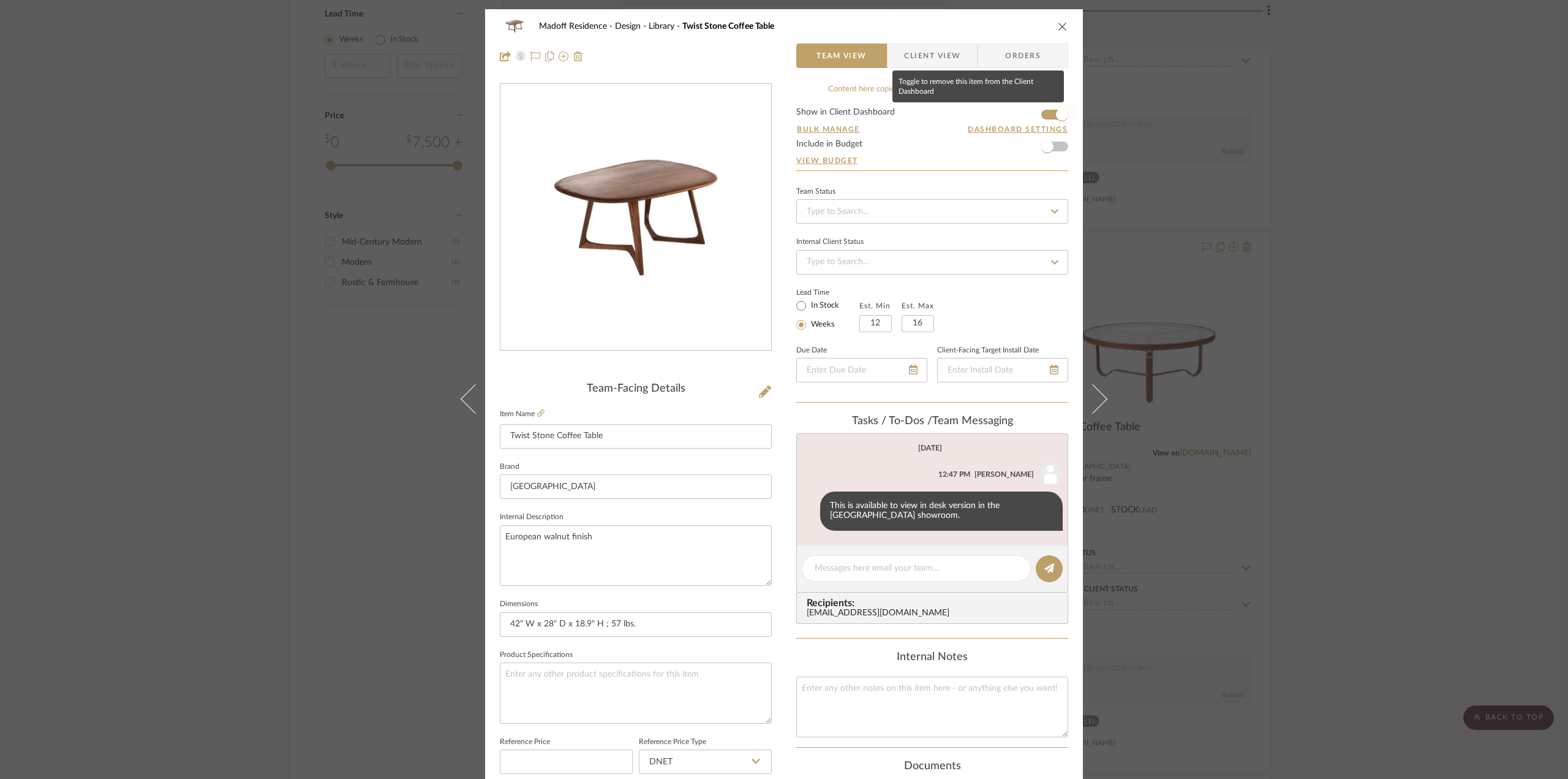
click at [1063, 110] on span "button" at bounding box center [1062, 114] width 12 height 12
click at [1310, 286] on div "Madoff Residence - Design Library Twist Stone Coffee Table Team View Client Vie…" at bounding box center [784, 389] width 1568 height 779
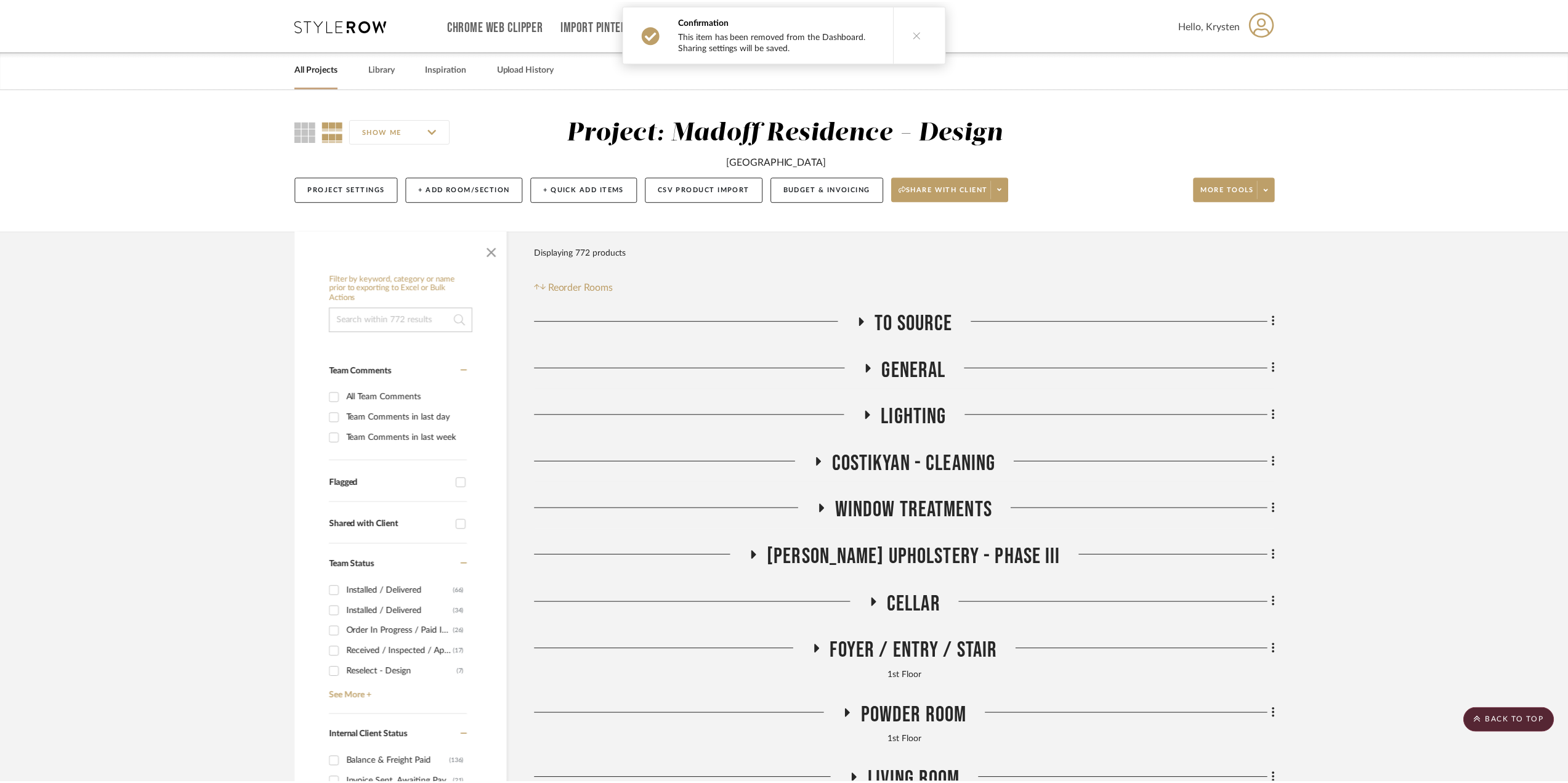
scroll to position [2573, 0]
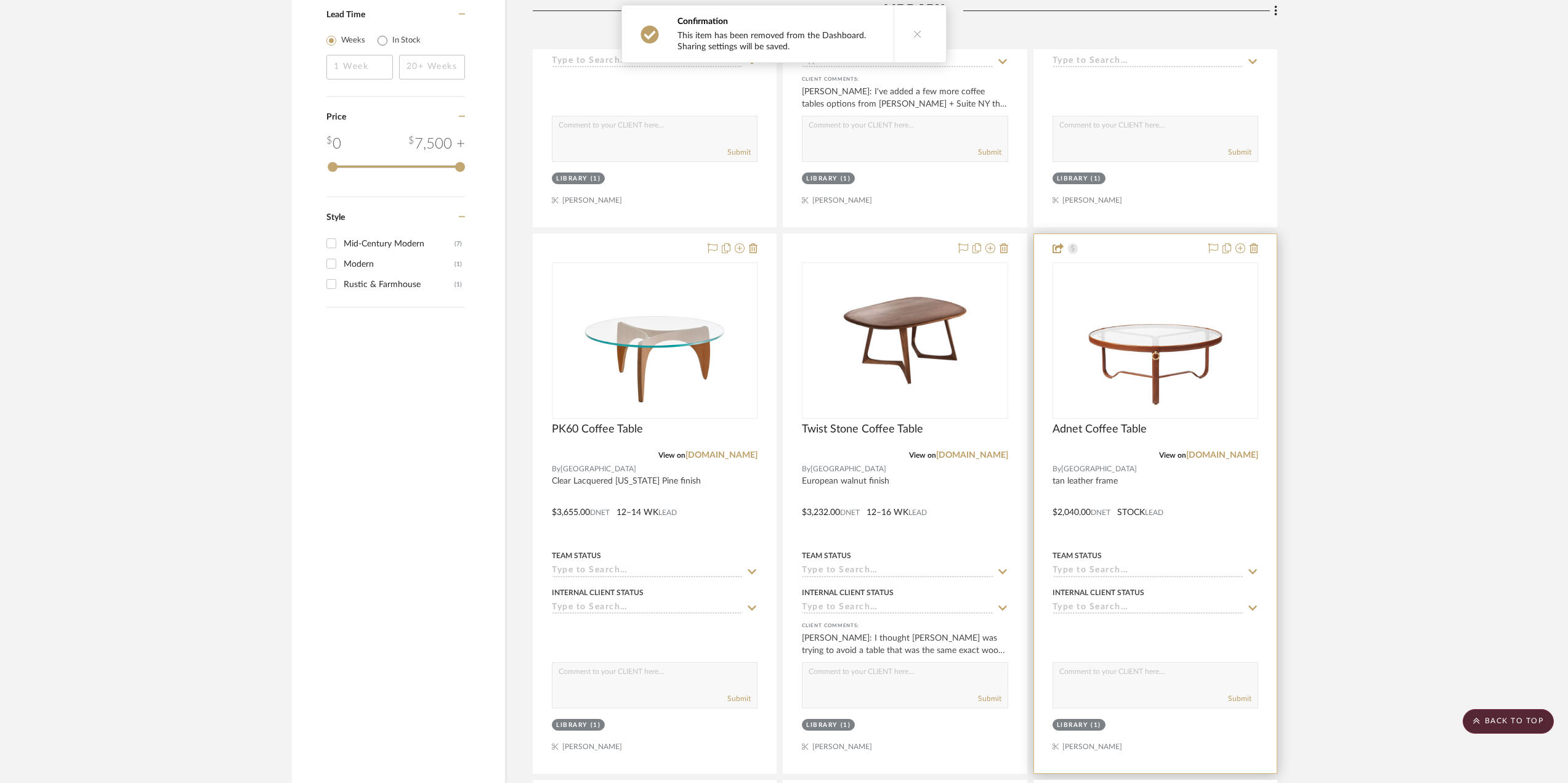
click at [1159, 561] on div "Team Status" at bounding box center [1155, 555] width 206 height 11
click at [1195, 529] on div at bounding box center [1155, 503] width 242 height 539
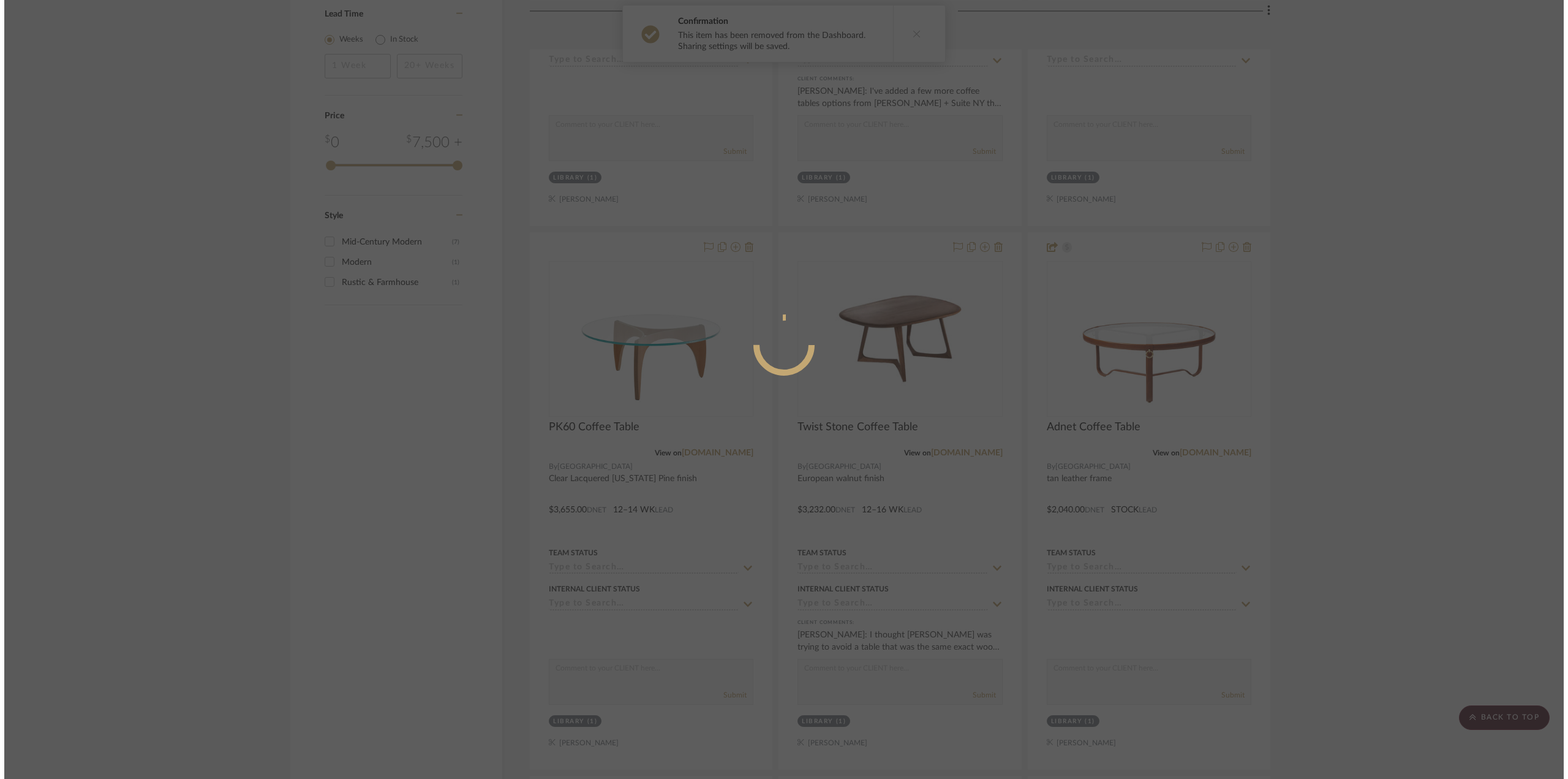
scroll to position [0, 0]
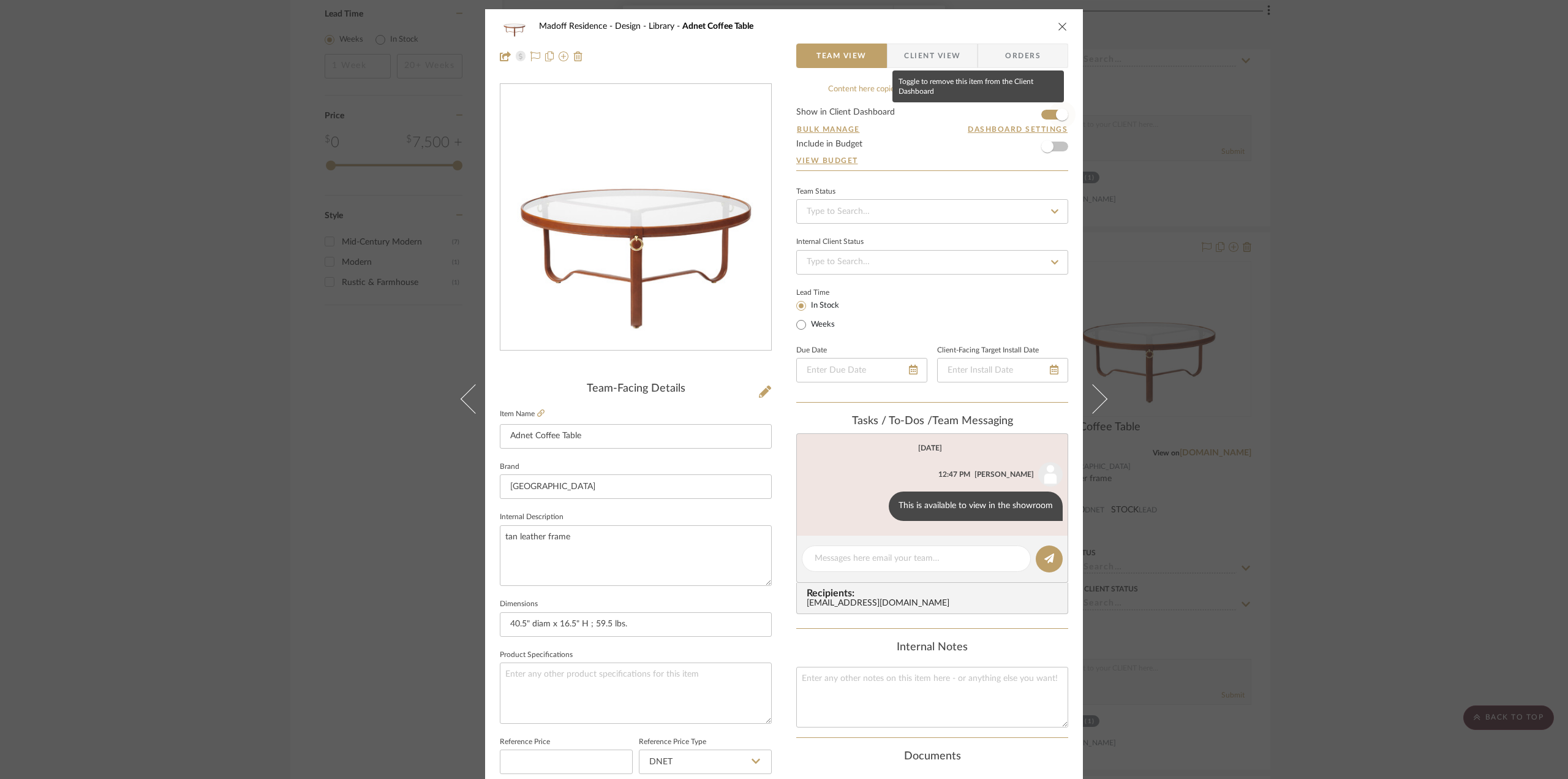
click at [1060, 112] on span "button" at bounding box center [1062, 114] width 12 height 12
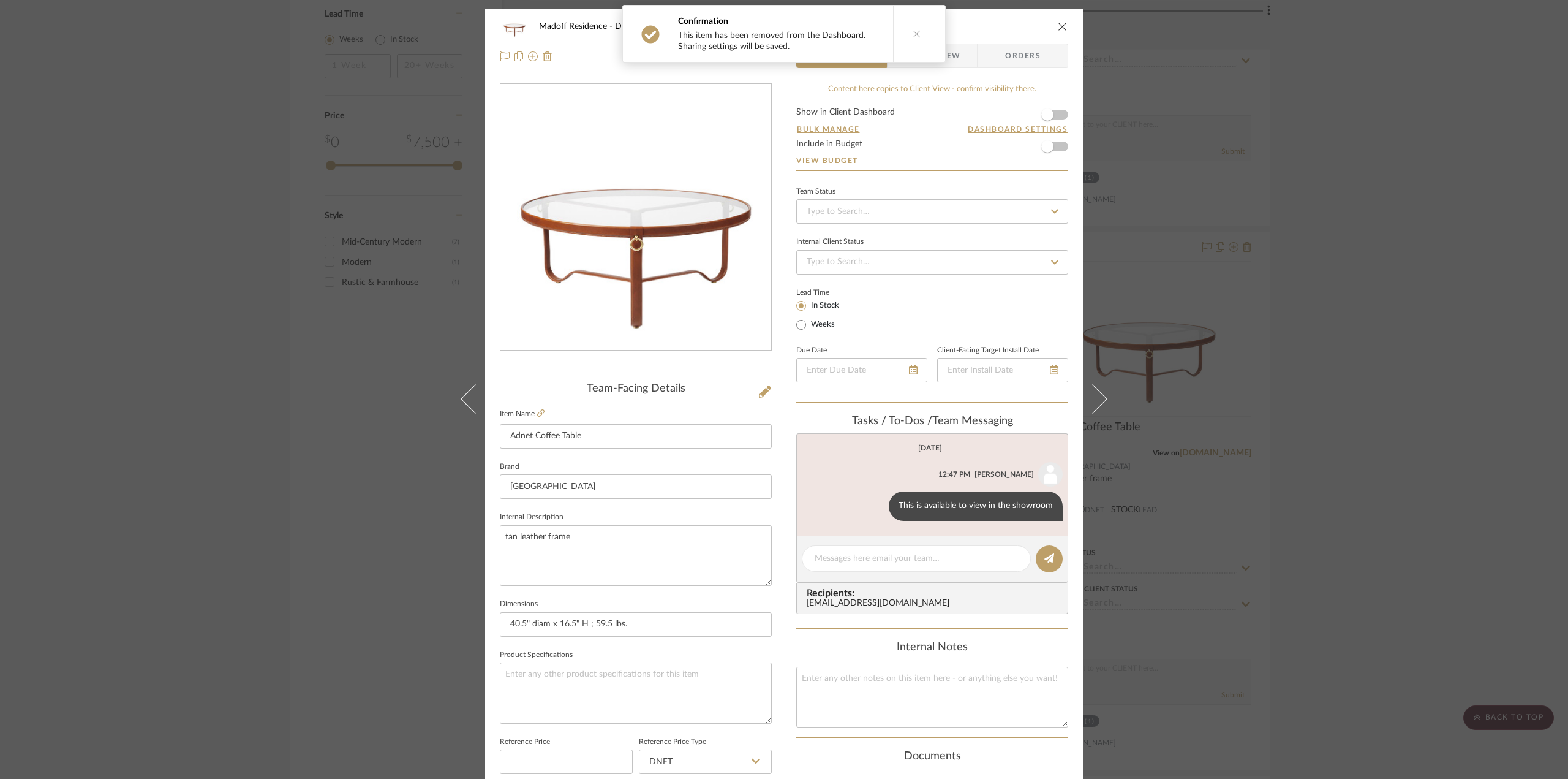
click at [1474, 287] on div "Madoff Residence - Design Library Adnet Coffee Table Team View Client View Orde…" at bounding box center [784, 389] width 1568 height 779
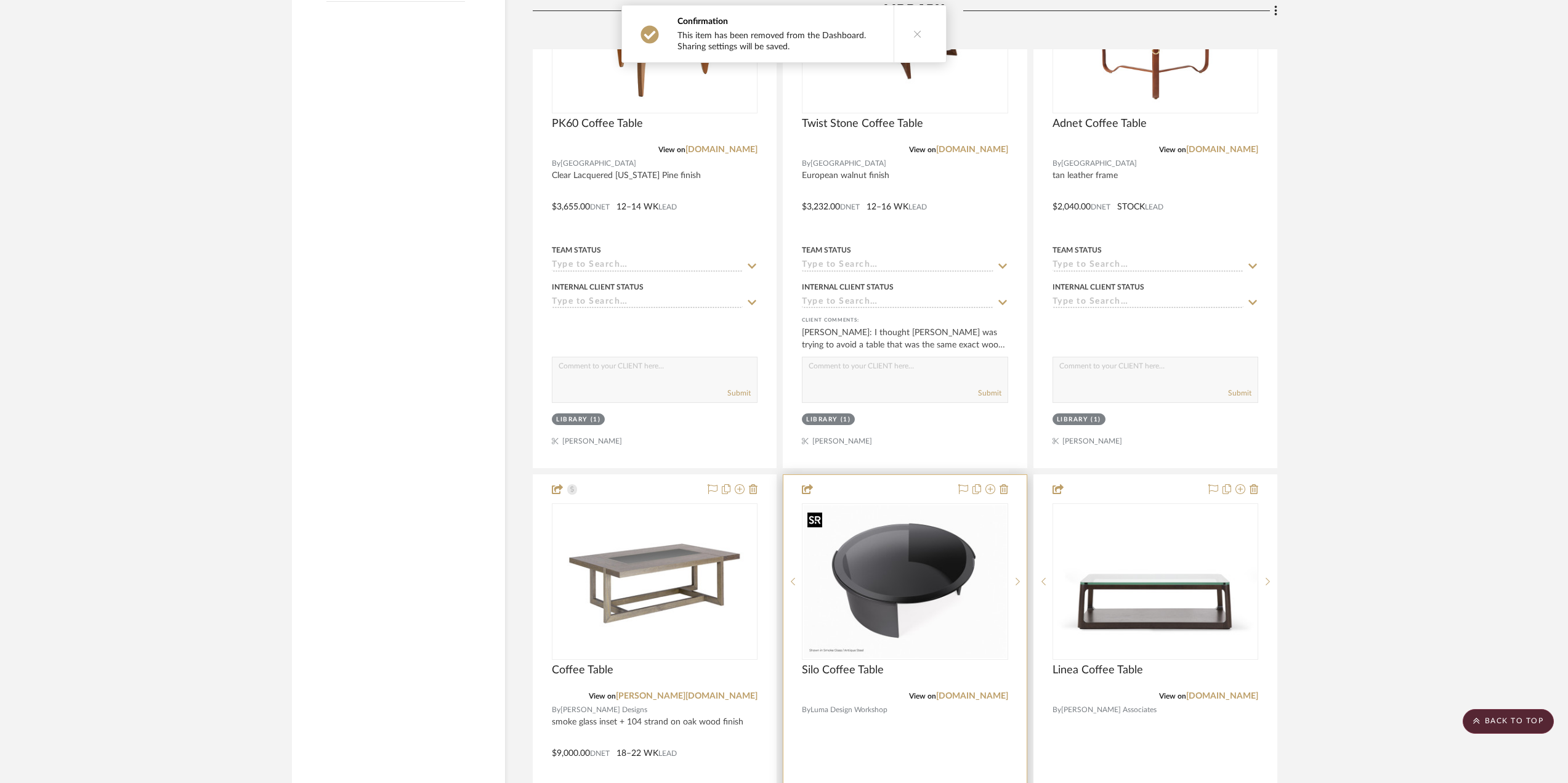
scroll to position [3004, 0]
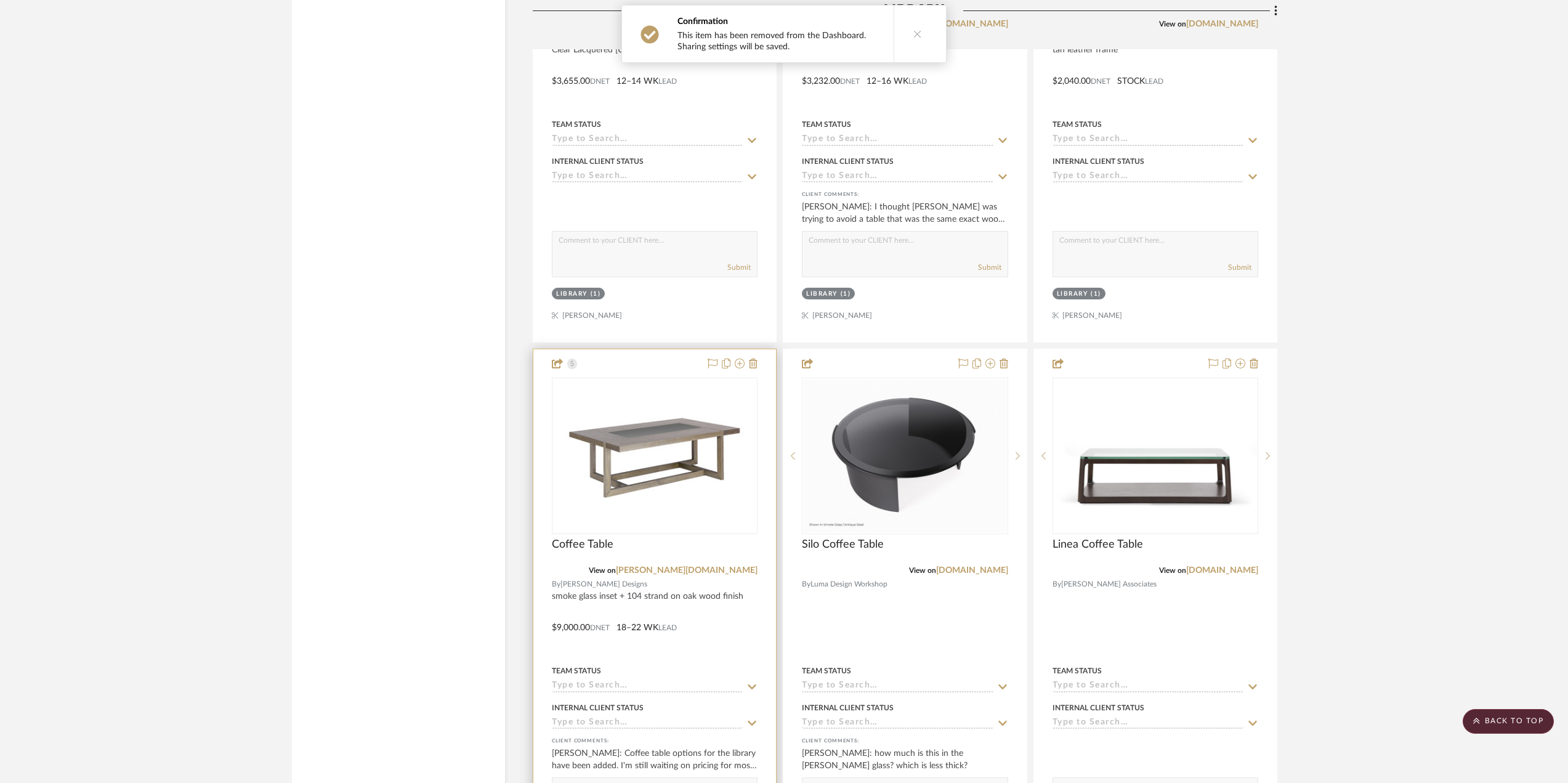
click at [738, 623] on div at bounding box center [654, 618] width 242 height 539
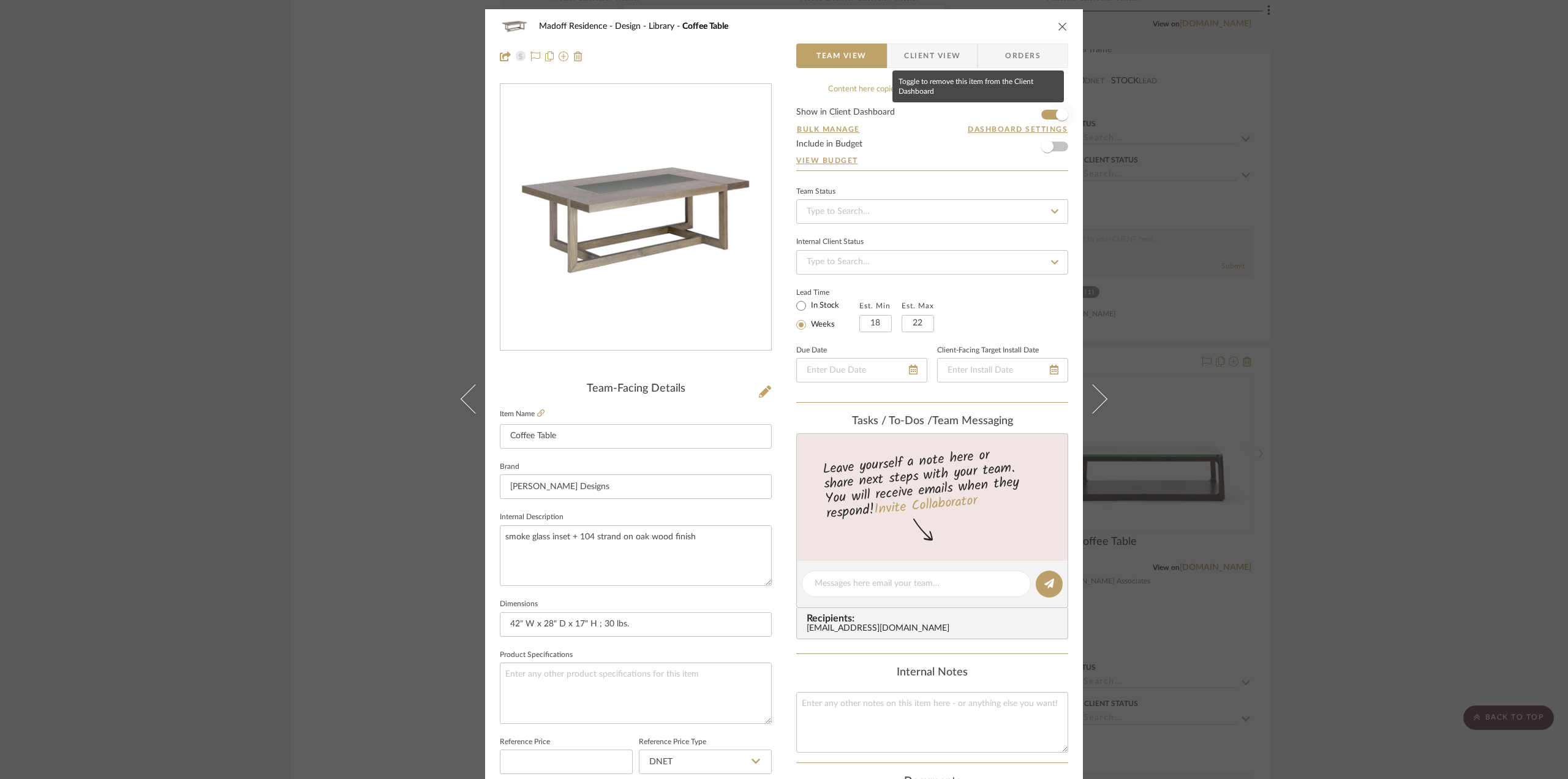
click at [1056, 115] on span "button" at bounding box center [1062, 114] width 12 height 12
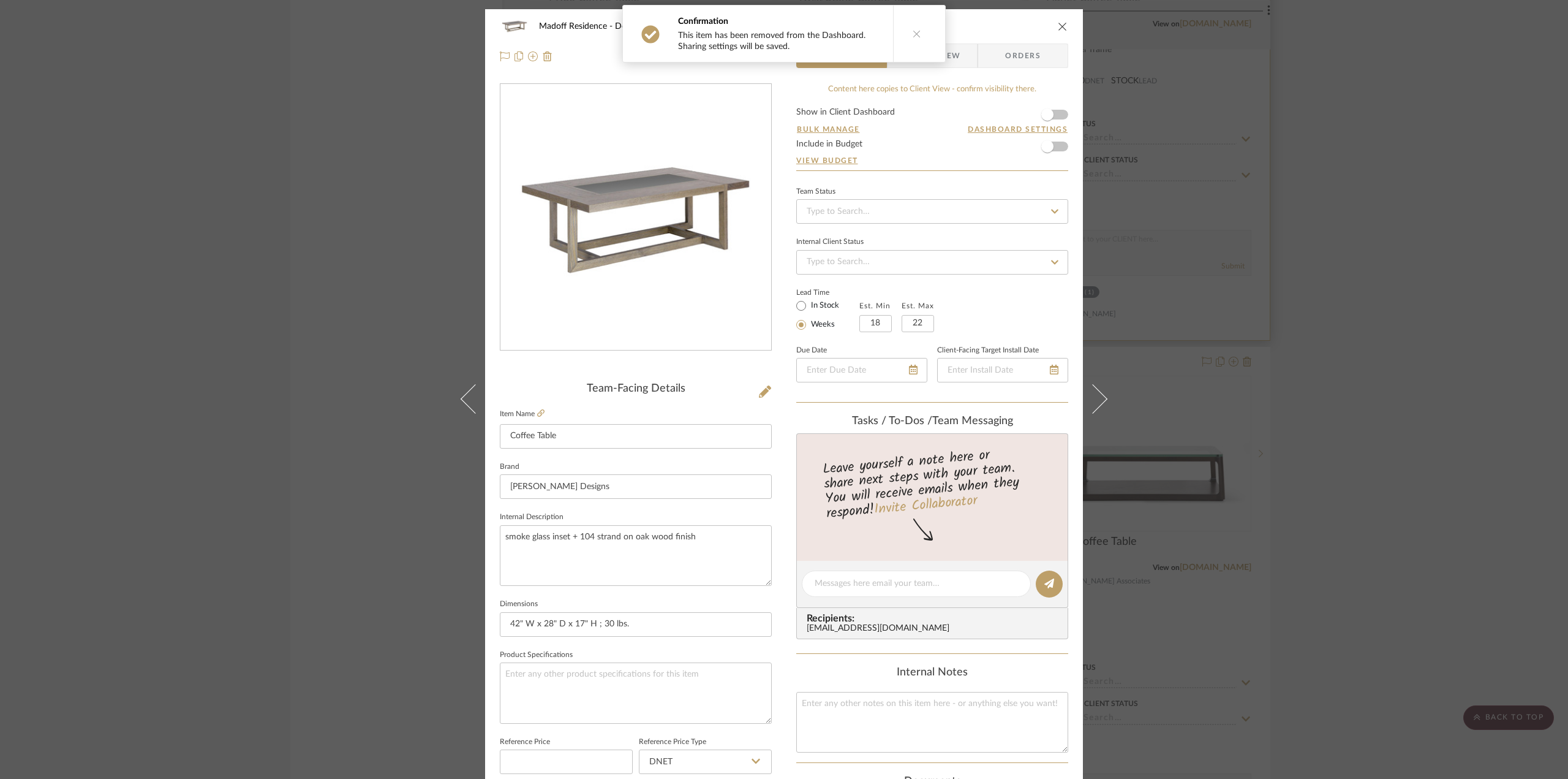
drag, startPoint x: 1280, startPoint y: 276, endPoint x: 1238, endPoint y: 318, distance: 59.4
click at [1282, 276] on div "Madoff Residence - Design Library Coffee Table Team View Client View Orders Tea…" at bounding box center [784, 389] width 1568 height 779
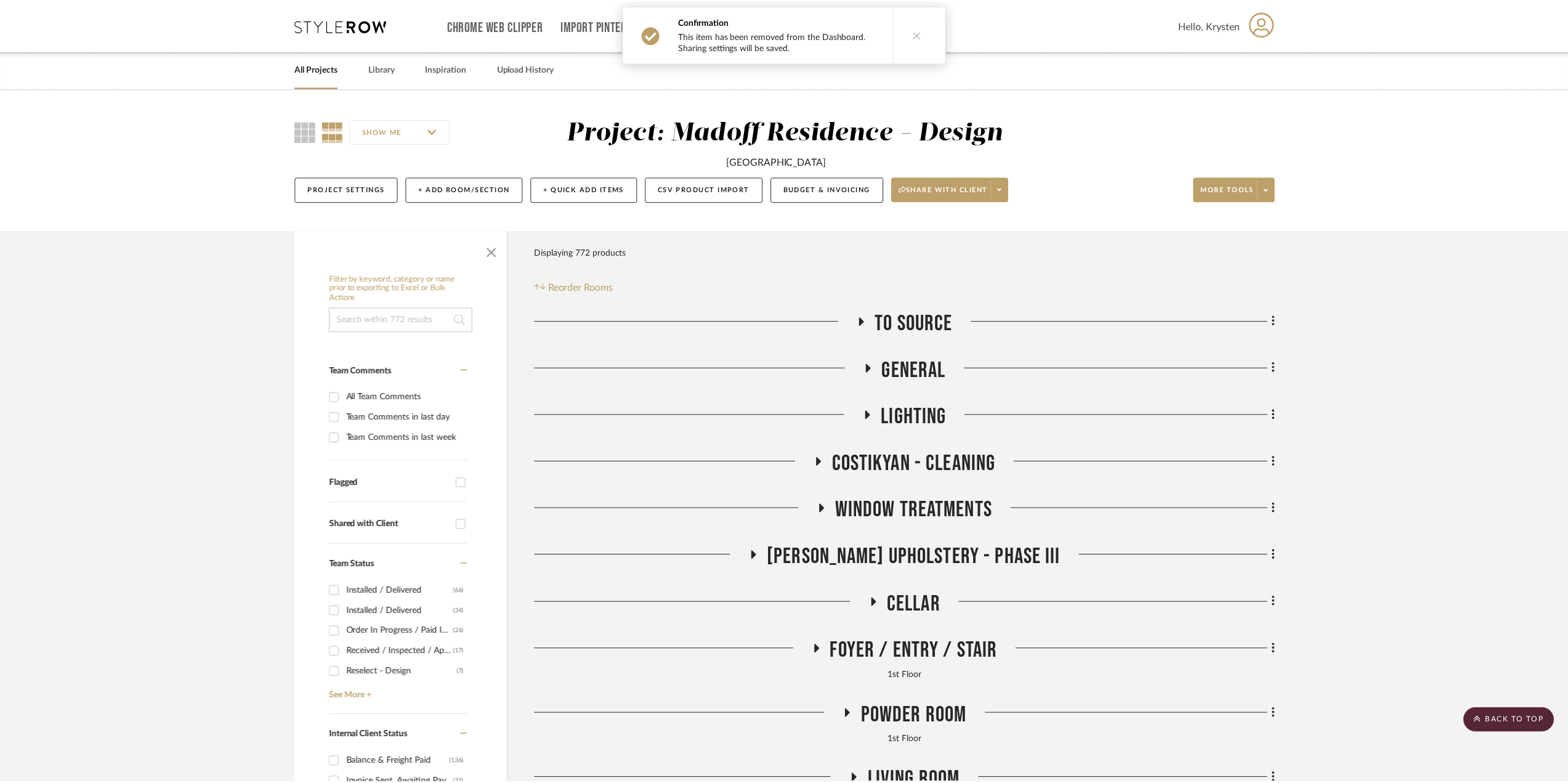
scroll to position [3004, 0]
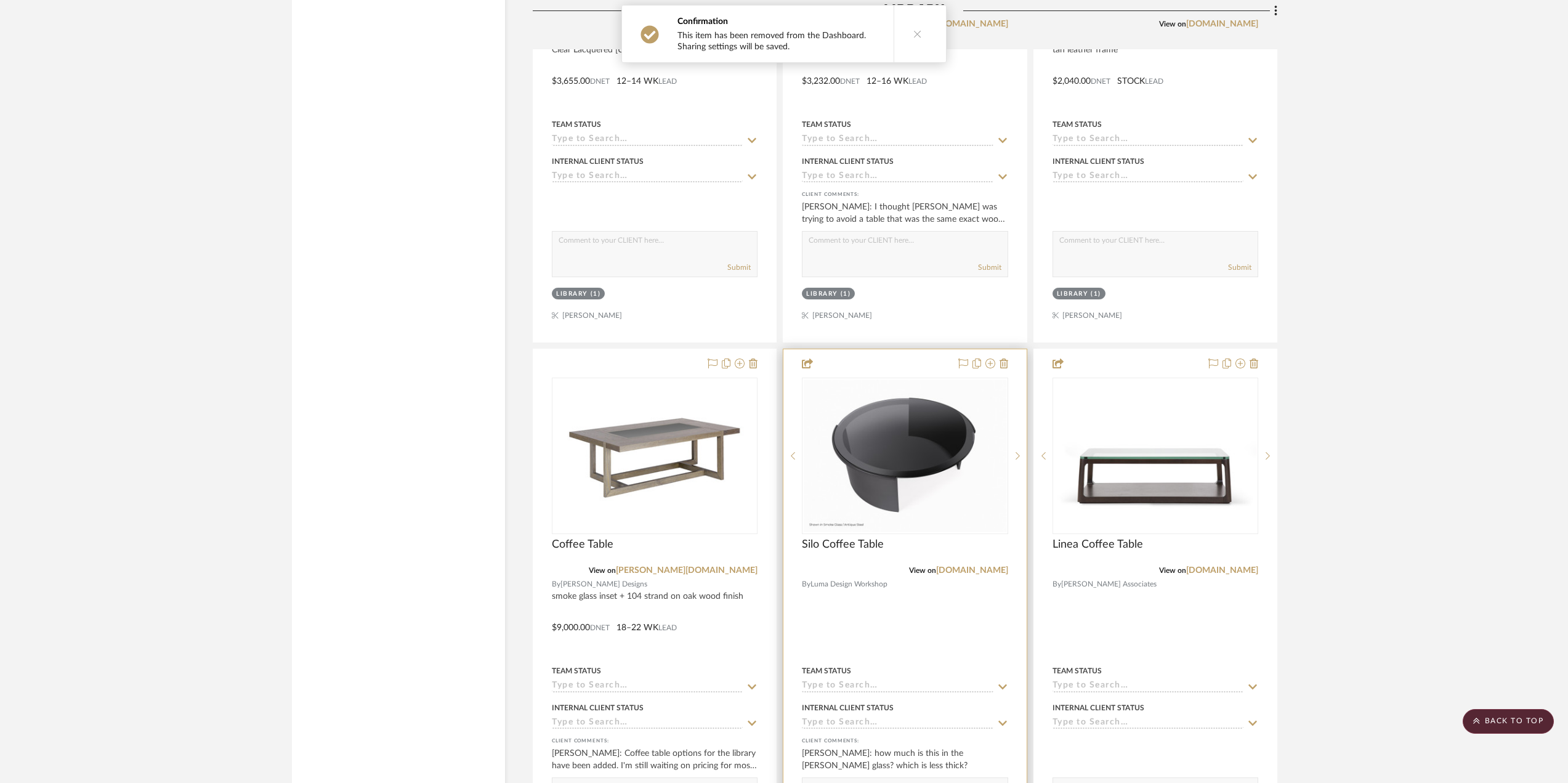
click at [977, 597] on div at bounding box center [905, 618] width 242 height 539
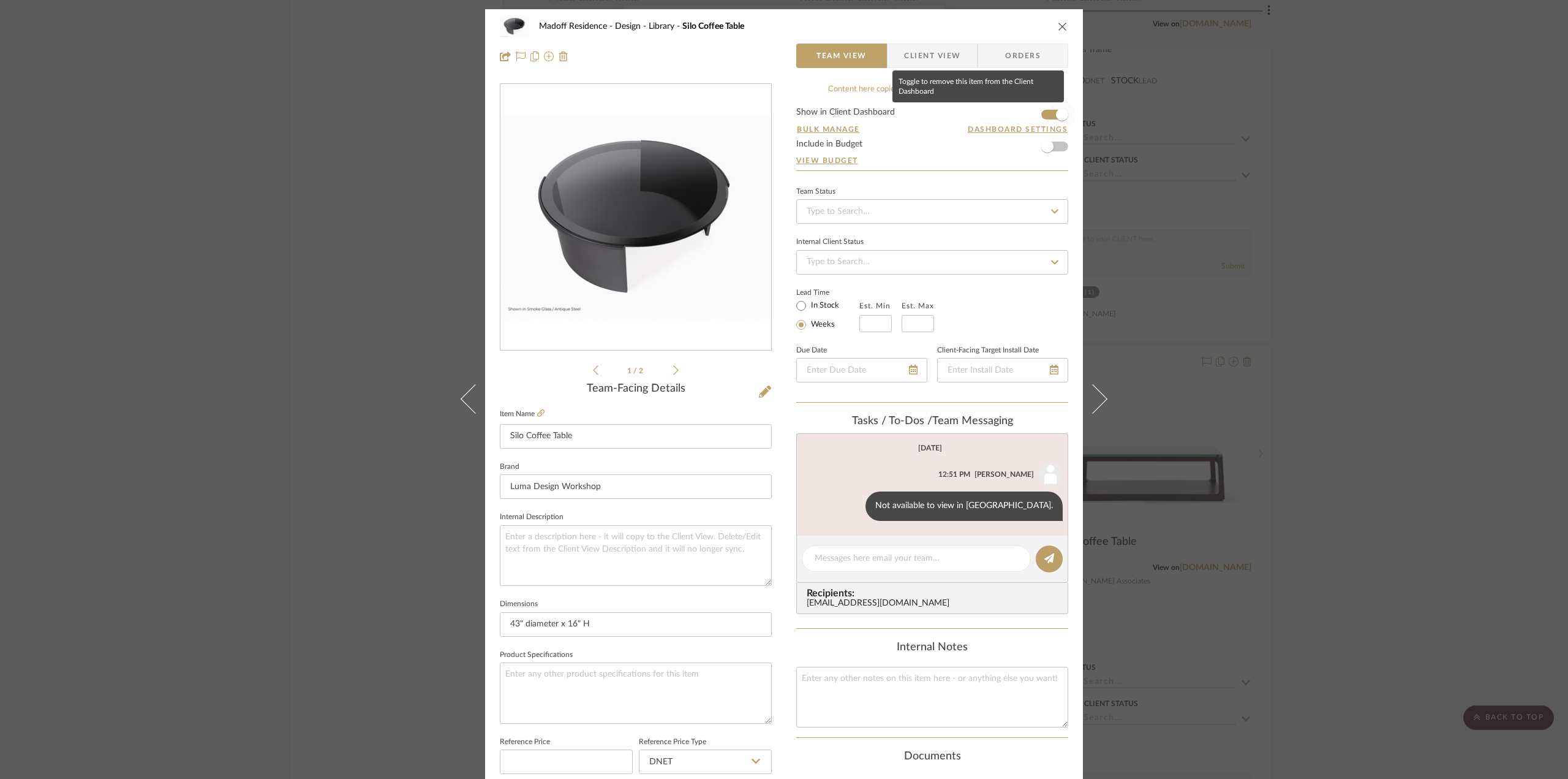
click at [1062, 111] on span "button" at bounding box center [1062, 114] width 12 height 12
click at [1424, 384] on div "Madoff Residence - Design Library Silo Coffee Table Team View Client View Order…" at bounding box center [784, 389] width 1568 height 779
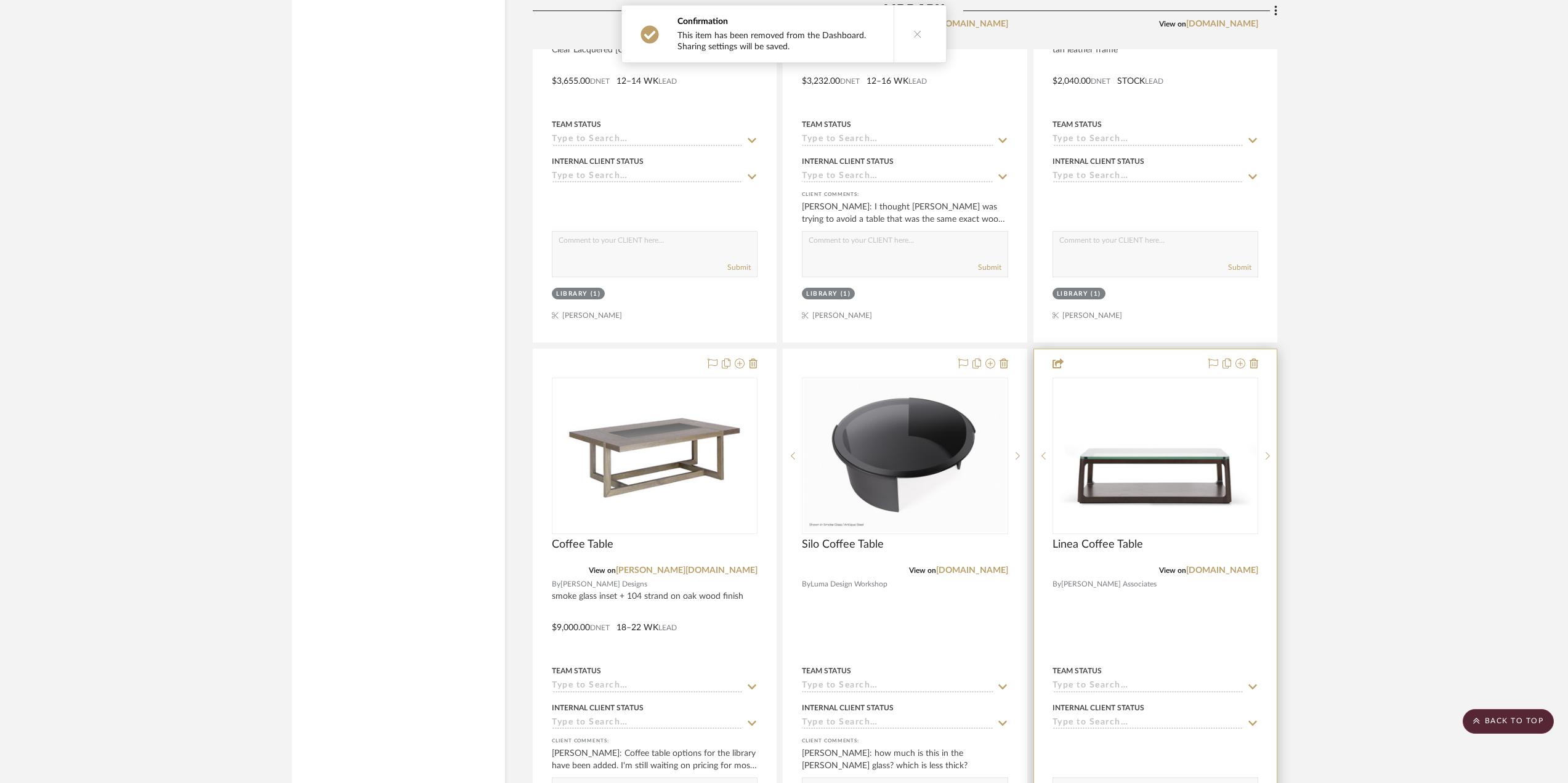
click at [1181, 608] on div at bounding box center [1155, 618] width 242 height 539
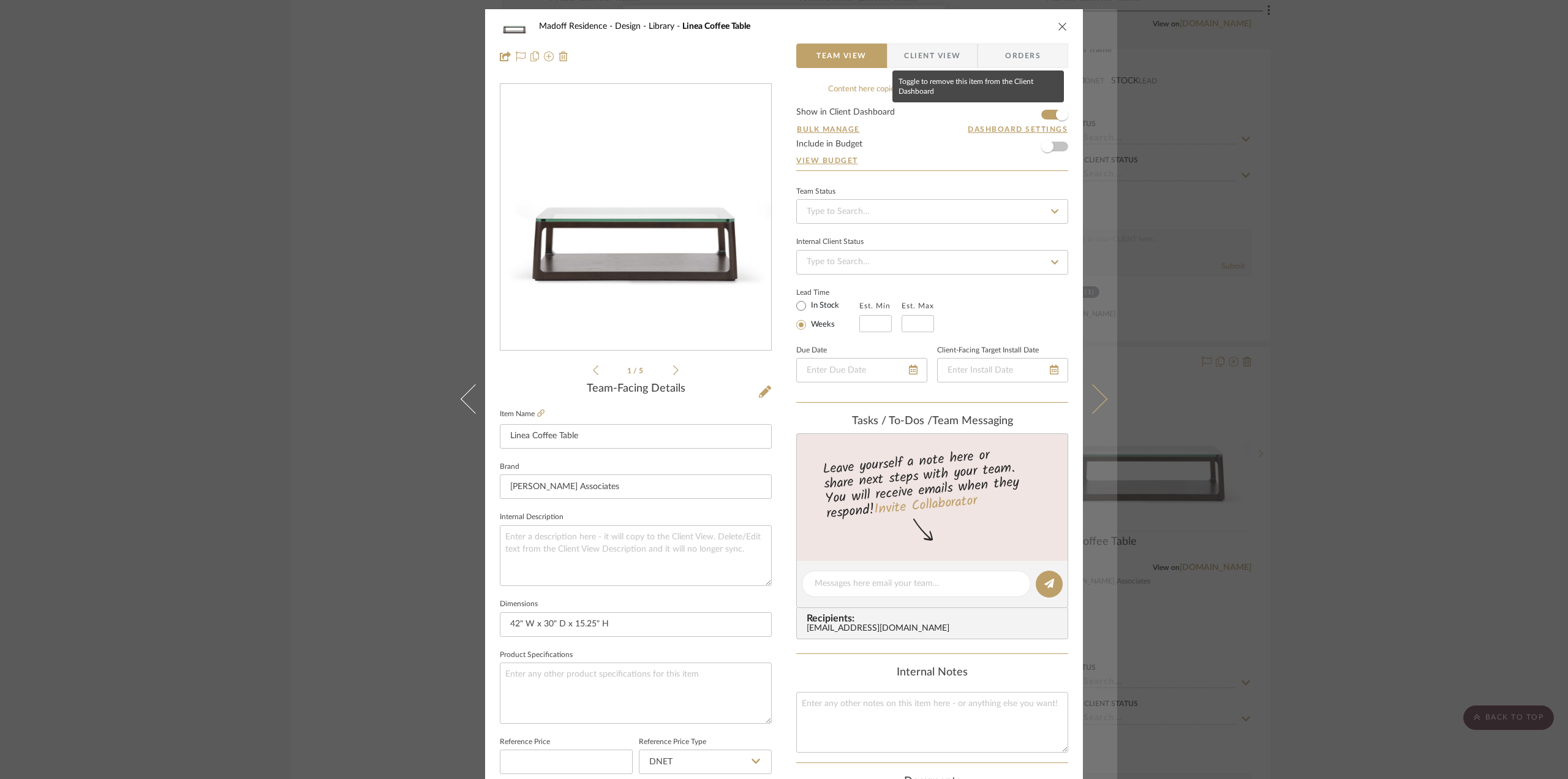
click at [1059, 116] on span "button" at bounding box center [1062, 114] width 12 height 12
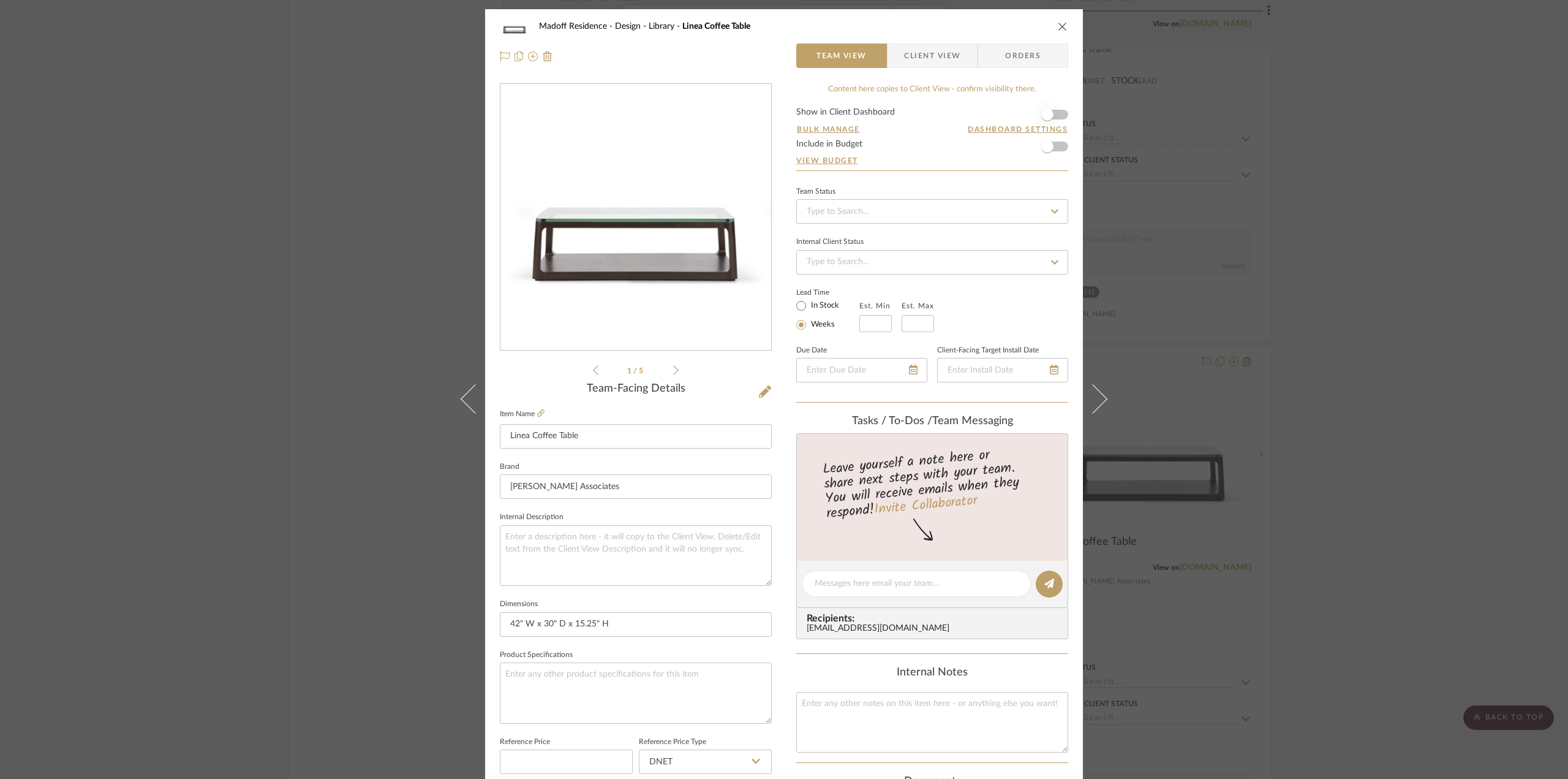
click at [1311, 266] on div "Madoff Residence - Design Library Linea Coffee Table Team View Client View Orde…" at bounding box center [784, 389] width 1568 height 779
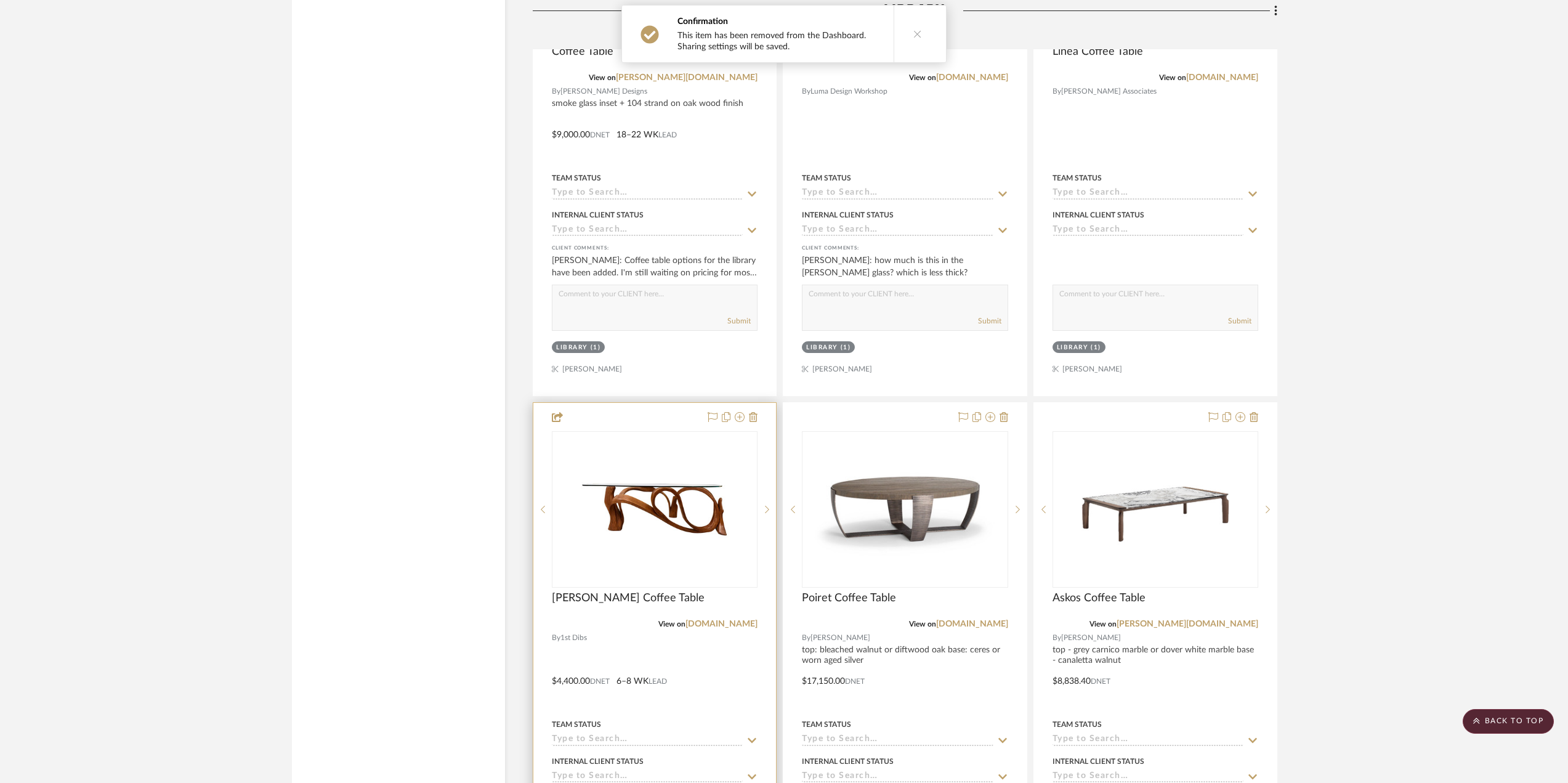
click at [757, 667] on div at bounding box center [654, 672] width 242 height 539
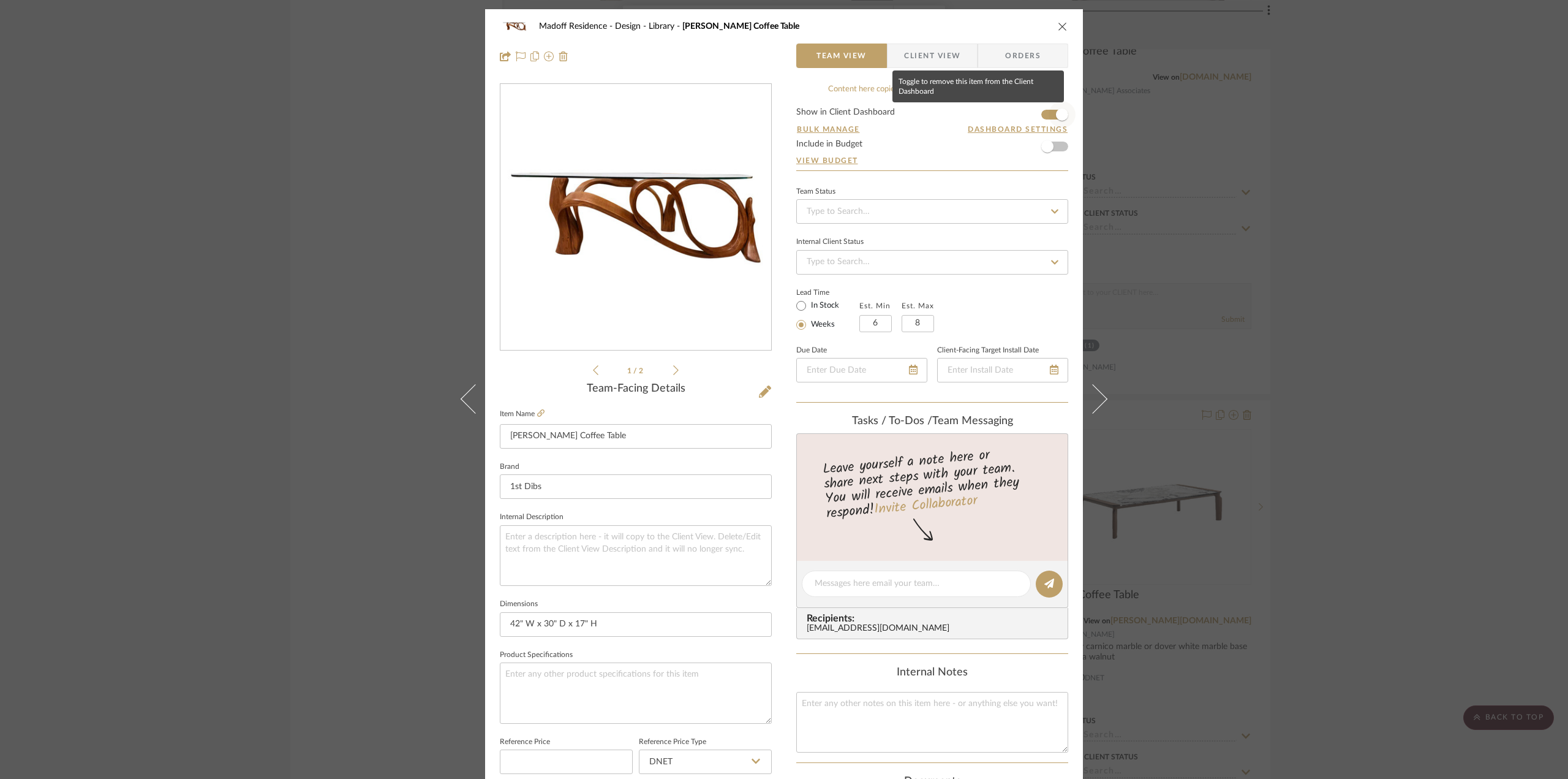
click at [1049, 119] on span "button" at bounding box center [1063, 114] width 27 height 27
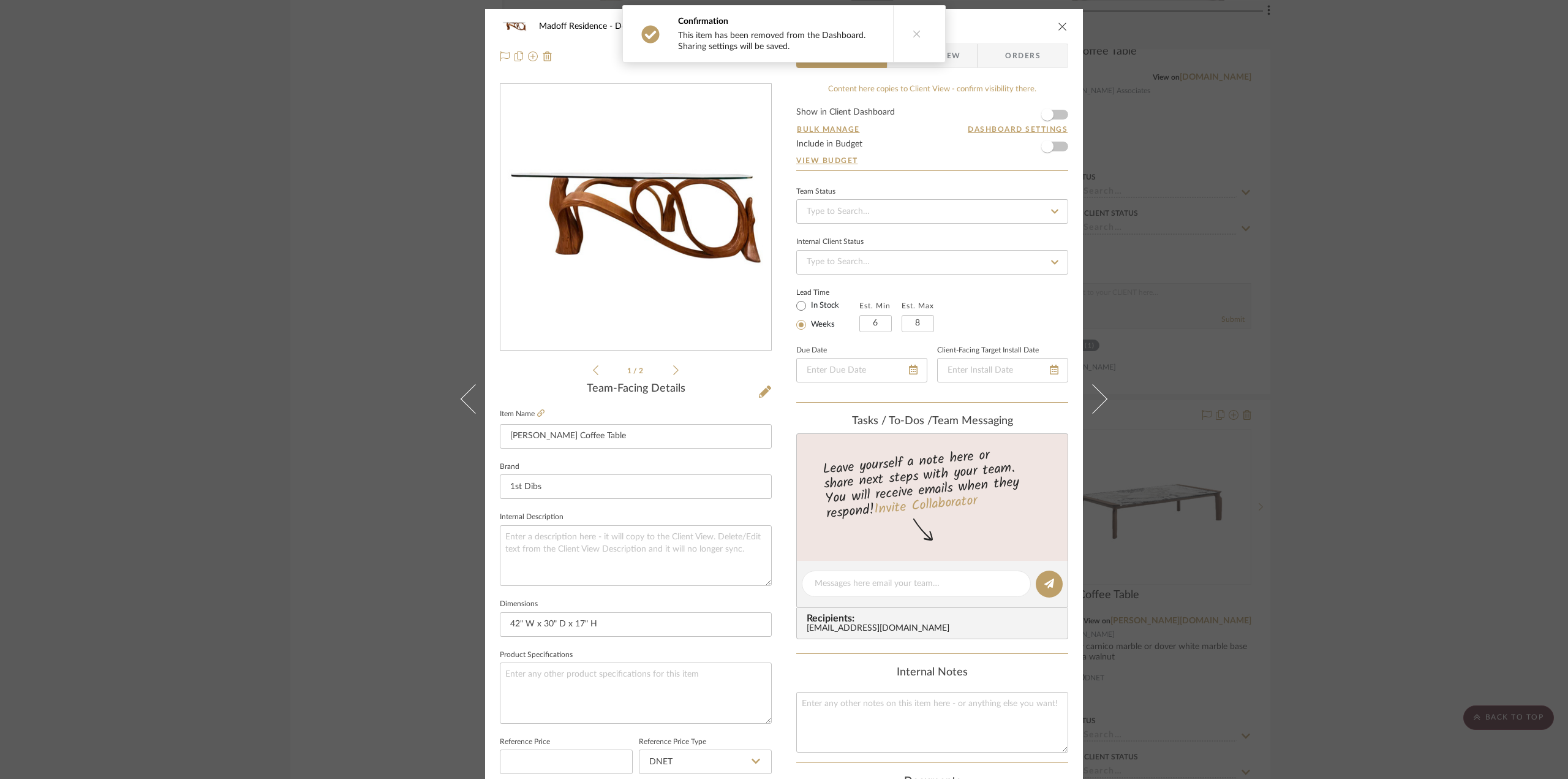
click at [1398, 363] on div "Madoff Residence - Design Library [PERSON_NAME] Coffee Table Team View Client V…" at bounding box center [784, 389] width 1568 height 779
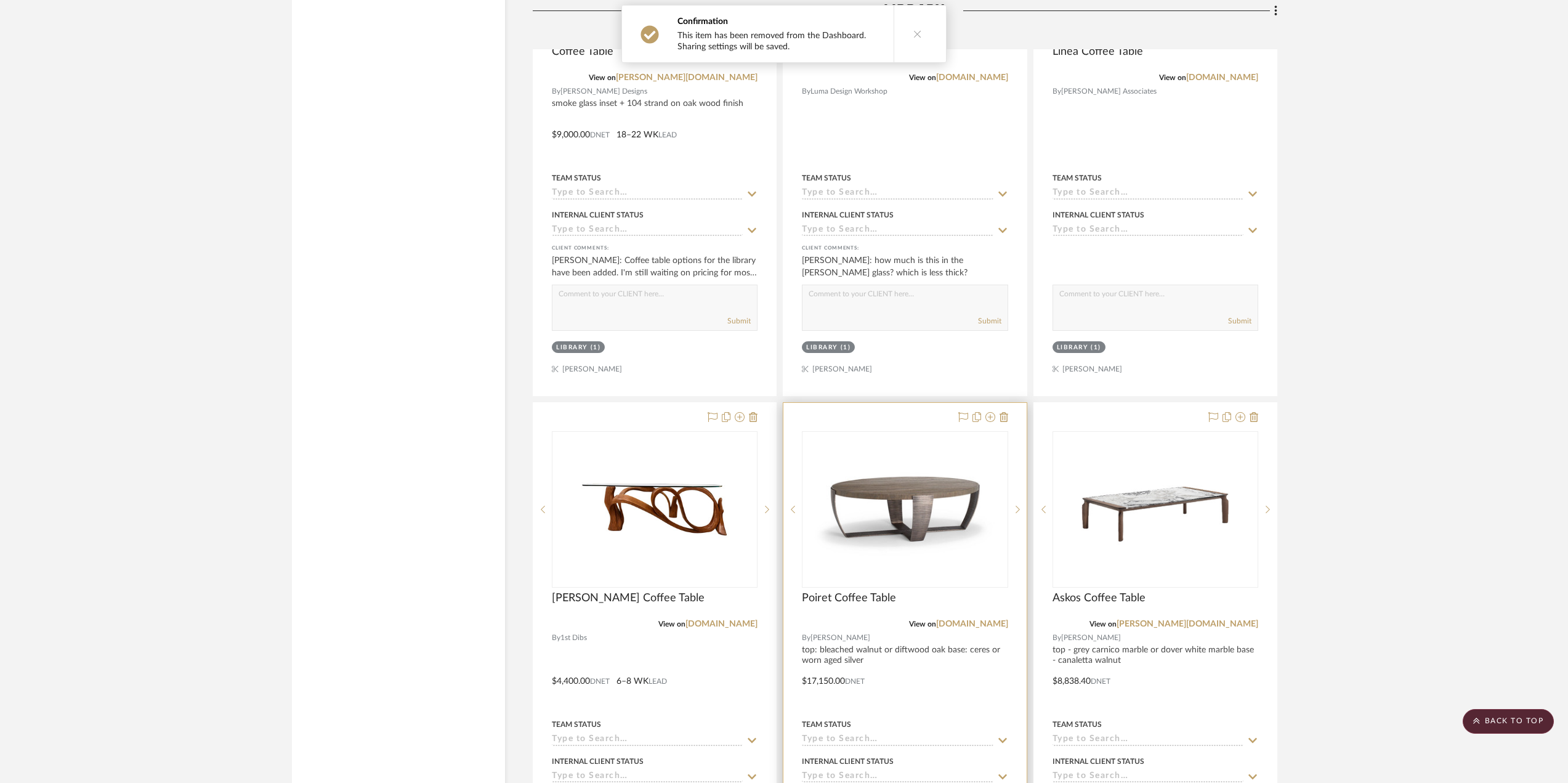
click at [950, 669] on div at bounding box center [905, 672] width 242 height 539
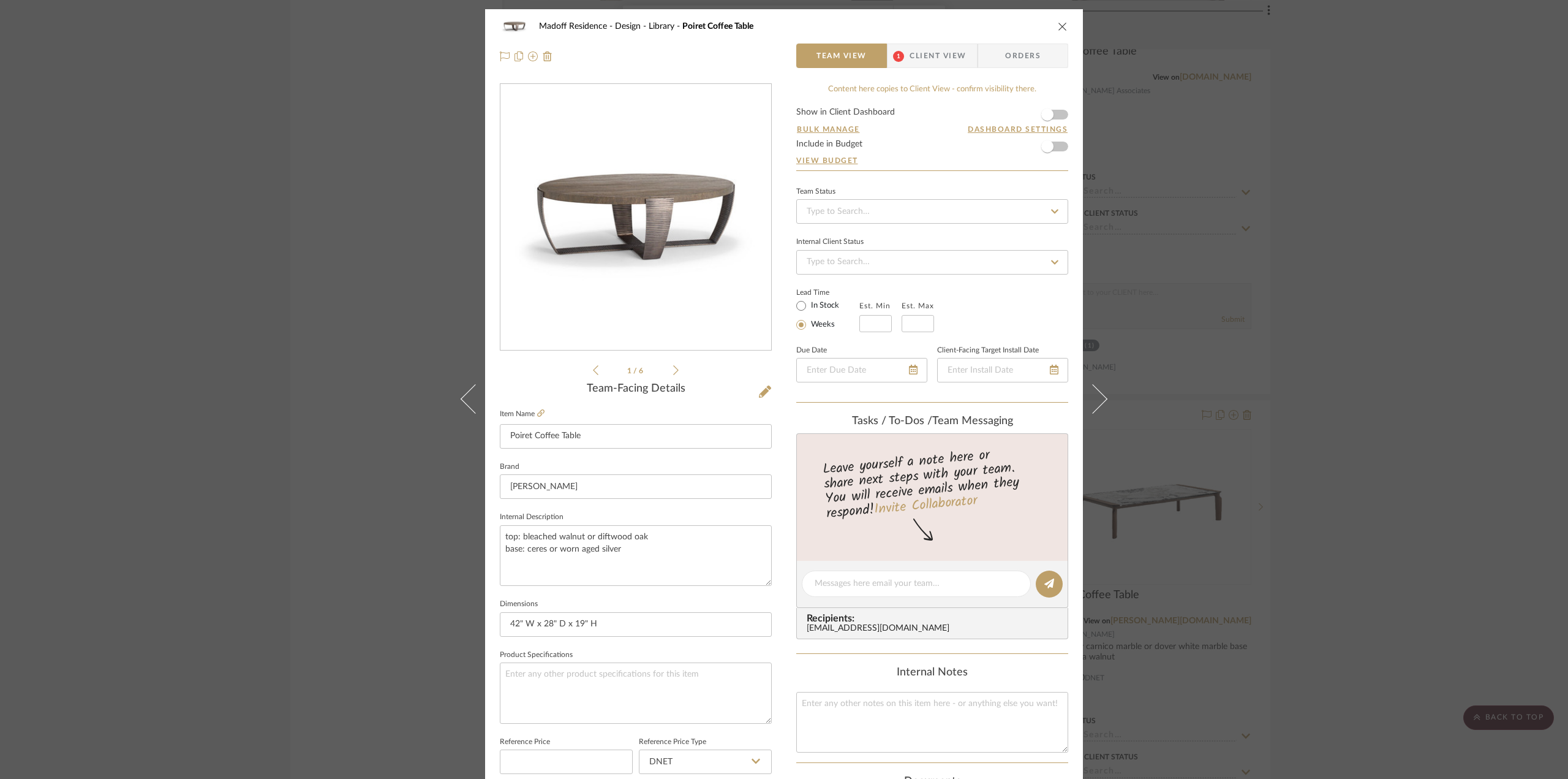
click at [1437, 295] on div "Madoff Residence - Design Library Poiret Coffee Table Team View 1 Client View O…" at bounding box center [784, 389] width 1568 height 779
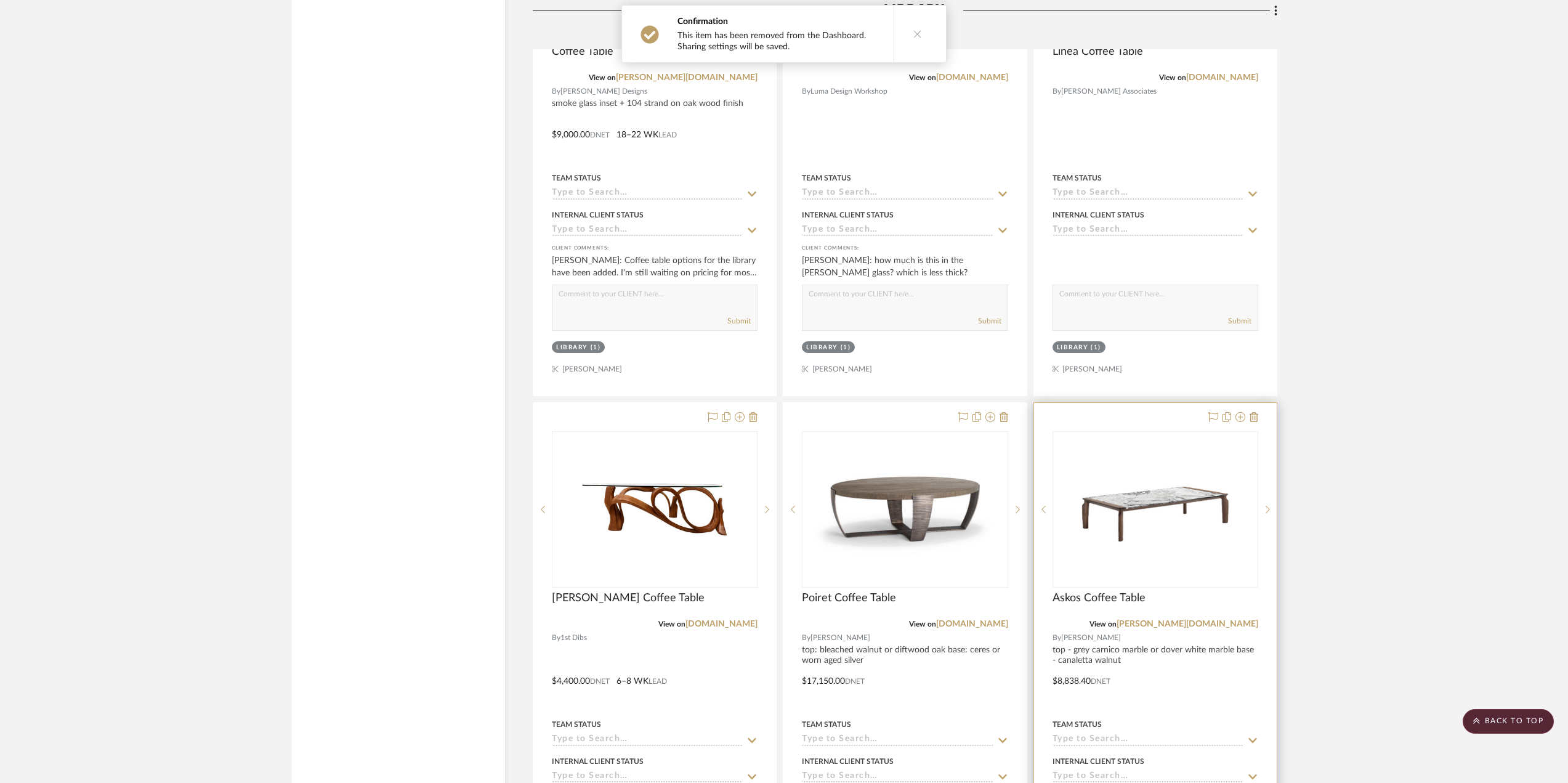
click at [1207, 658] on div at bounding box center [1155, 672] width 242 height 539
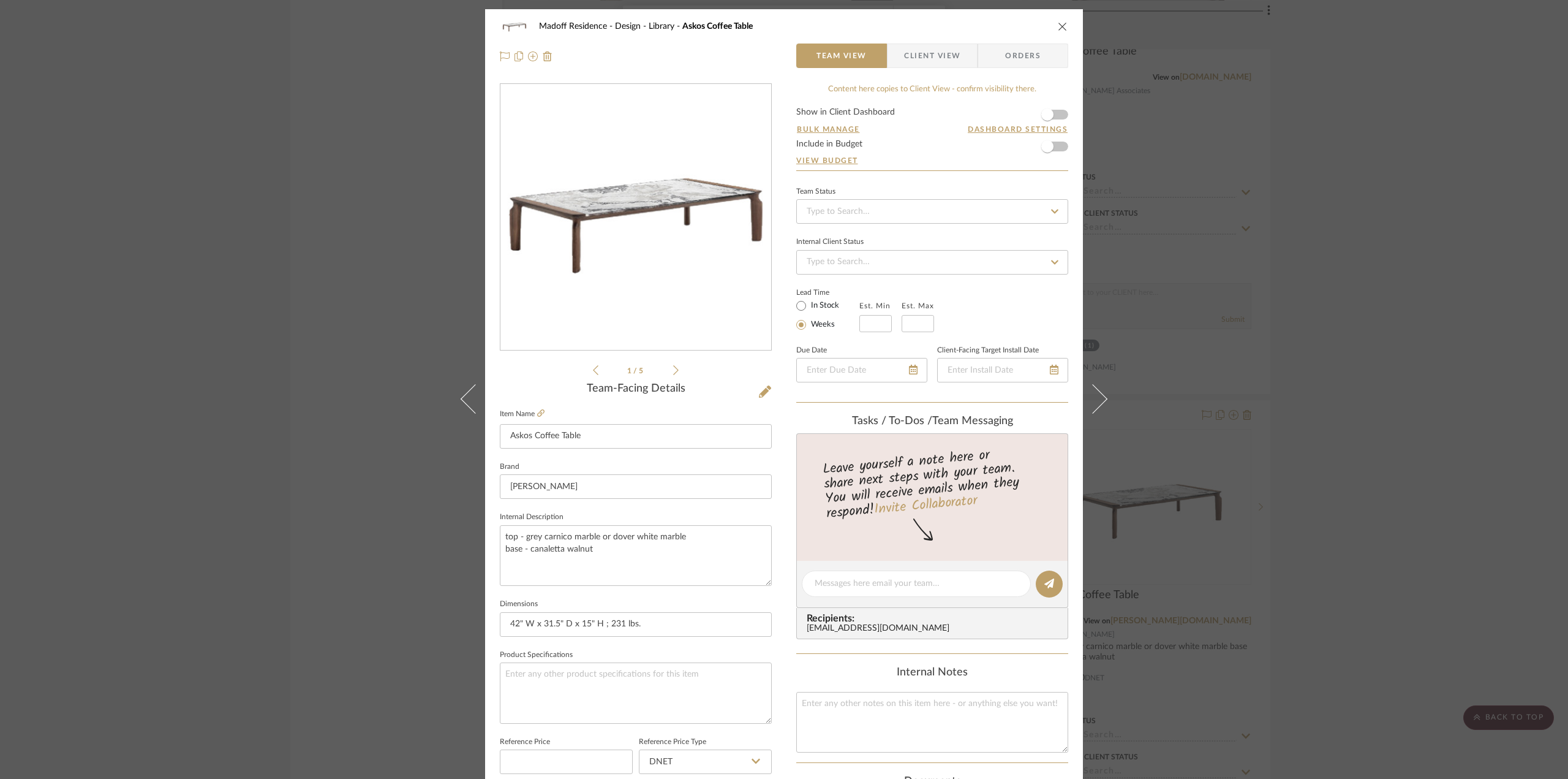
click at [1450, 323] on div "Madoff Residence - Design Library Askos Coffee Table Team View Client View Orde…" at bounding box center [784, 389] width 1568 height 779
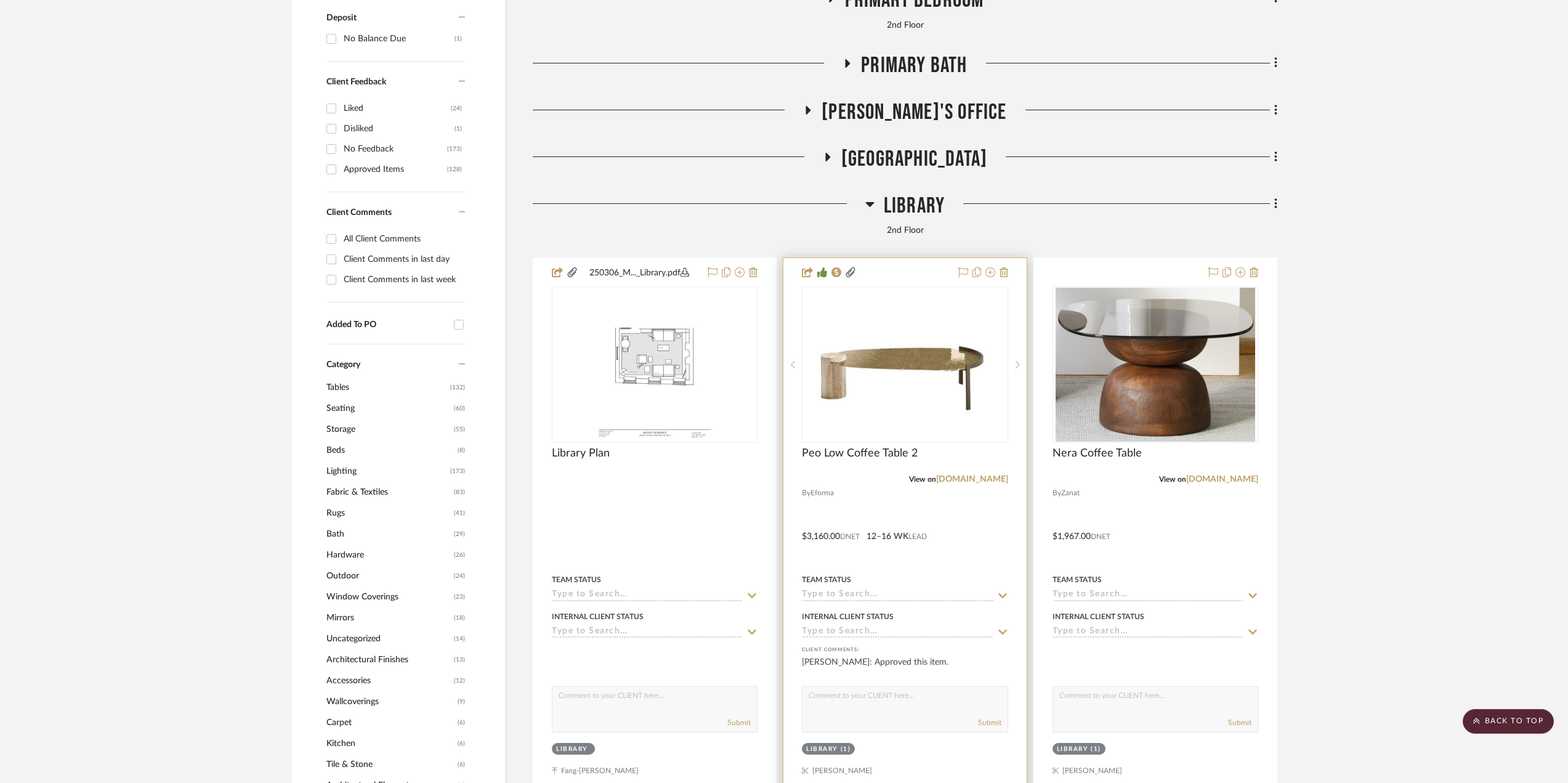
click at [1010, 537] on div at bounding box center [905, 527] width 242 height 539
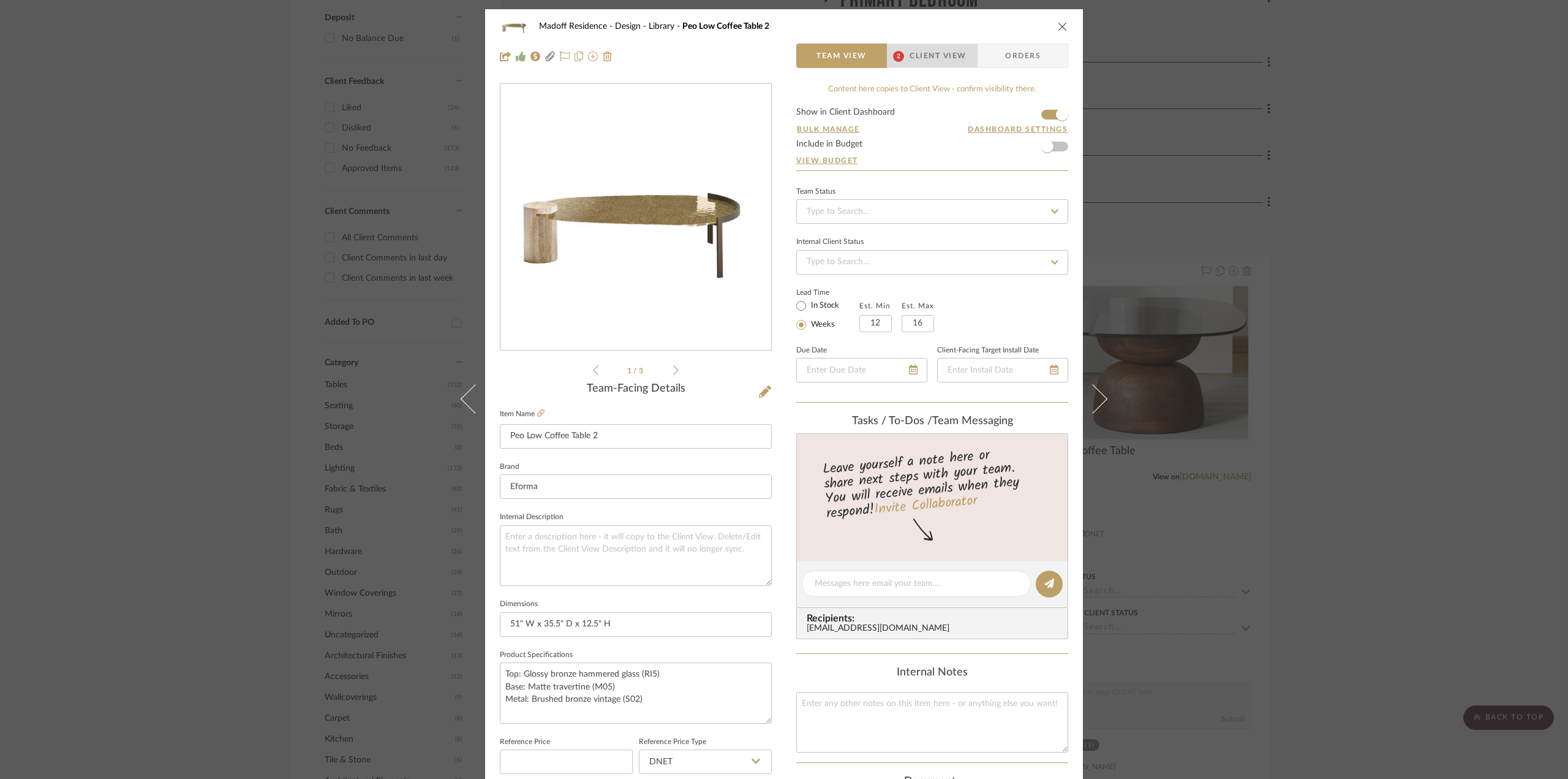
click at [908, 63] on span "2 Client View" at bounding box center [932, 56] width 89 height 25
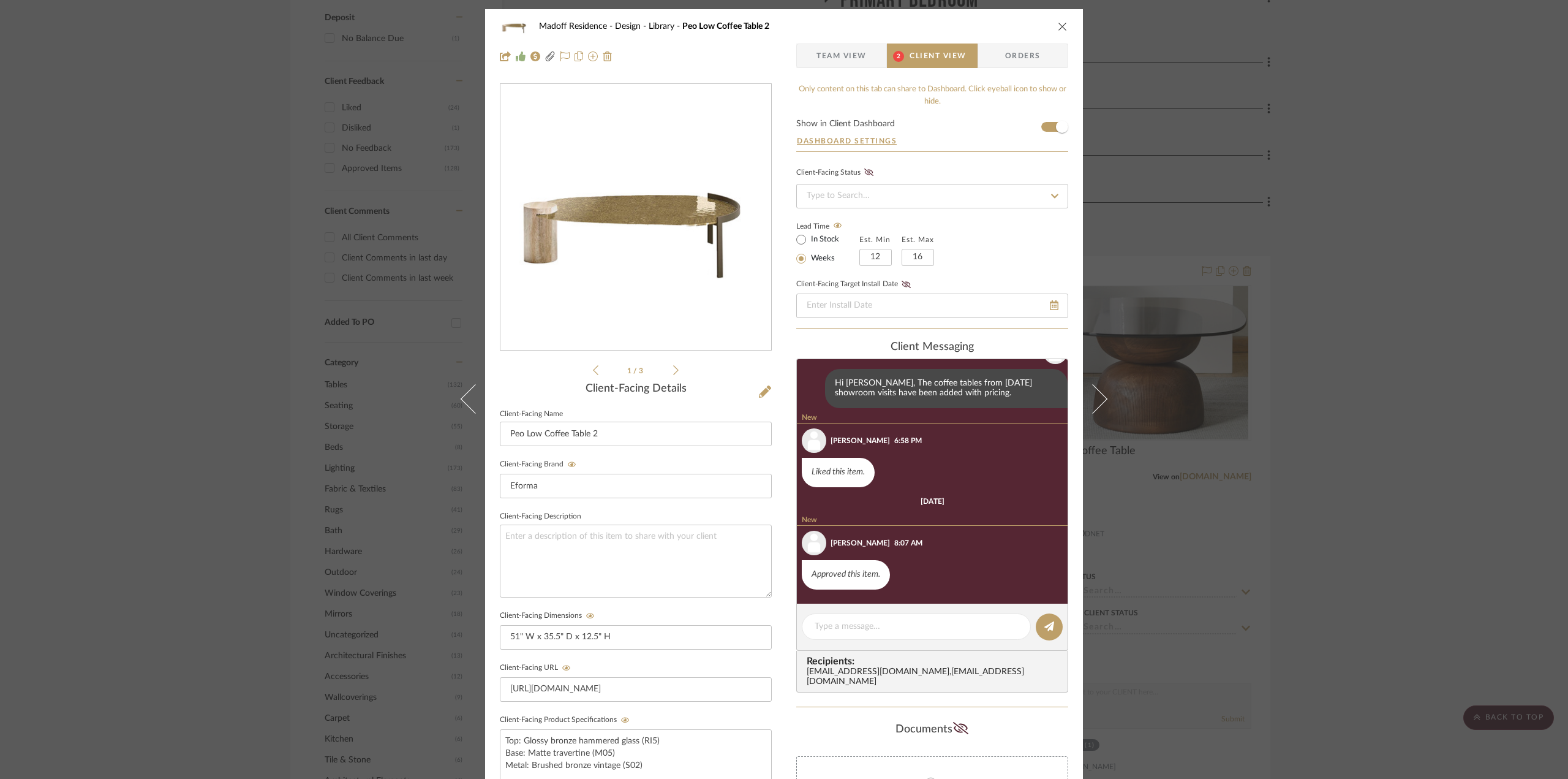
click at [823, 55] on span "Team View" at bounding box center [842, 56] width 50 height 25
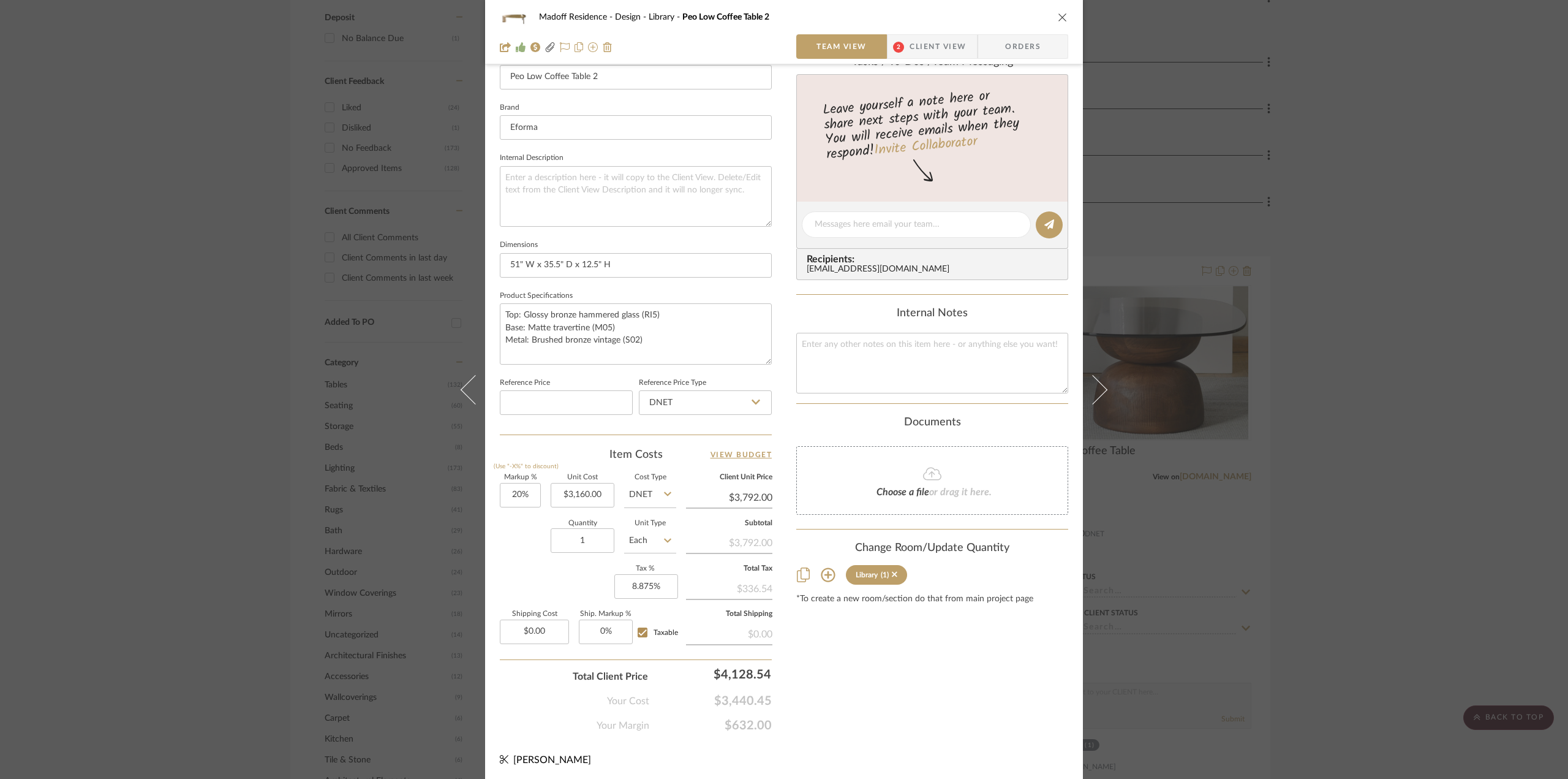
click at [1390, 409] on div "Madoff Residence - Design Library Peo Low Coffee Table 2 Team View 2 Client Vie…" at bounding box center [784, 389] width 1568 height 779
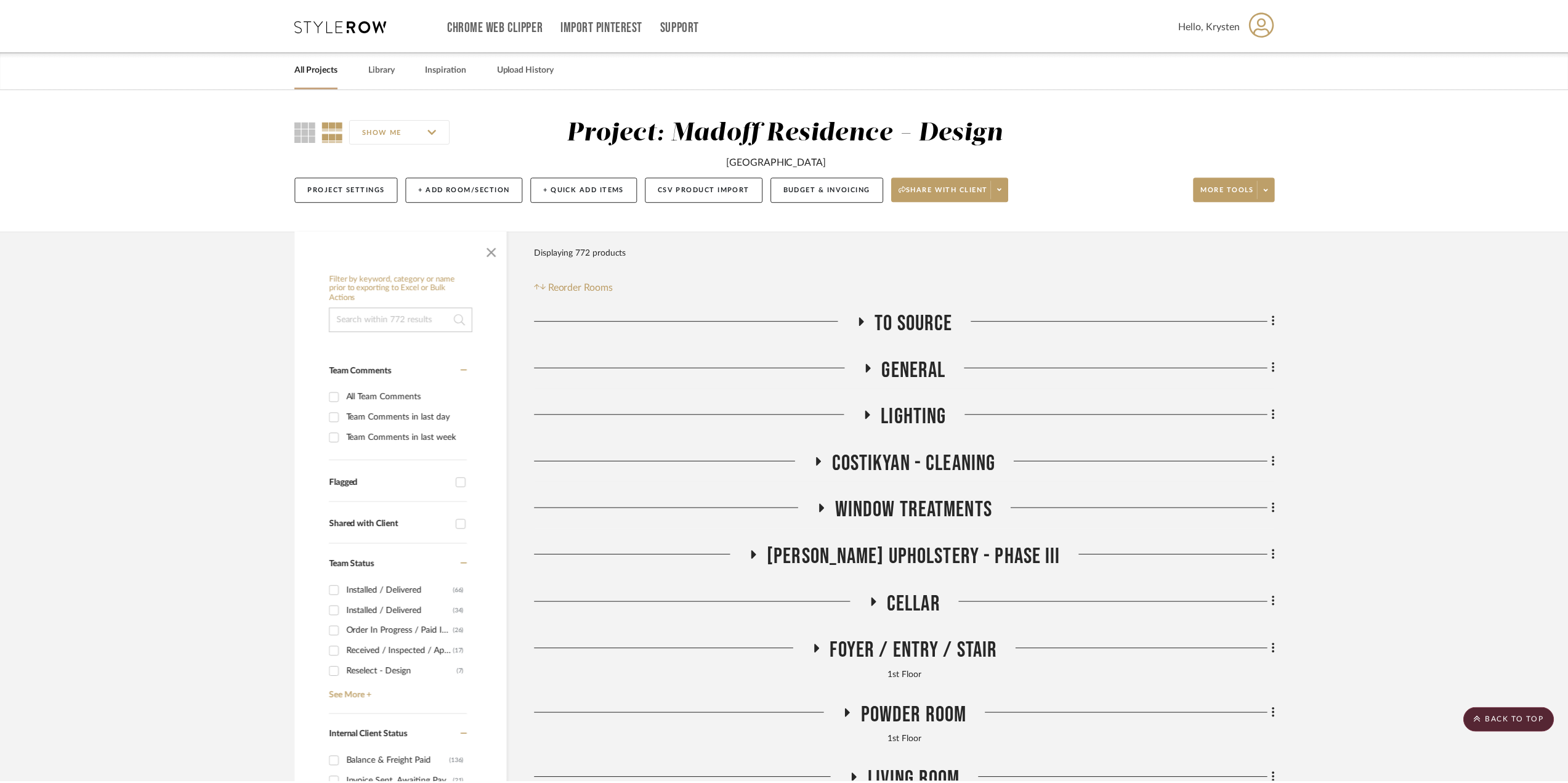
scroll to position [910, 0]
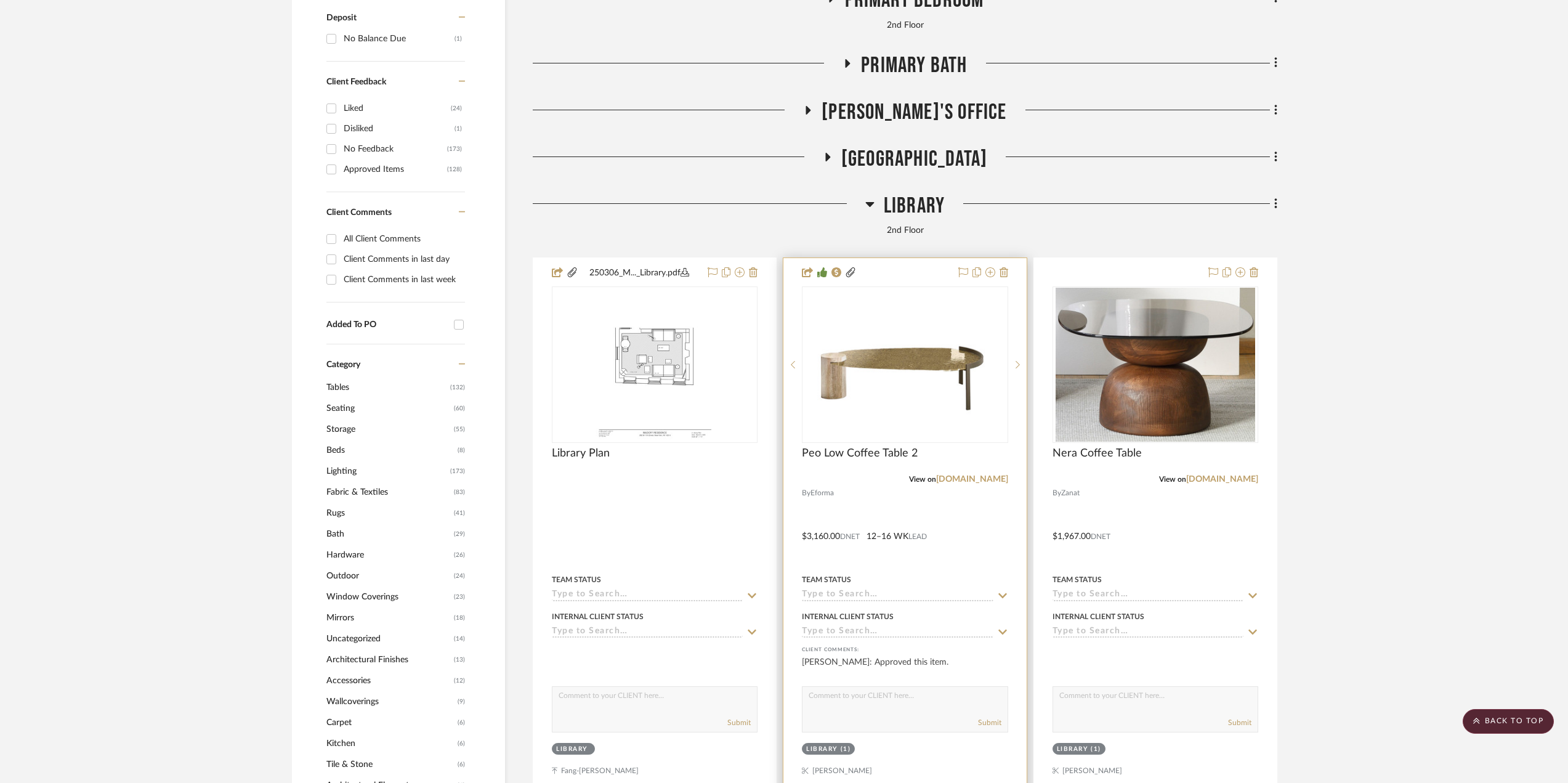
click at [844, 638] on input at bounding box center [897, 632] width 191 height 12
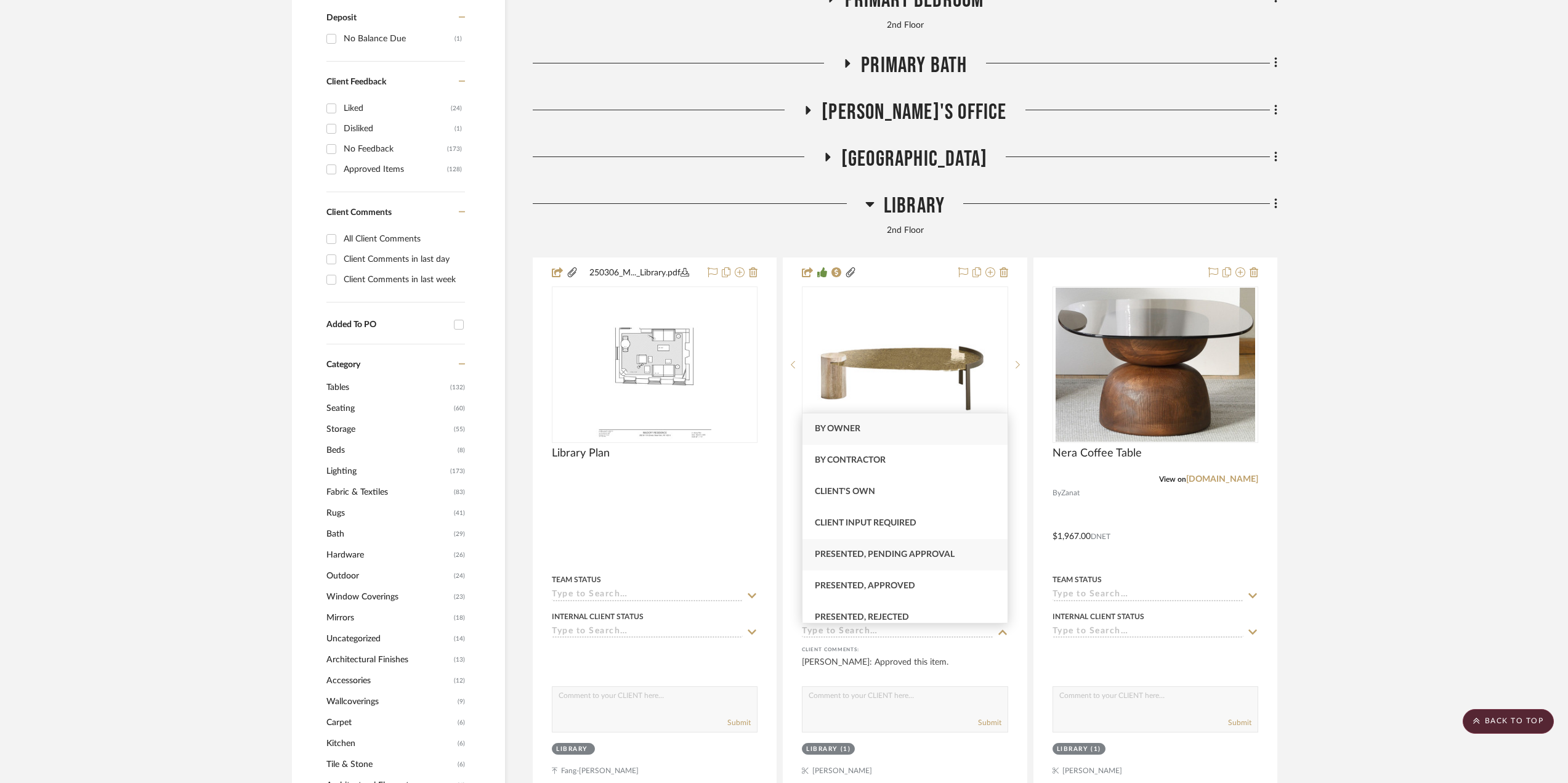
scroll to position [185, 0]
click at [944, 465] on span "Added to Invoice - Not Sent" at bounding box center [880, 463] width 131 height 8
type input "[DATE]"
type input "Added to Invoice - Not Sent"
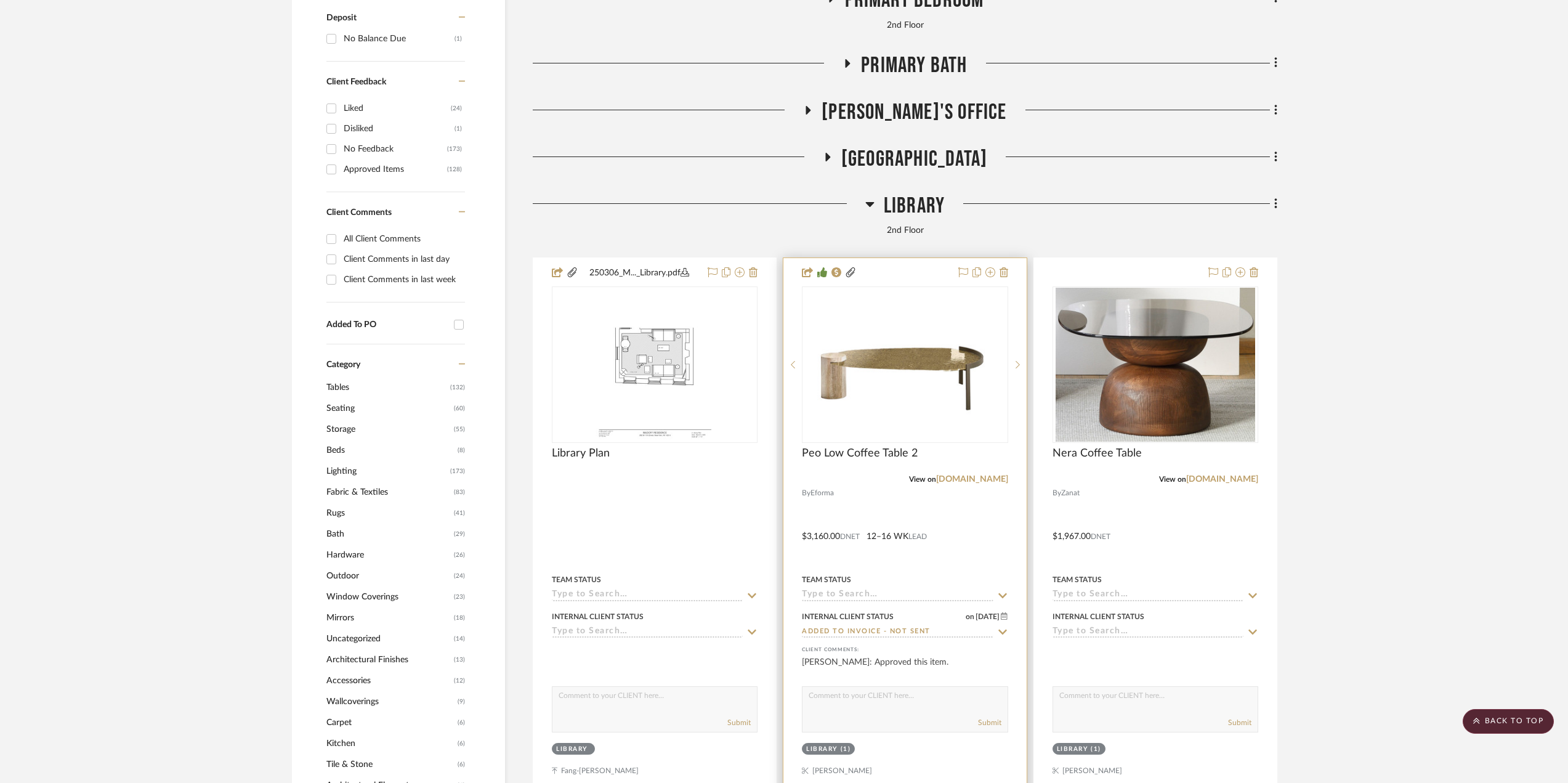
click at [894, 560] on div at bounding box center [905, 527] width 242 height 539
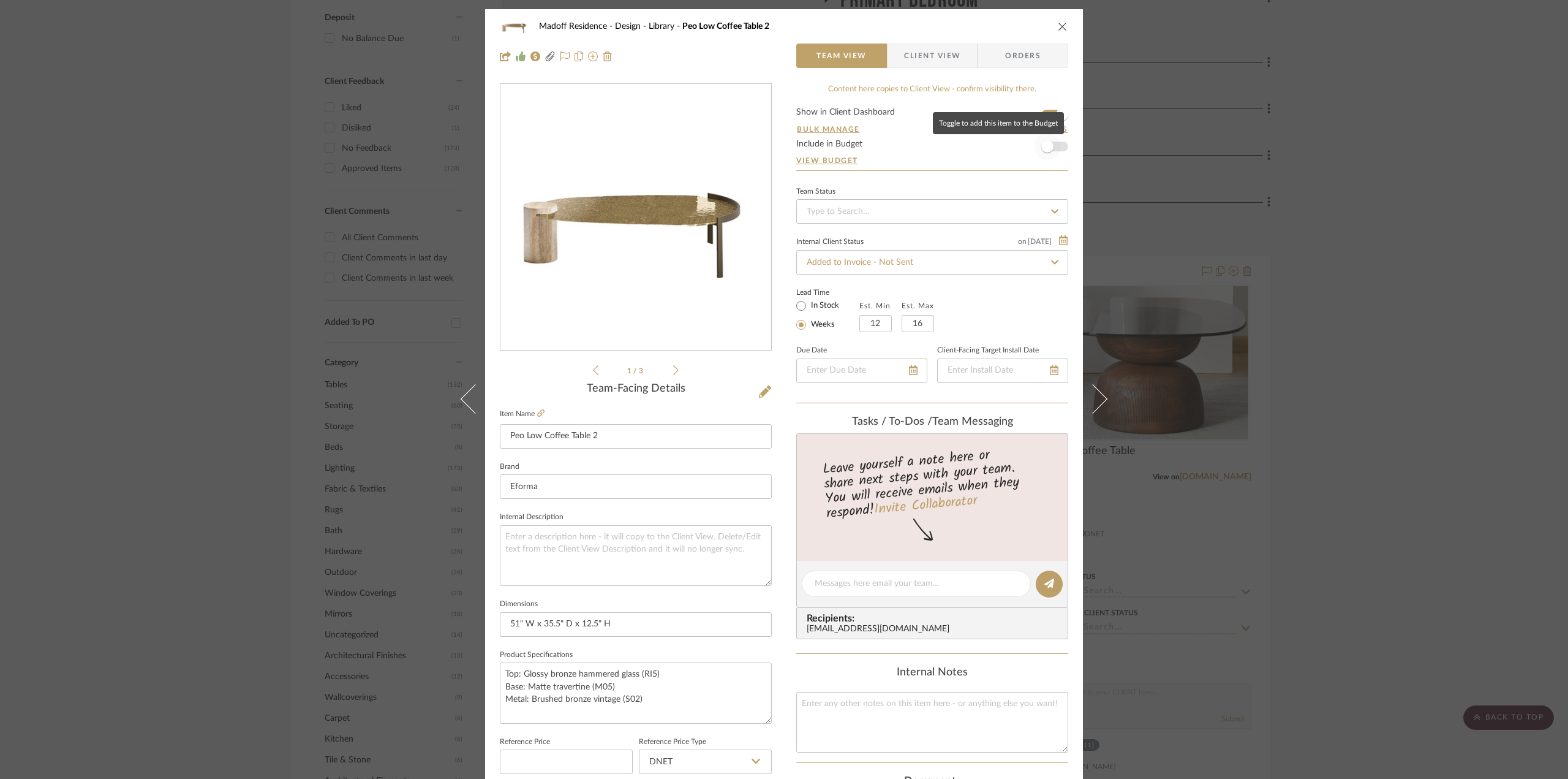
click at [1054, 151] on span "button" at bounding box center [1048, 147] width 27 height 27
click at [1432, 429] on div "Madoff Residence - Design Library Peo Low Coffee Table 2 Team View Client View …" at bounding box center [784, 389] width 1568 height 779
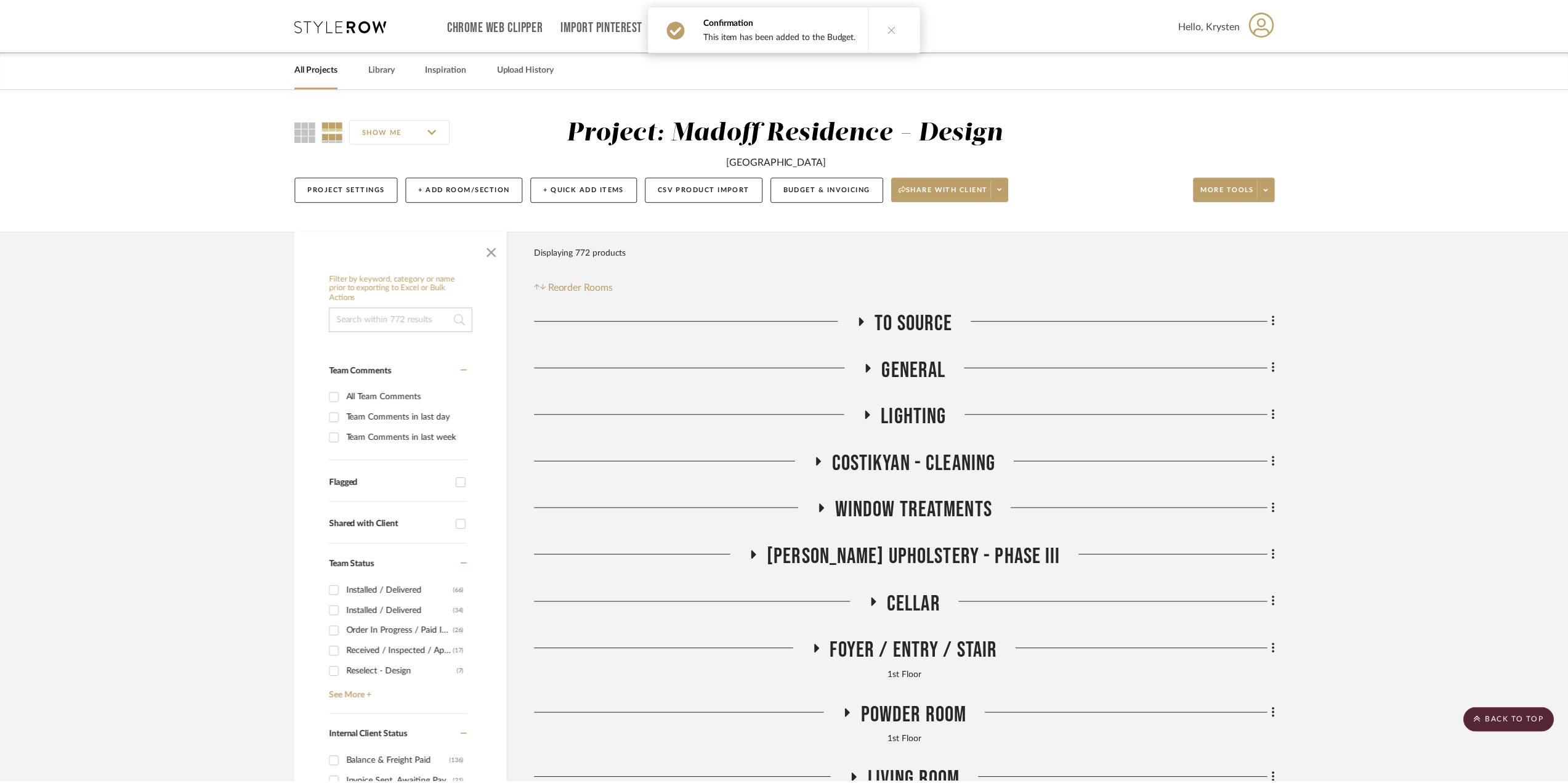
scroll to position [910, 0]
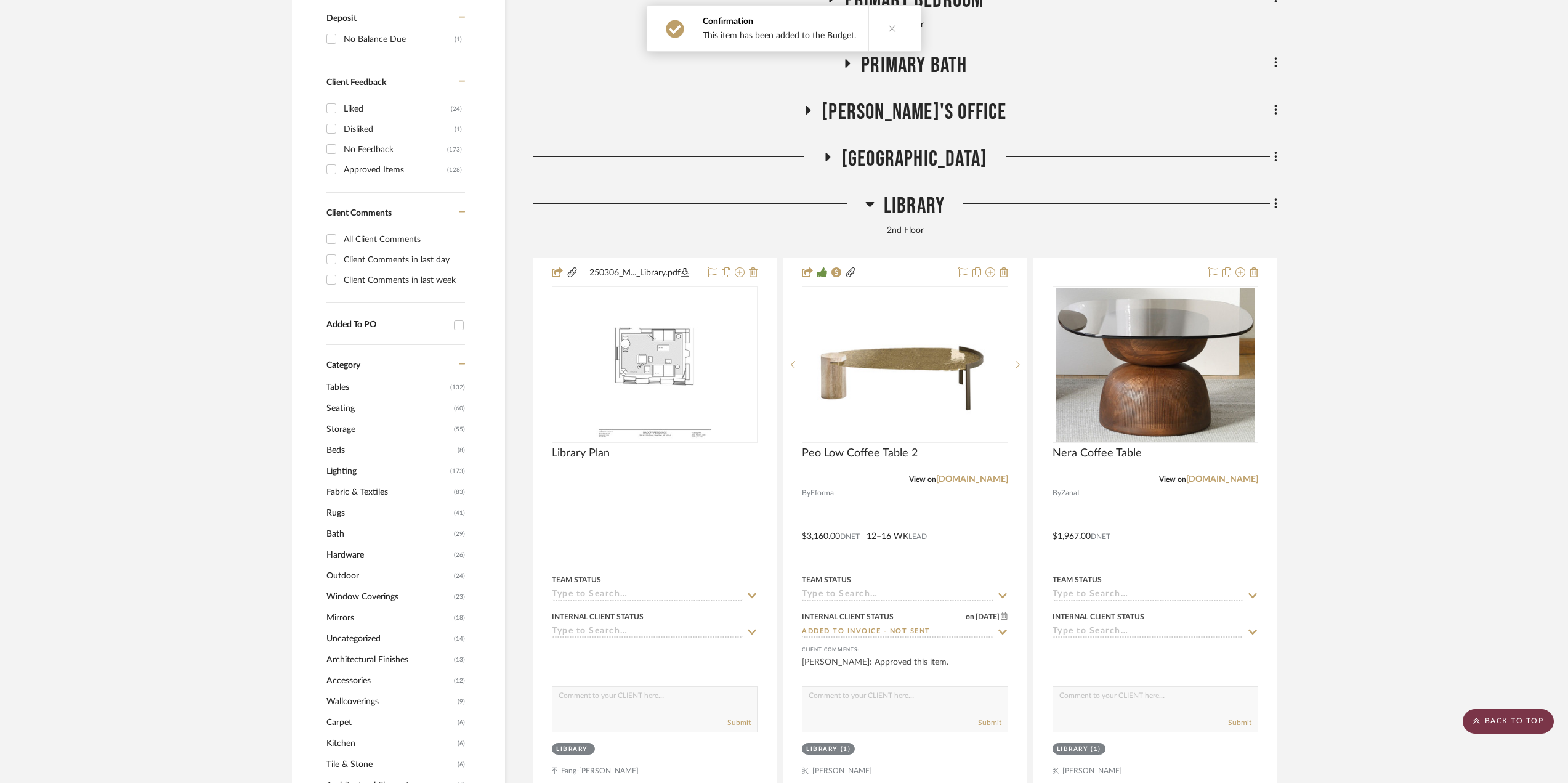
click at [1500, 720] on scroll-to-top-button "BACK TO TOP" at bounding box center [1508, 721] width 91 height 25
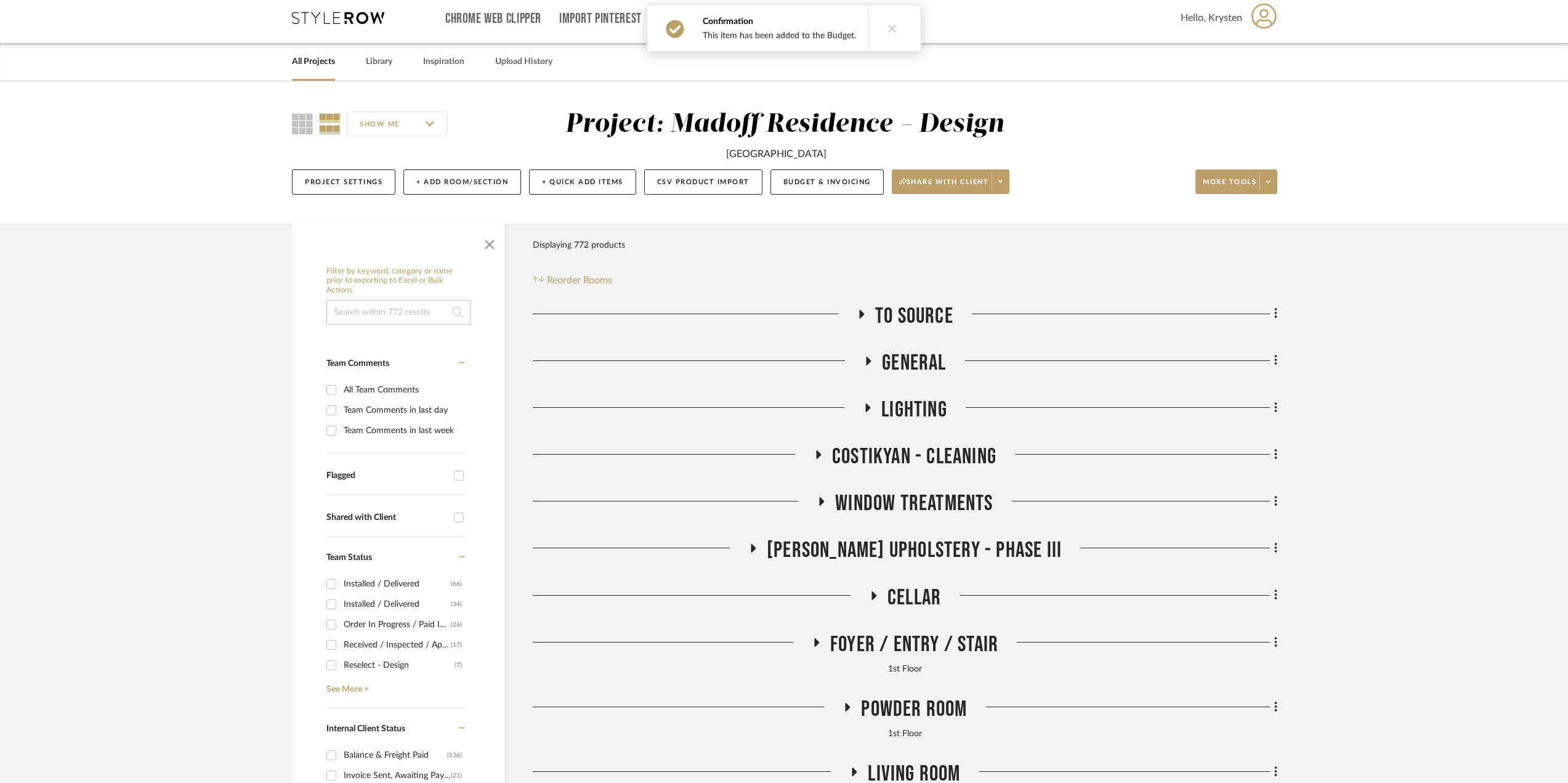
scroll to position [0, 0]
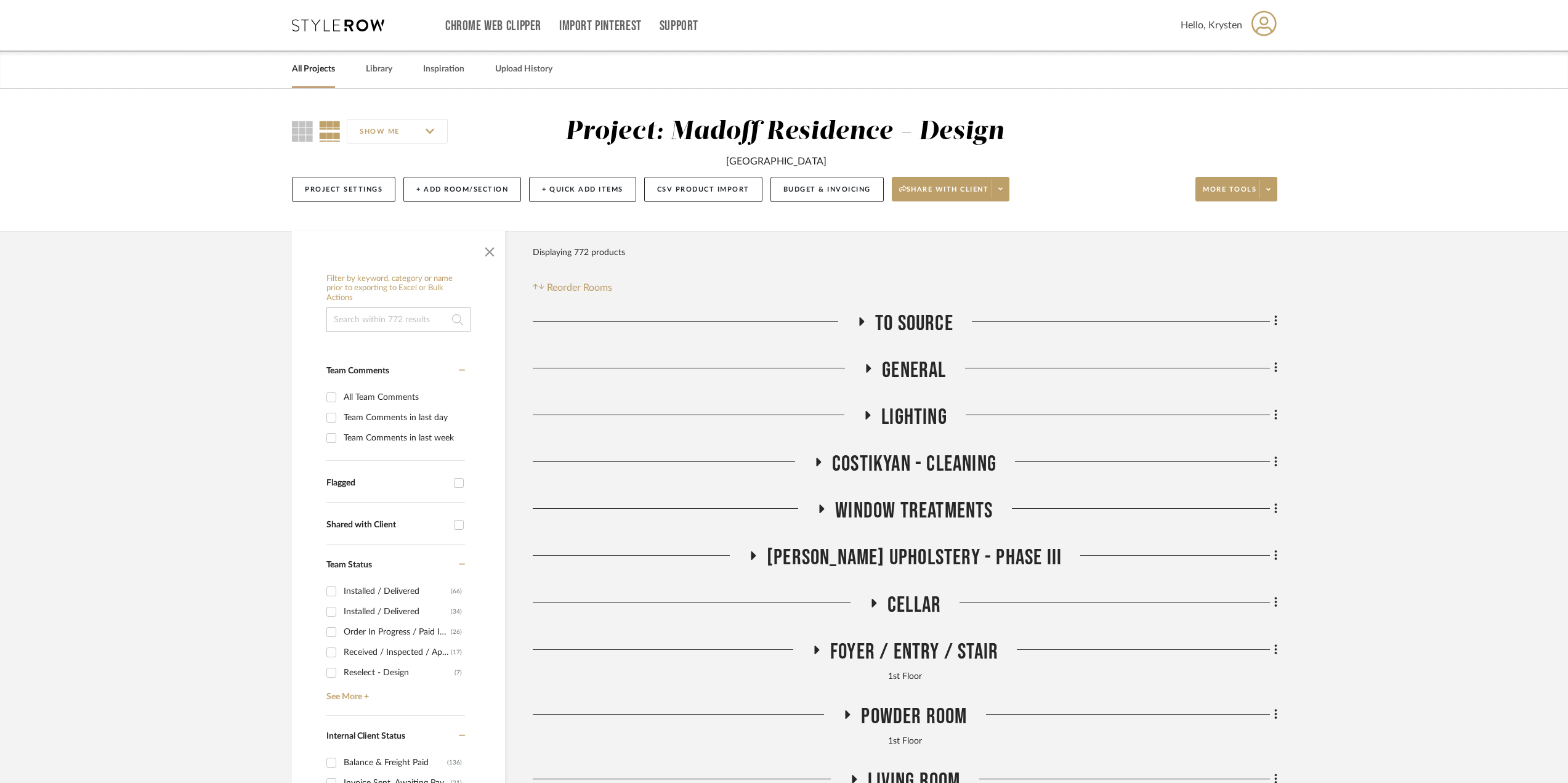
click at [950, 556] on span "[PERSON_NAME] Upholstery - Phase III" at bounding box center [914, 558] width 295 height 27
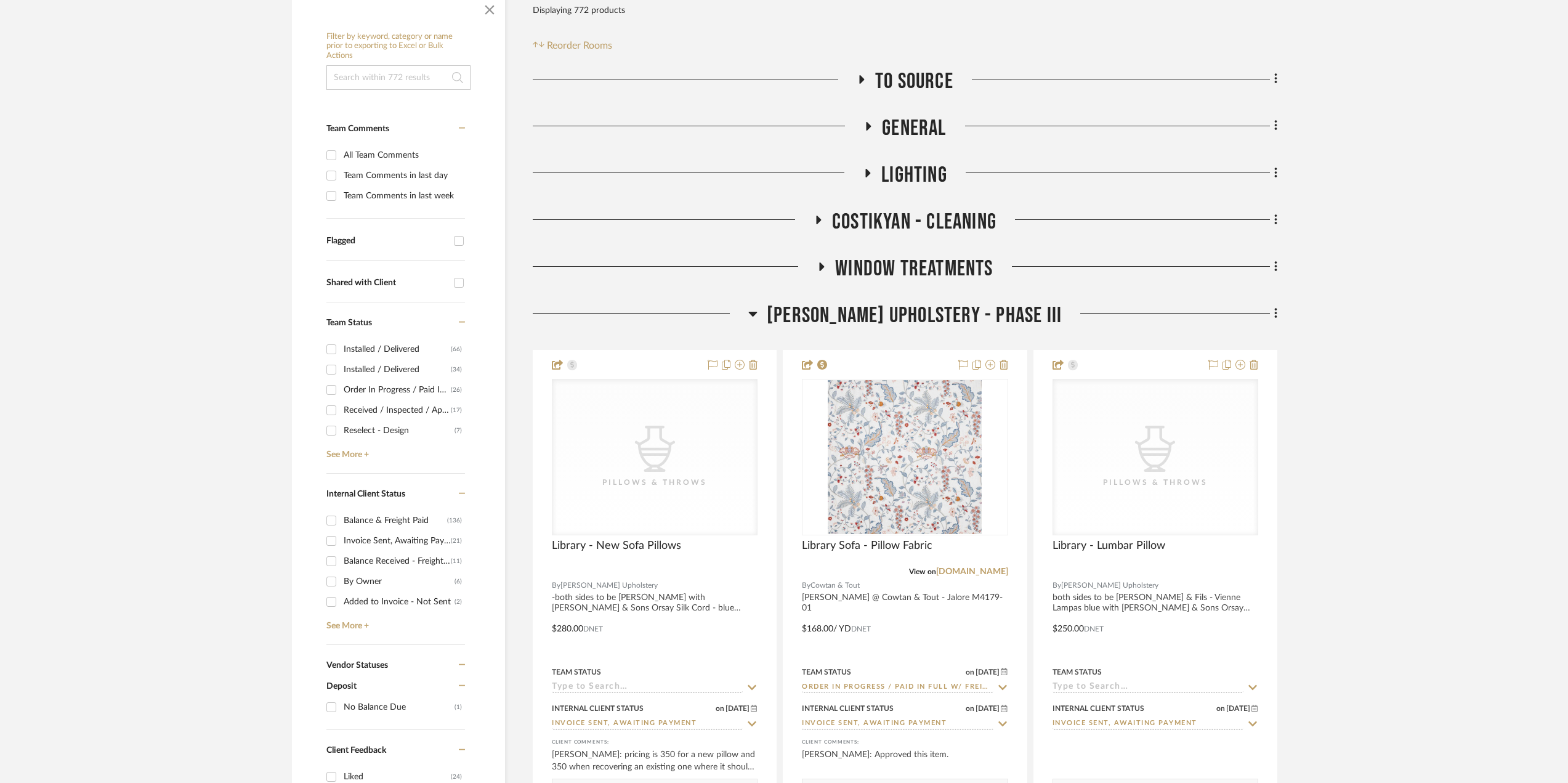
scroll to position [370, 0]
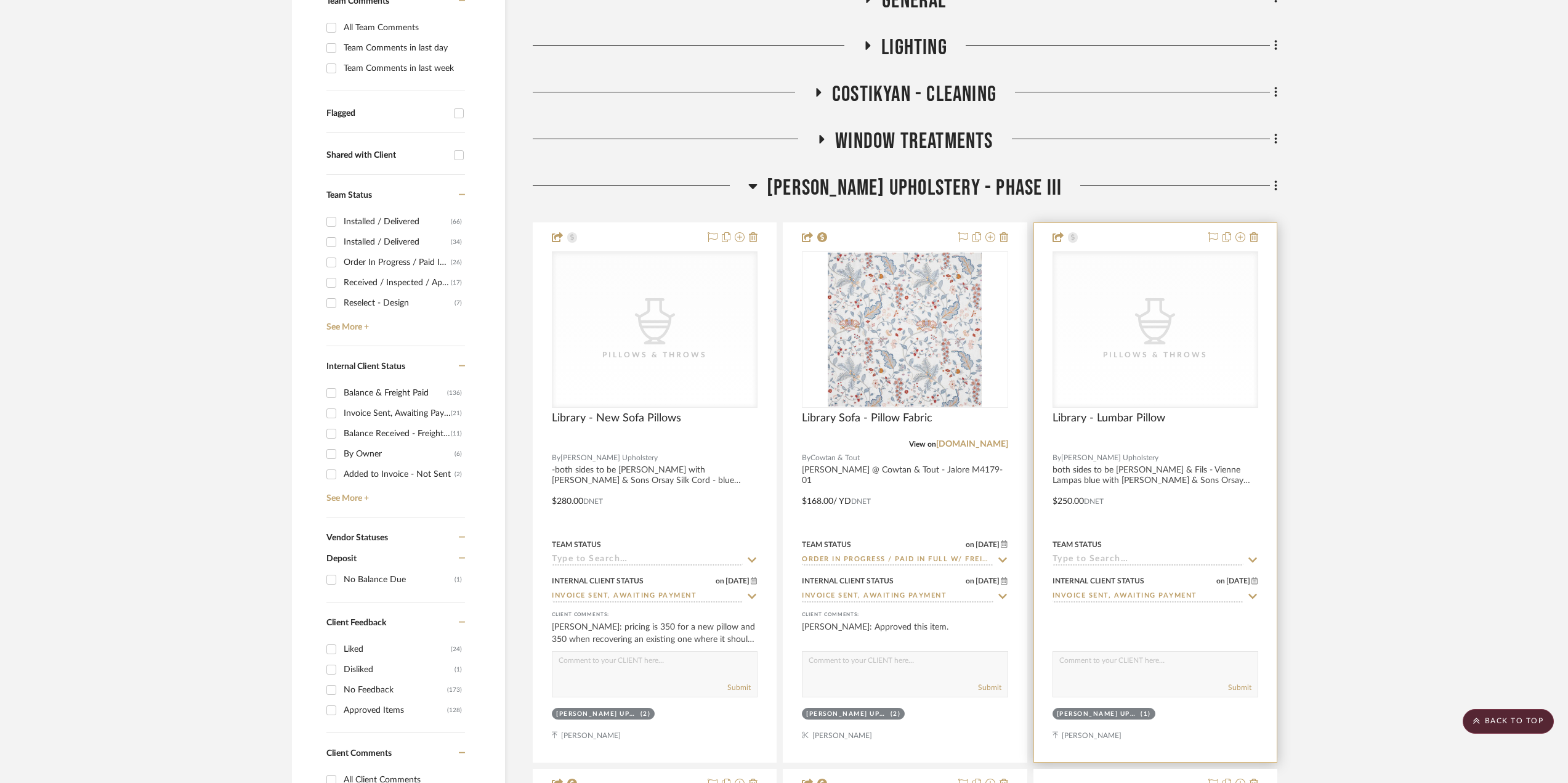
click at [1189, 511] on div at bounding box center [1155, 492] width 242 height 539
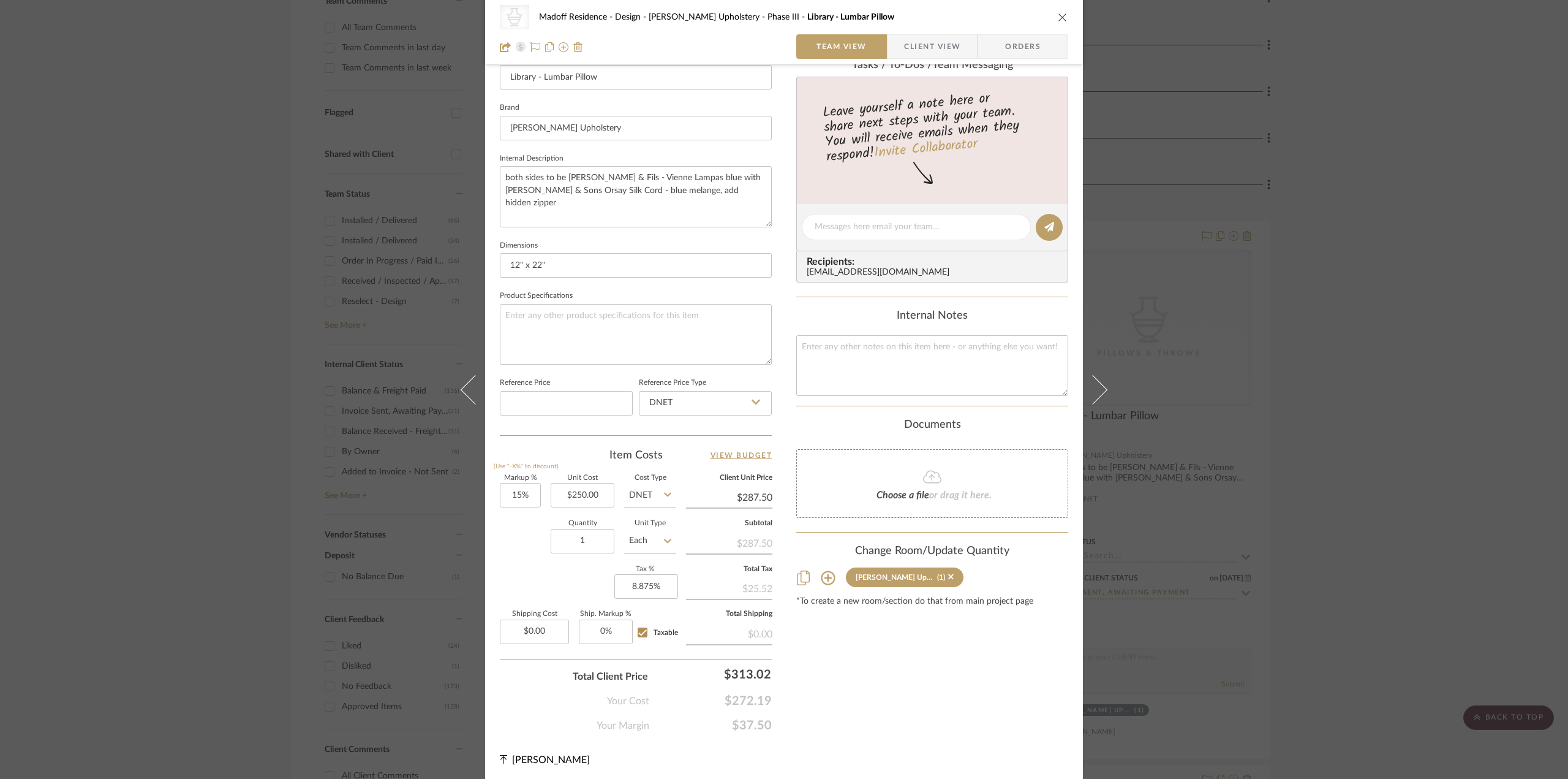
scroll to position [50, 0]
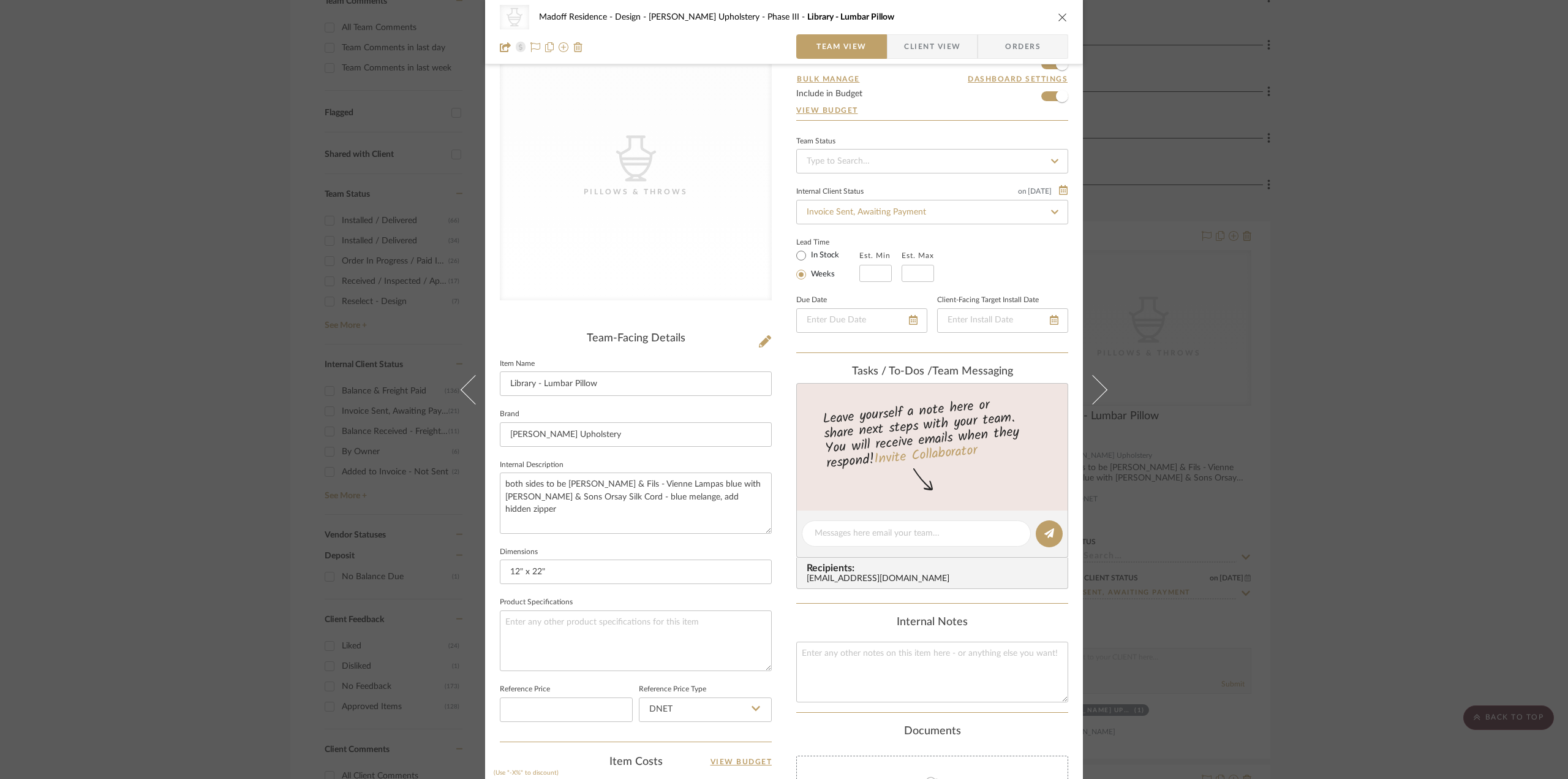
click at [1452, 531] on div "CategoryIconAccessories Created with Sketch. Pillows & Throws Madoff Residence …" at bounding box center [784, 389] width 1568 height 779
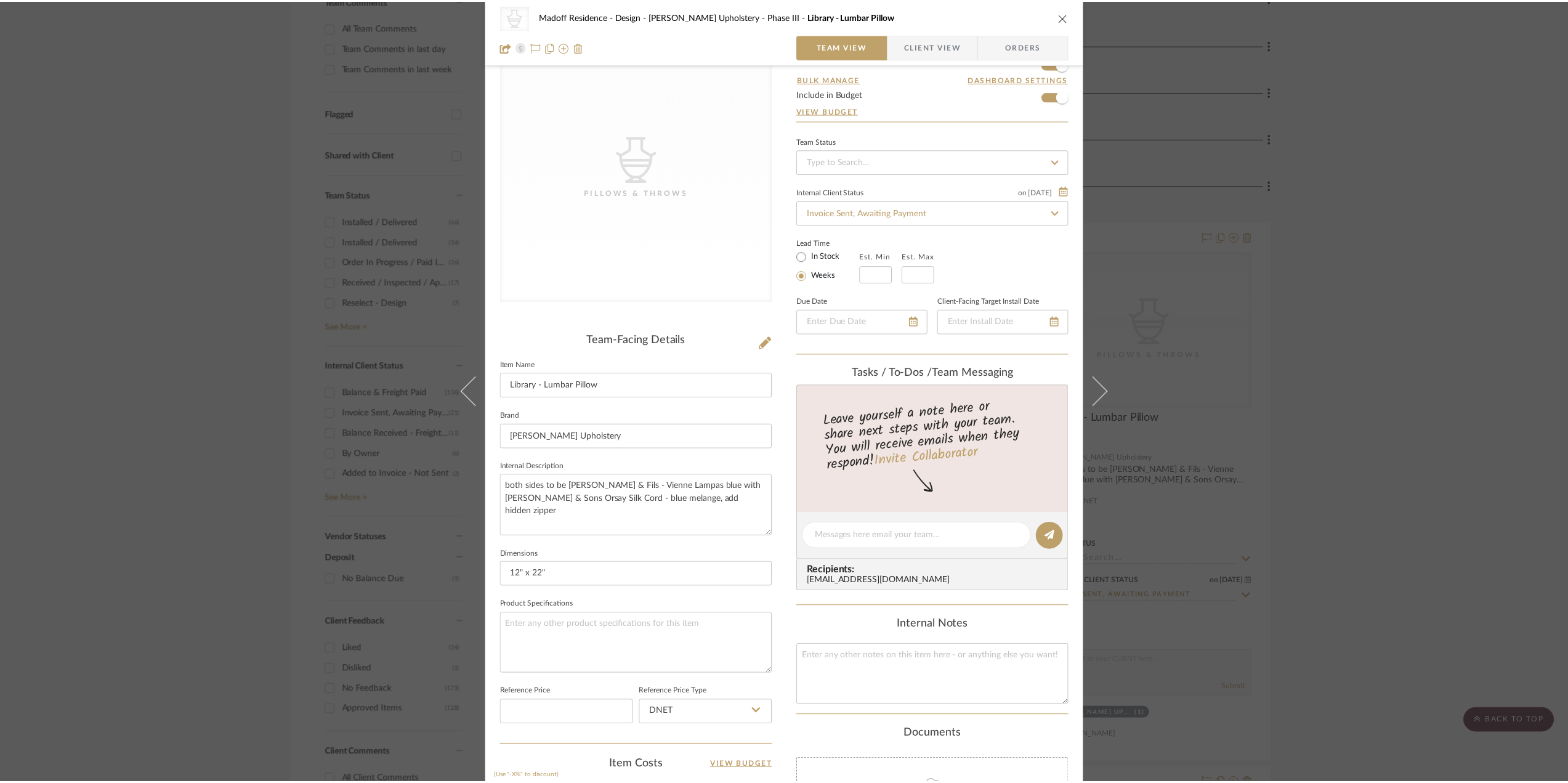
scroll to position [370, 0]
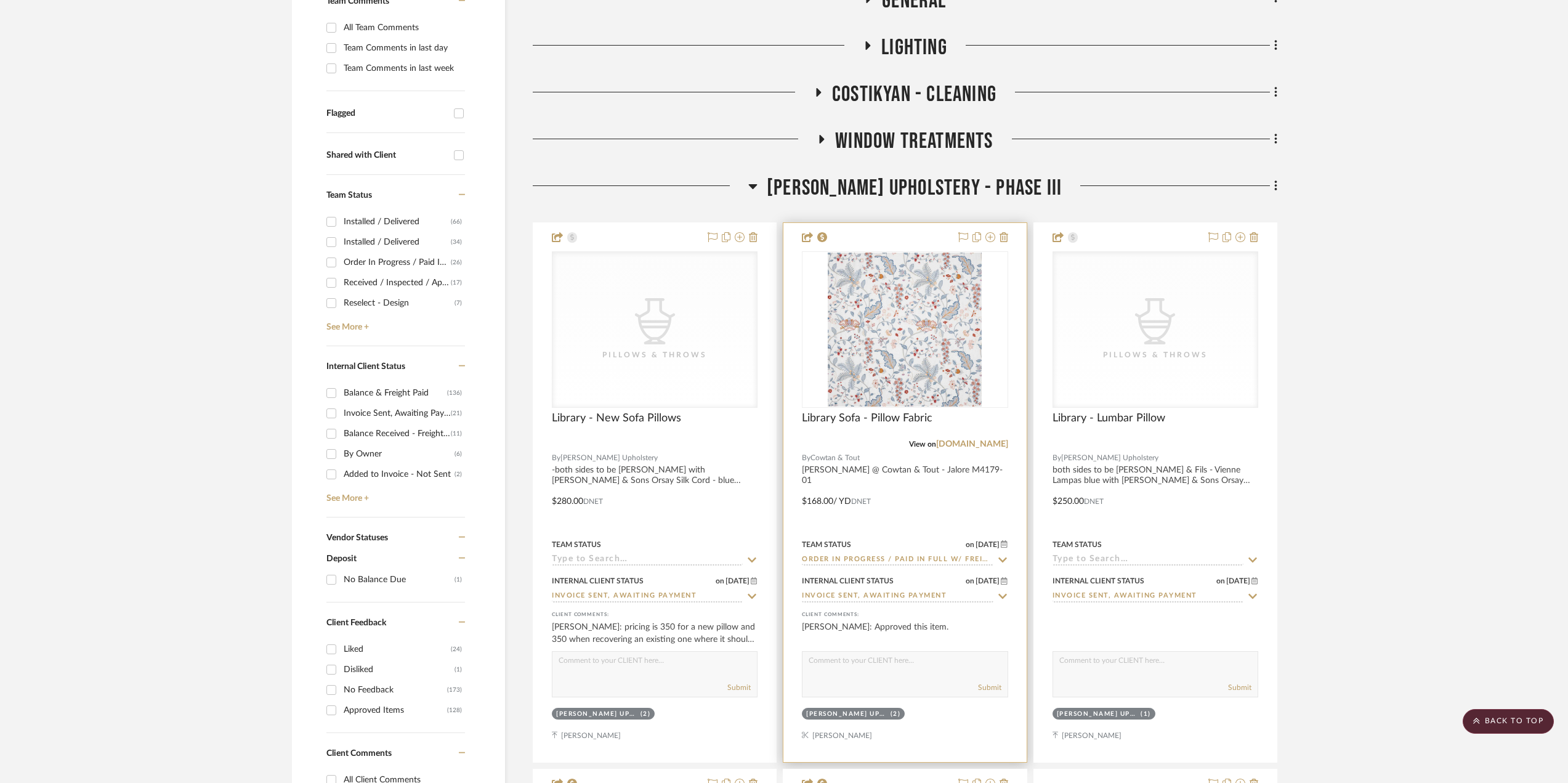
click at [941, 518] on div at bounding box center [905, 492] width 242 height 539
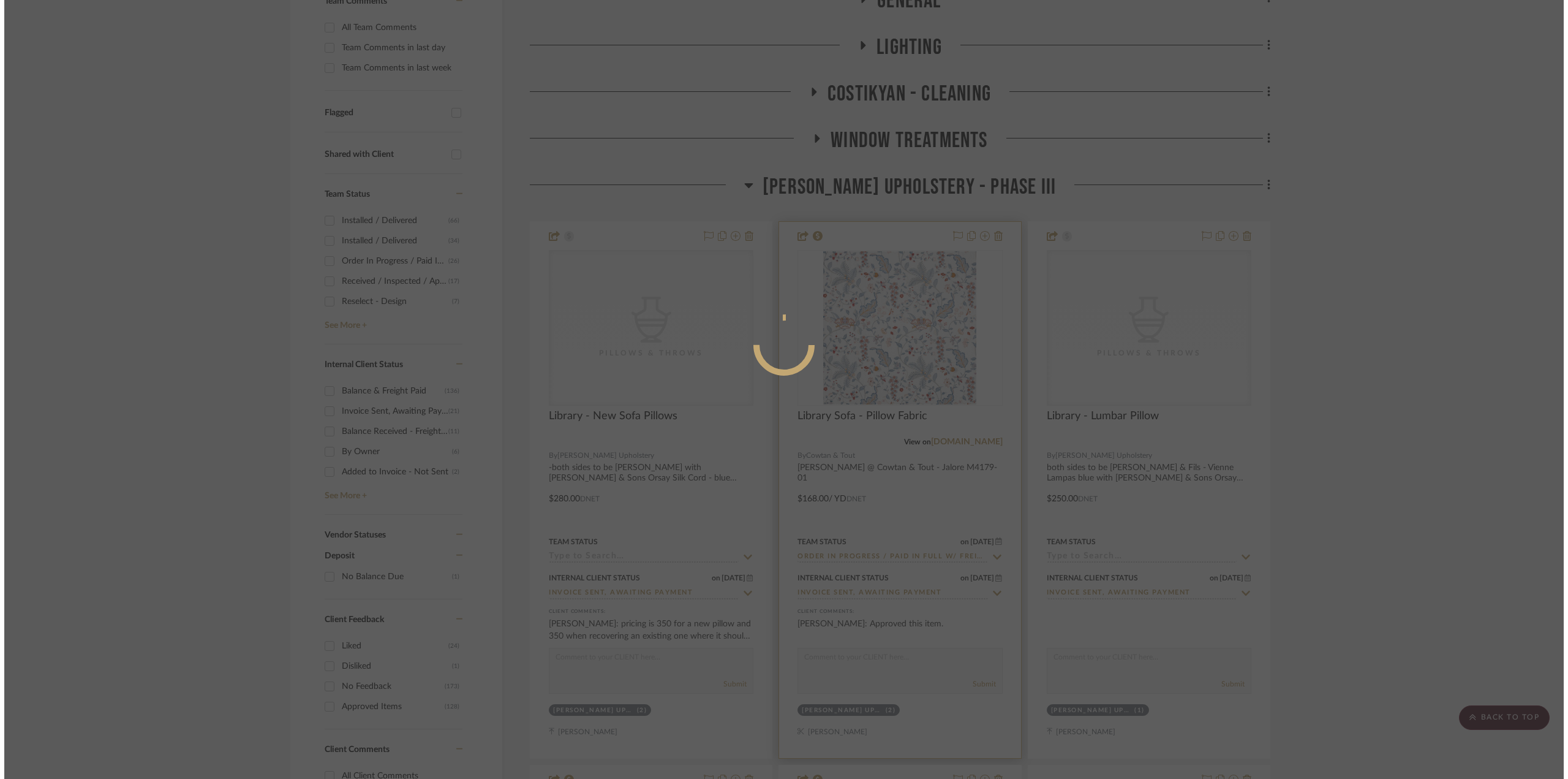
scroll to position [0, 0]
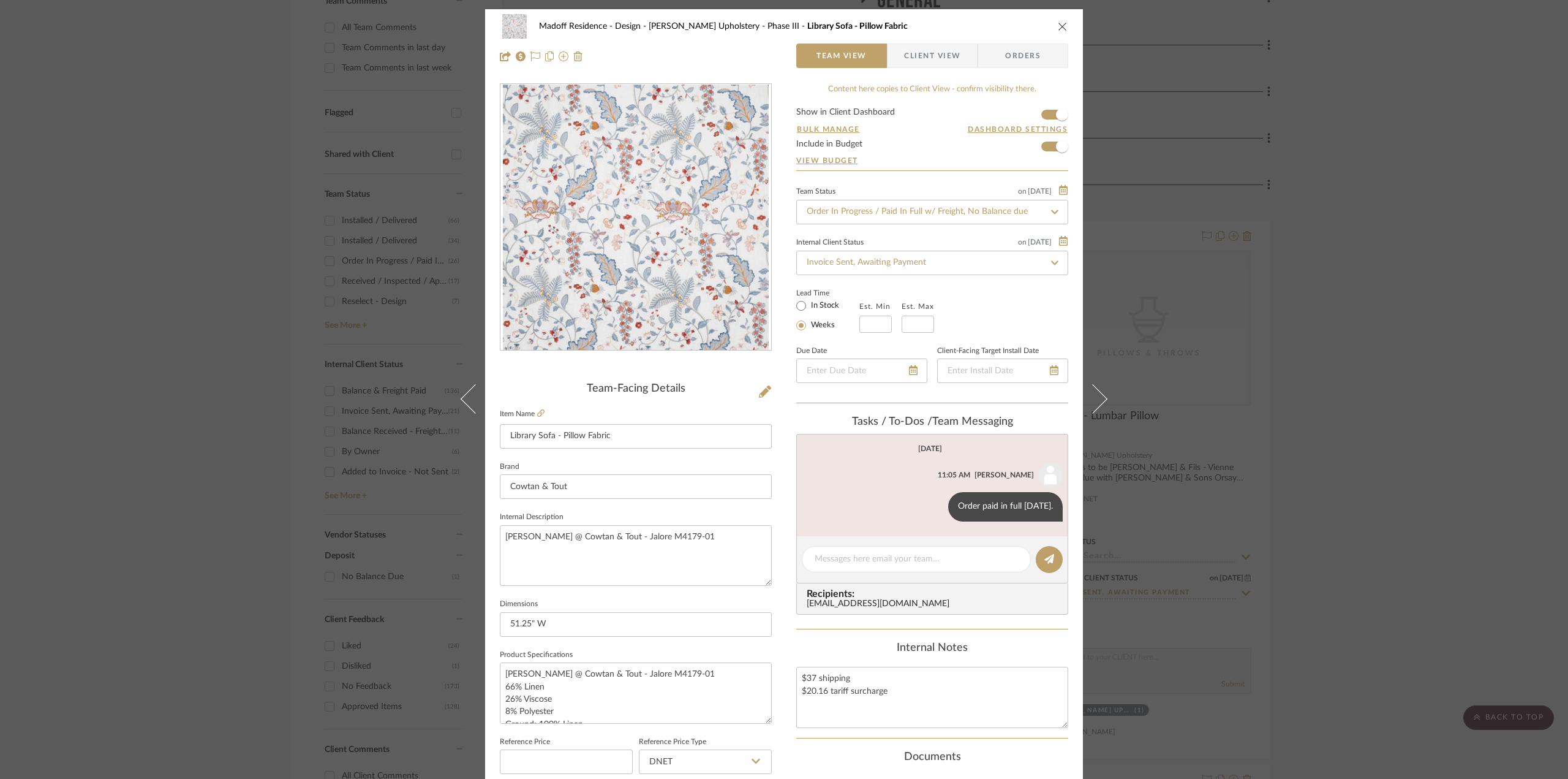
click at [1287, 484] on div "Madoff Residence - Design [PERSON_NAME] Upholstery - Phase III Library Sofa - P…" at bounding box center [784, 389] width 1568 height 779
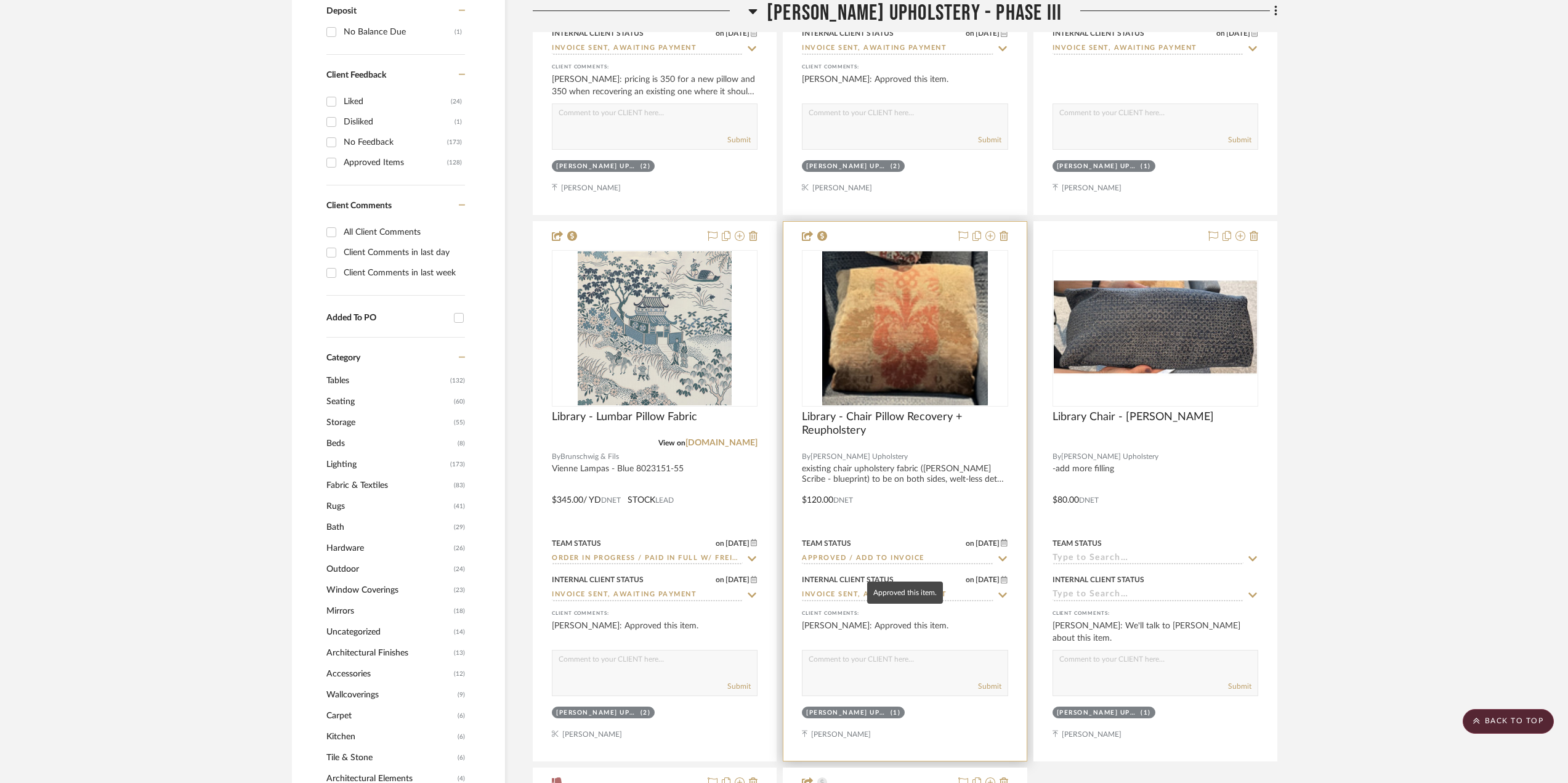
scroll to position [986, 0]
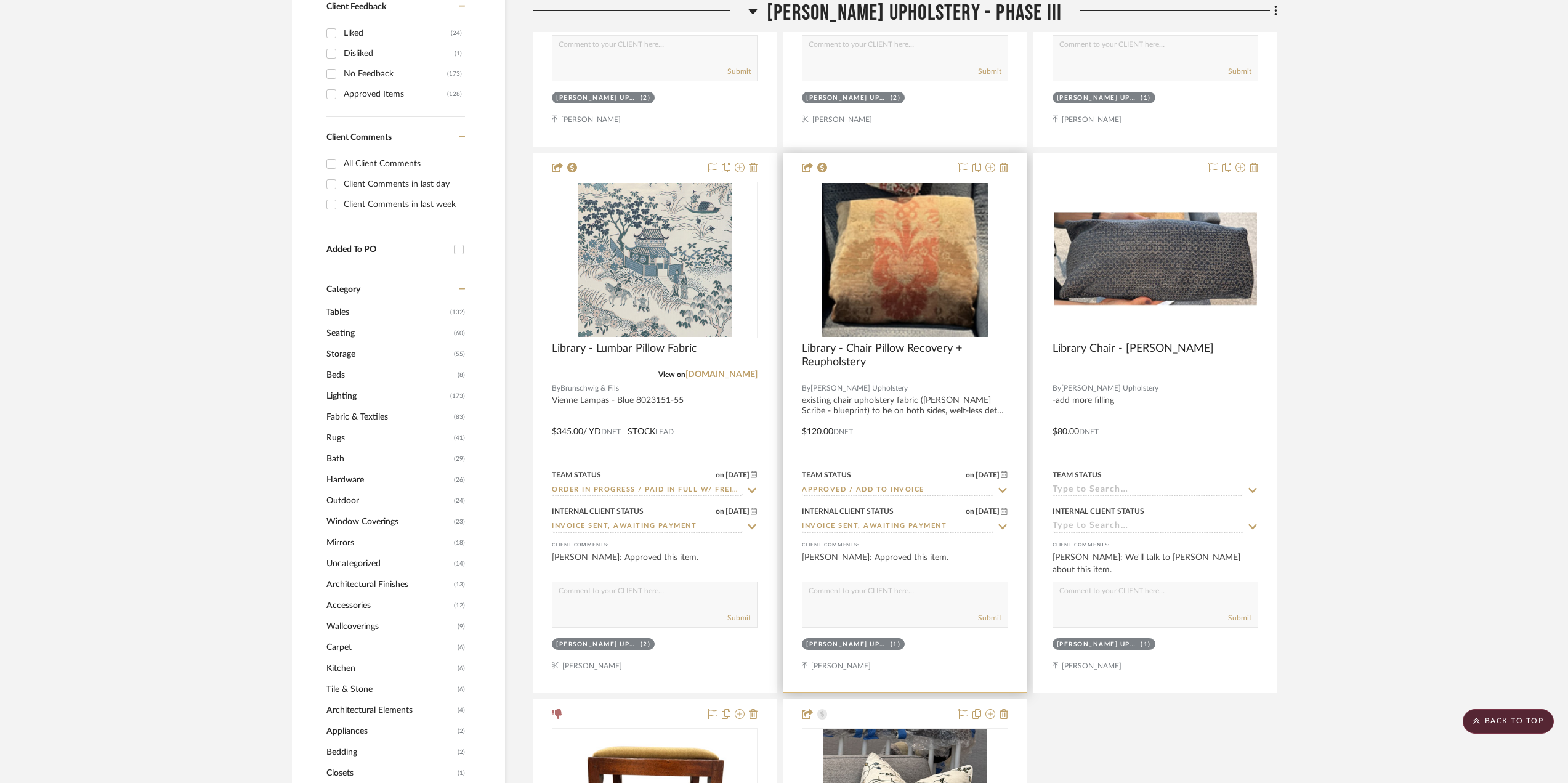
click at [973, 457] on div at bounding box center [905, 422] width 242 height 539
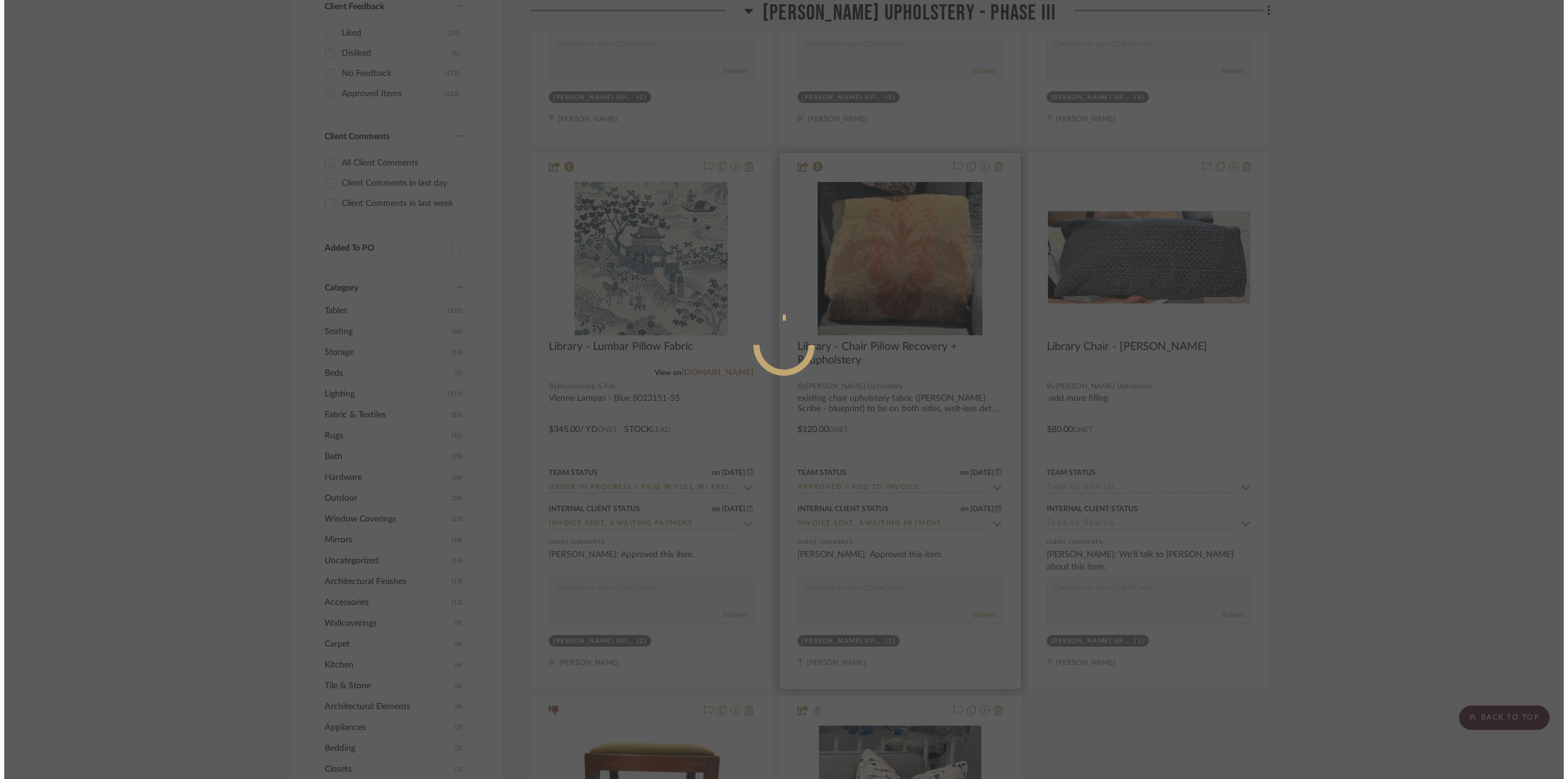
scroll to position [0, 0]
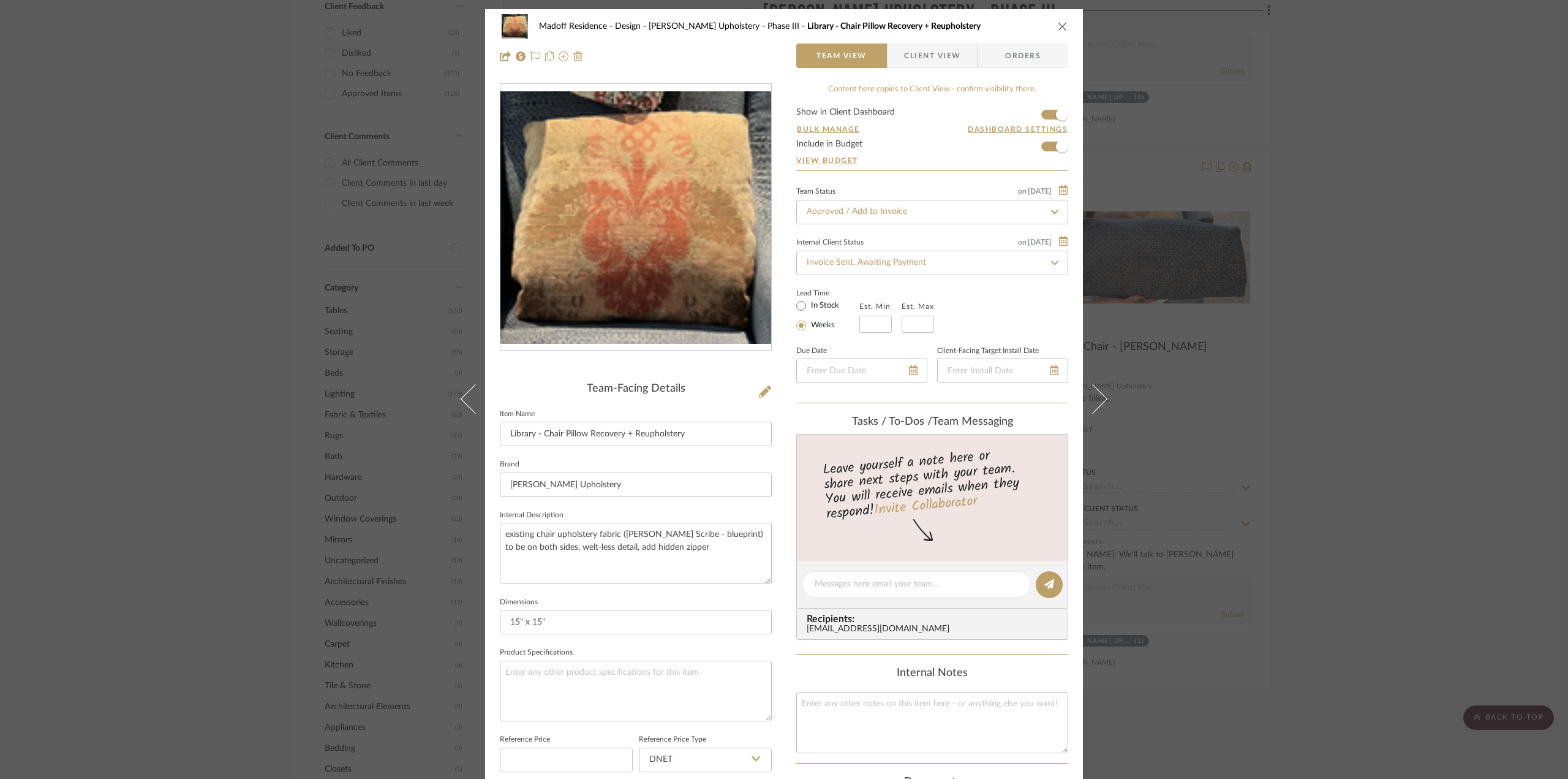
click at [1459, 511] on div "Madoff Residence - Design [PERSON_NAME] Upholstery - Phase III Library - Chair …" at bounding box center [784, 389] width 1568 height 779
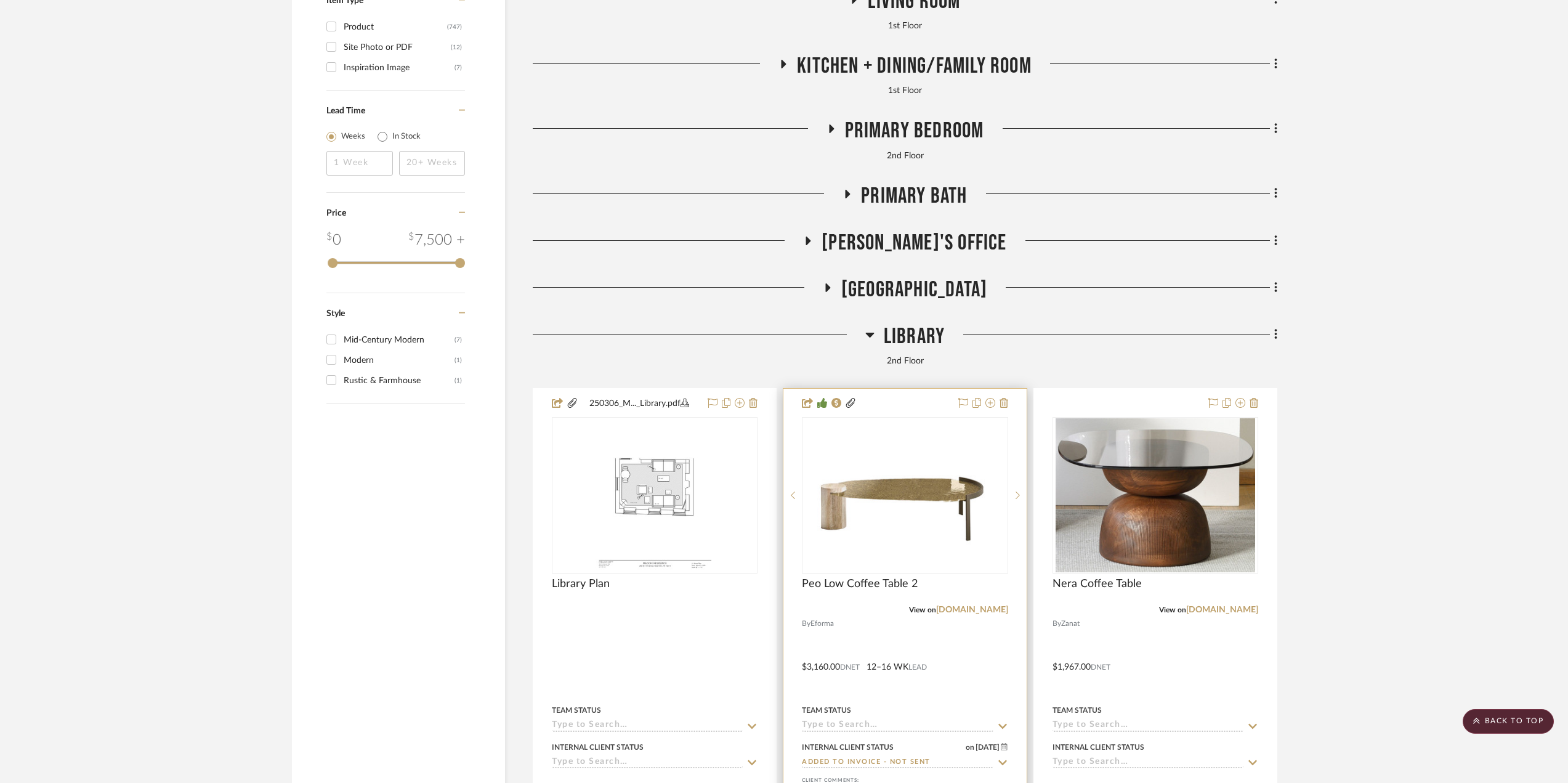
scroll to position [2587, 0]
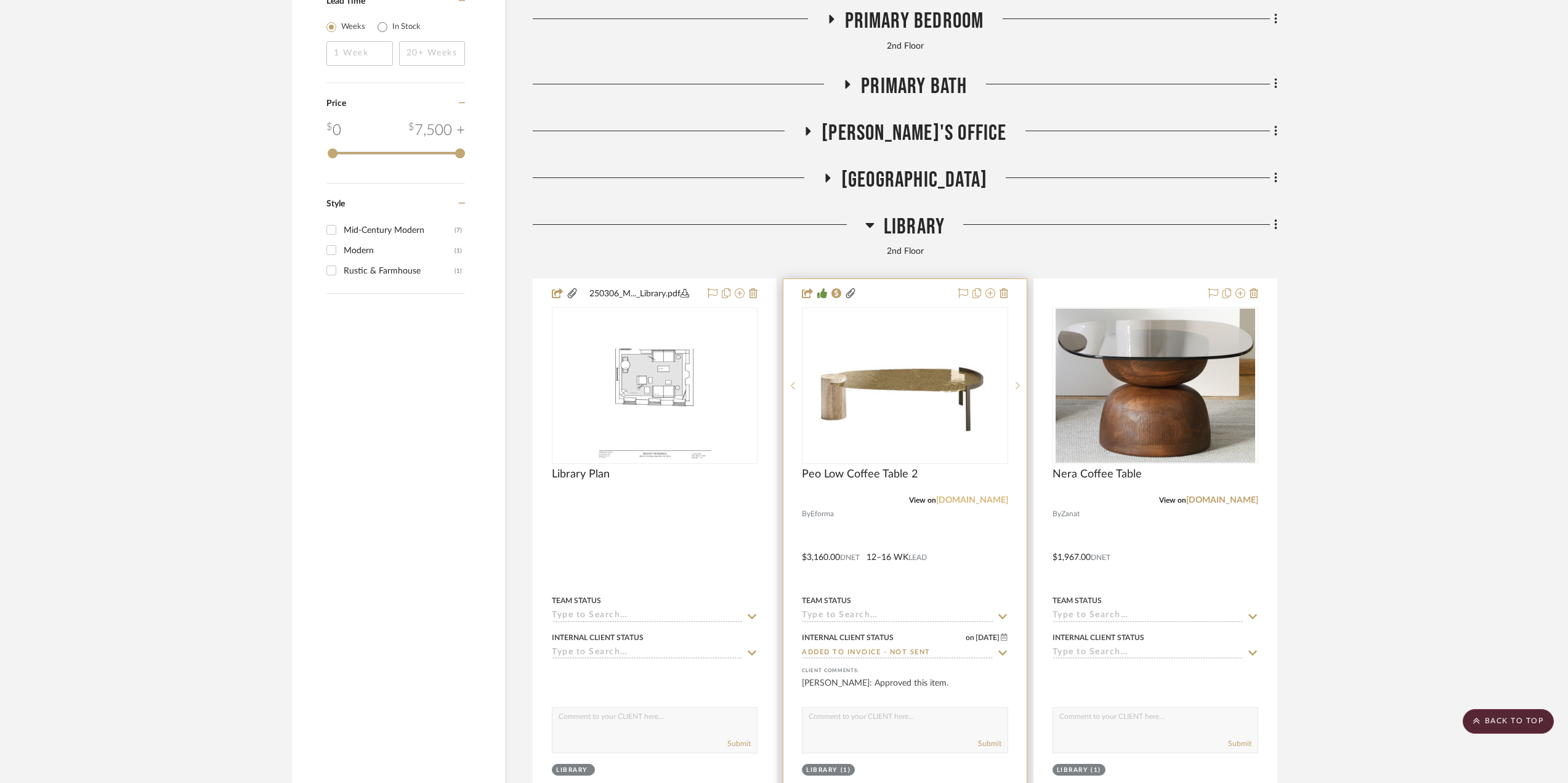
click at [986, 500] on link "[DOMAIN_NAME]" at bounding box center [972, 500] width 72 height 8
